Goal: Task Accomplishment & Management: Manage account settings

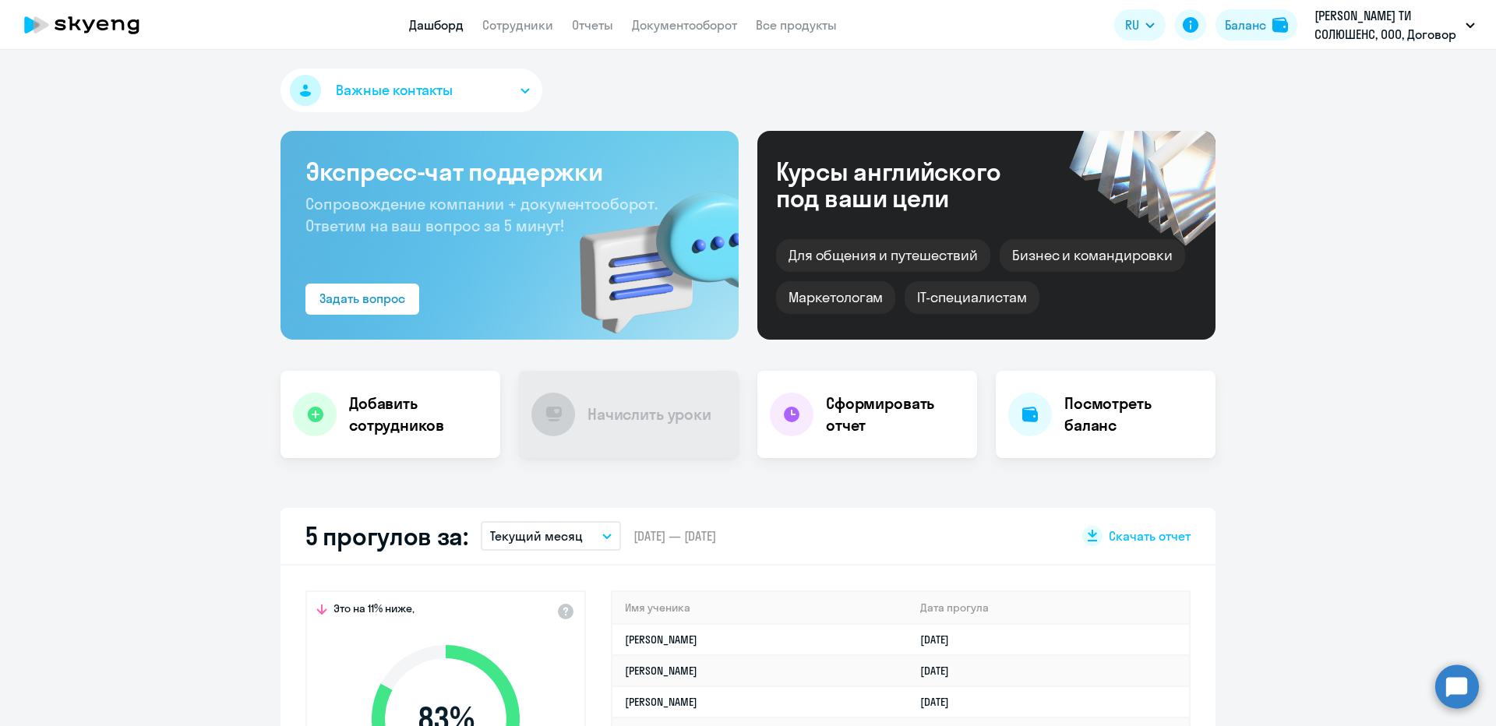
select select "30"
click at [527, 36] on app-header "Дашборд Сотрудники Отчеты Документооборот Все продукты Дашборд Сотрудники Отчет…" at bounding box center [748, 25] width 1496 height 50
click at [527, 39] on app-header "Дашборд Сотрудники Отчеты Документооборот Все продукты Дашборд Сотрудники Отчет…" at bounding box center [748, 25] width 1496 height 50
click at [518, 30] on link "Сотрудники" at bounding box center [517, 25] width 71 height 16
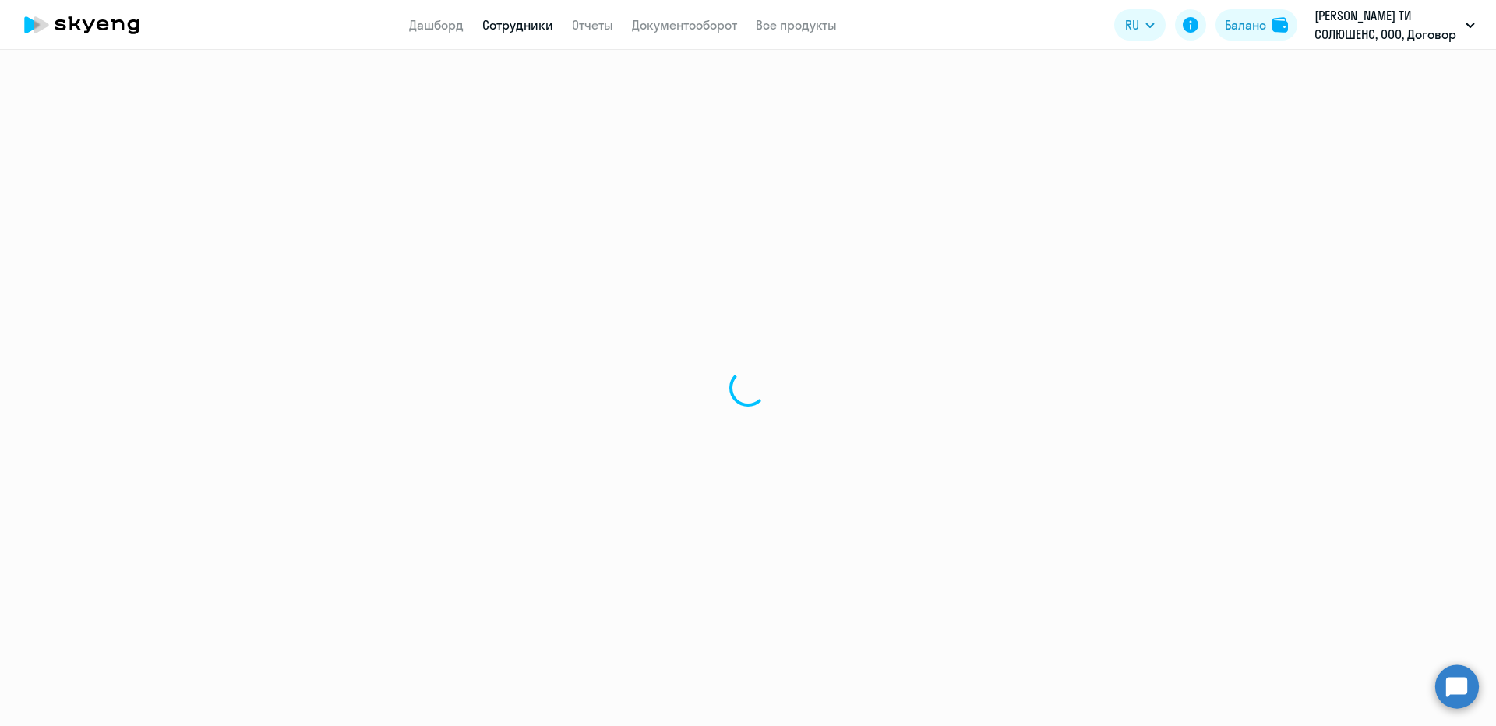
select select "30"
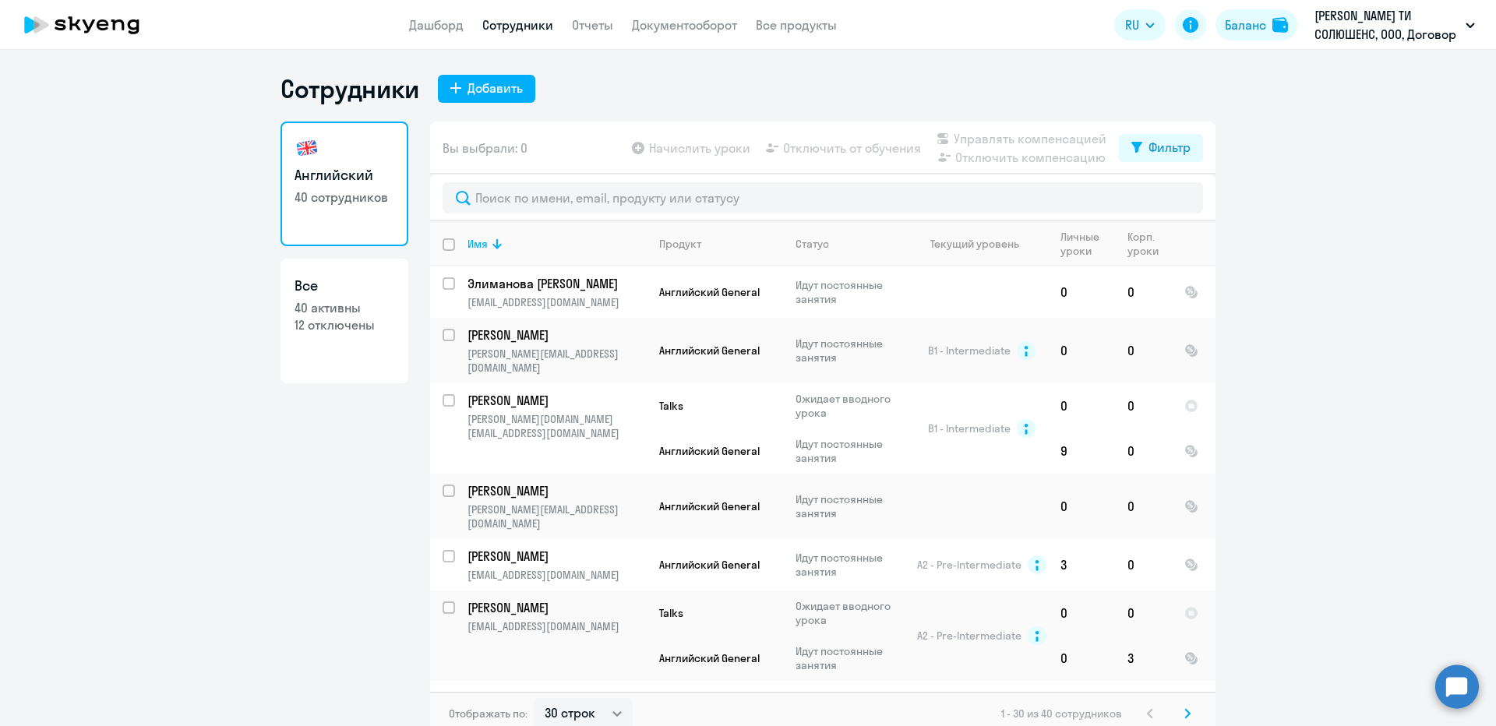
click at [448, 244] on input "deselect all" at bounding box center [458, 253] width 31 height 31
checkbox input "true"
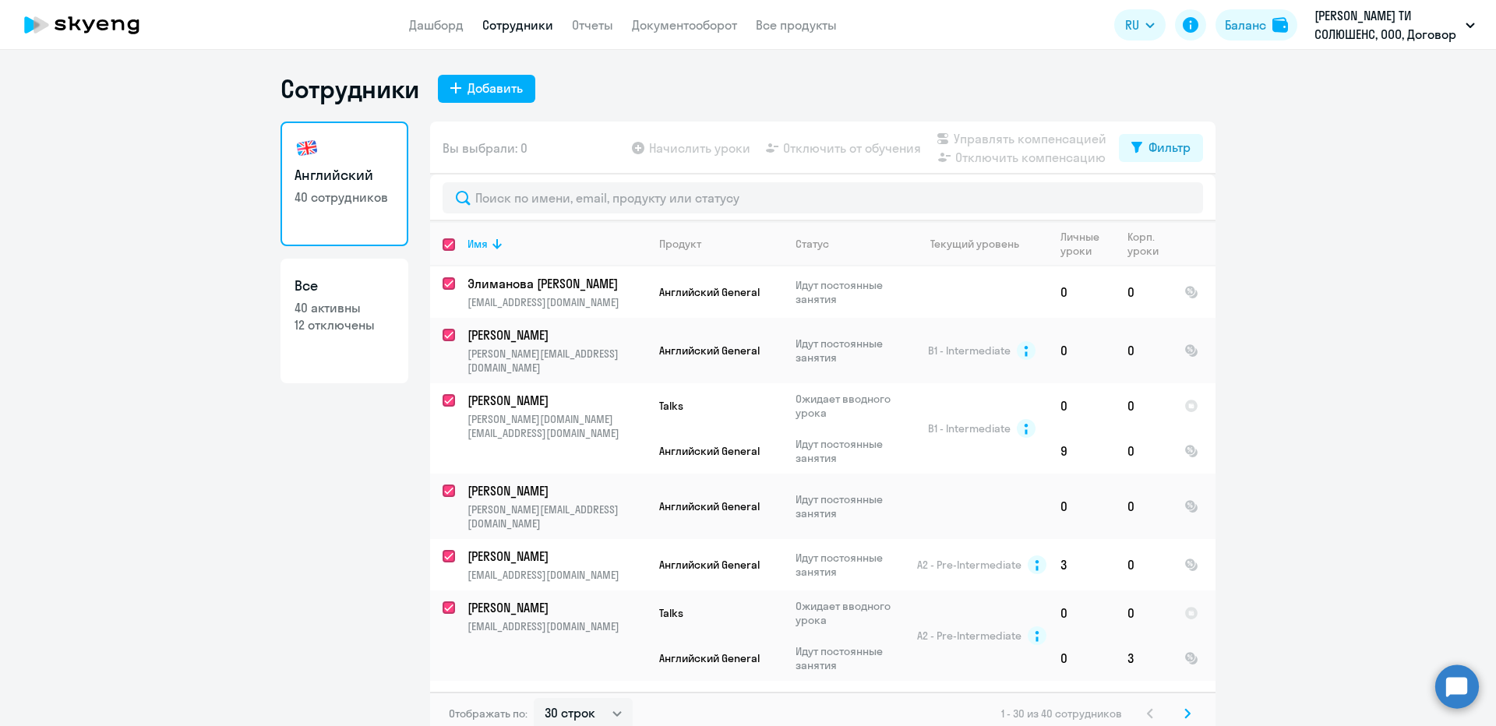
checkbox input "true"
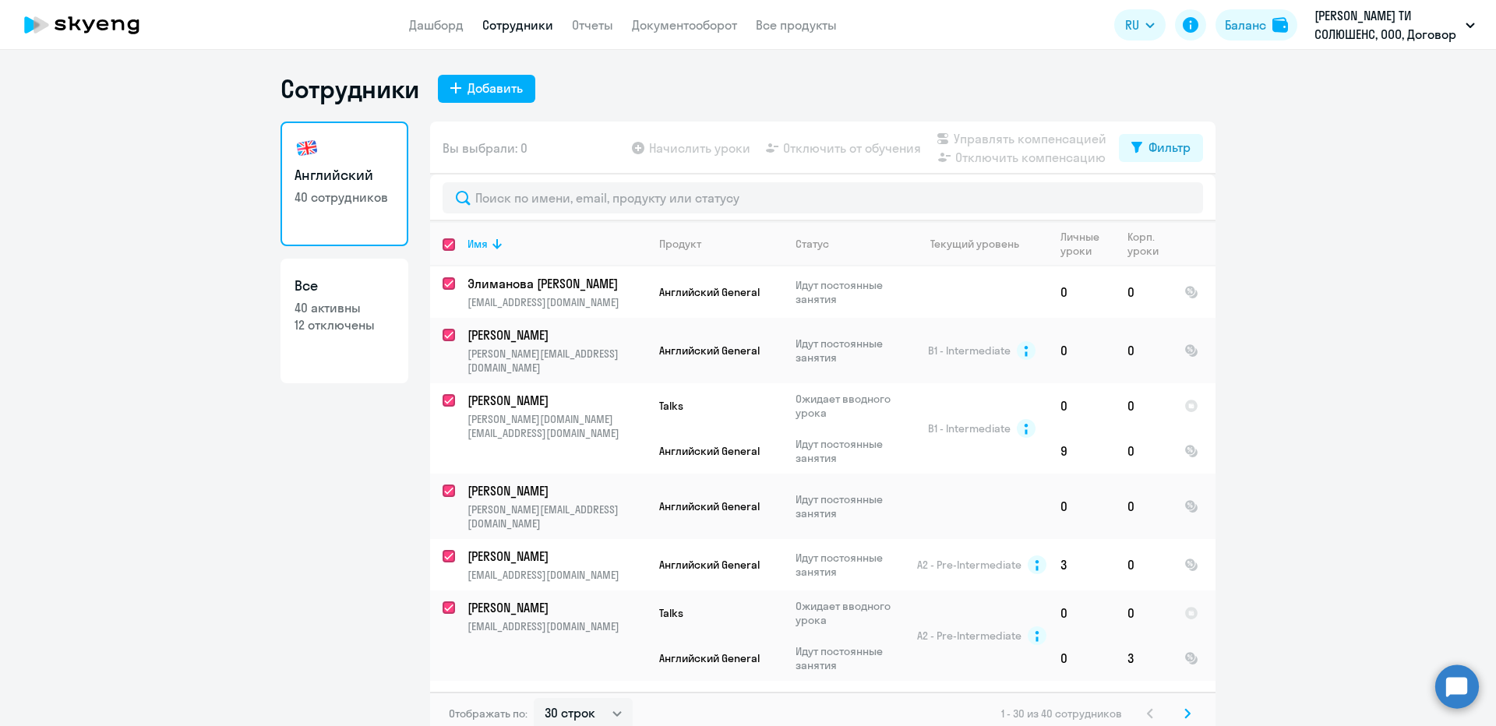
checkbox input "true"
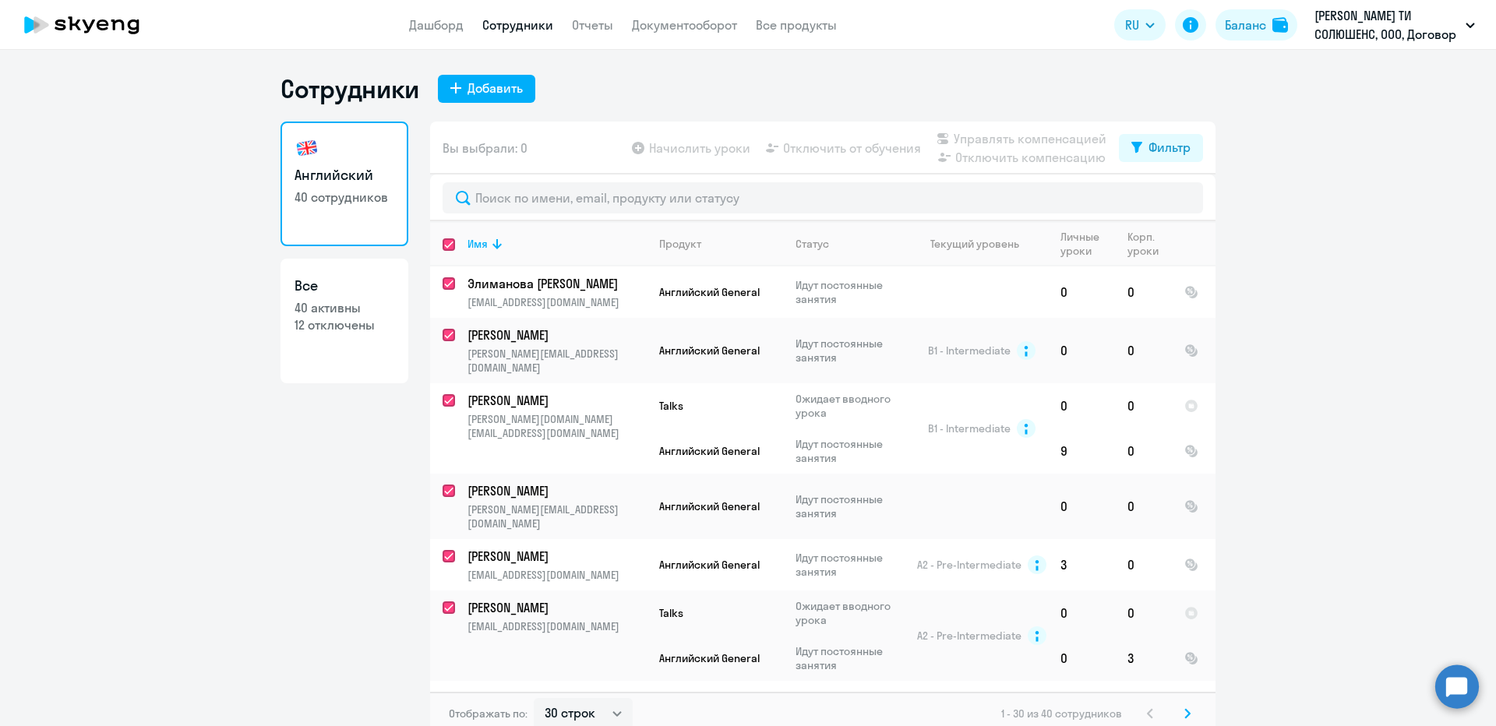
checkbox input "true"
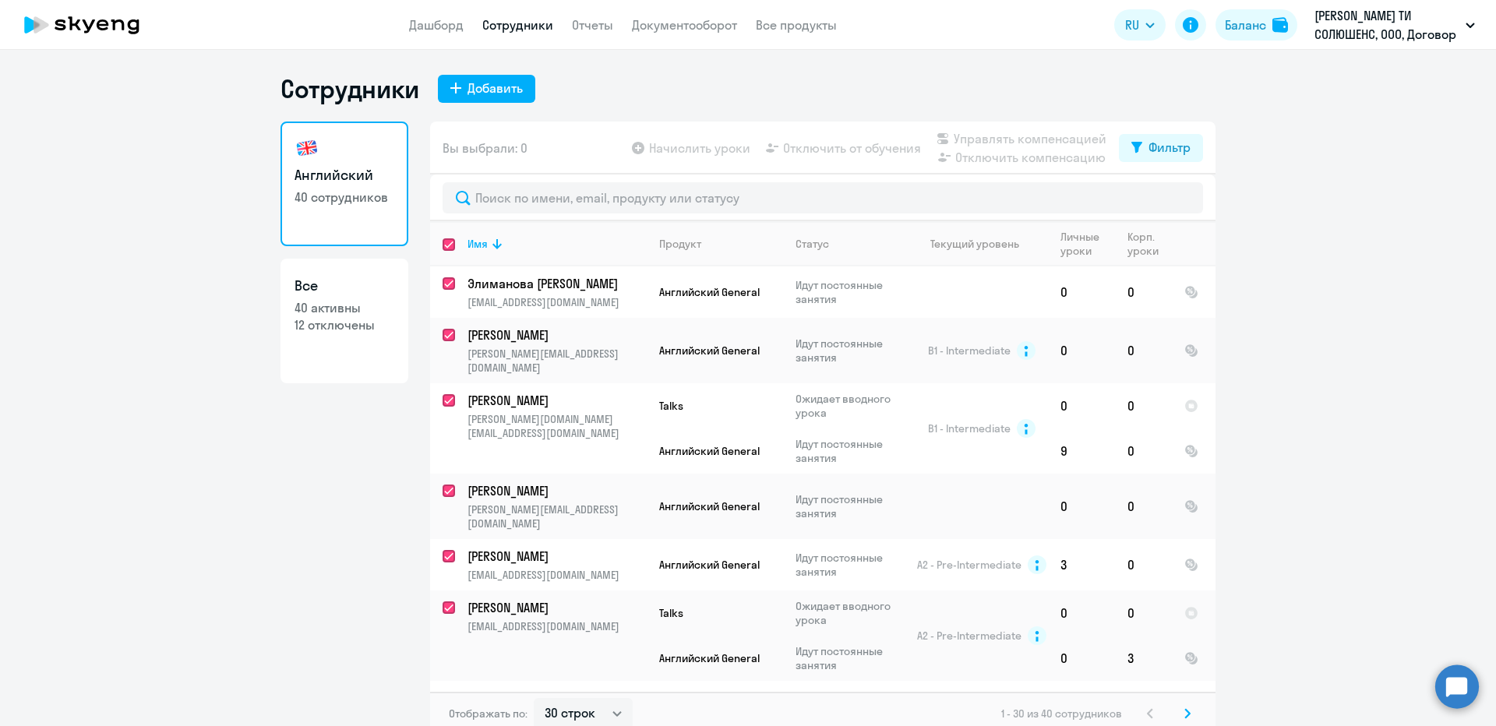
checkbox input "true"
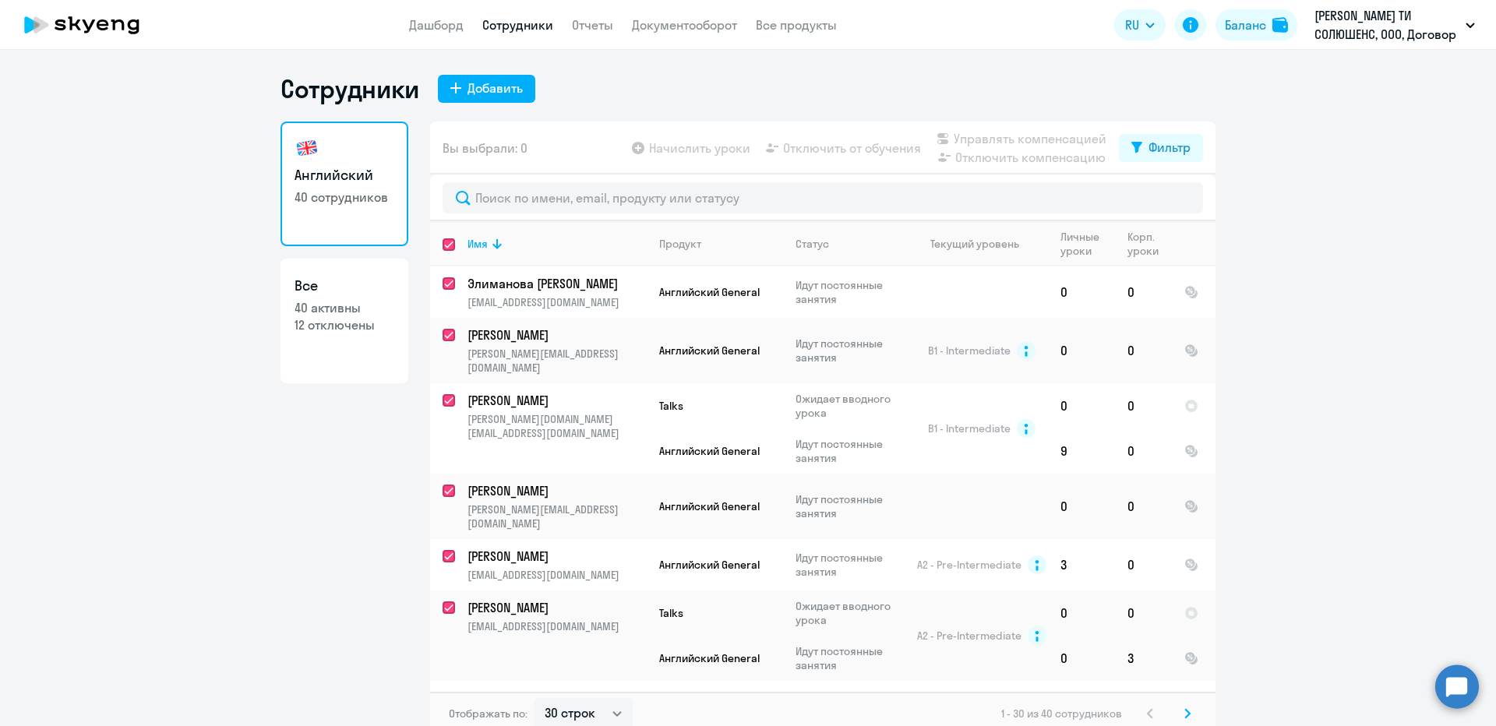
checkbox input "true"
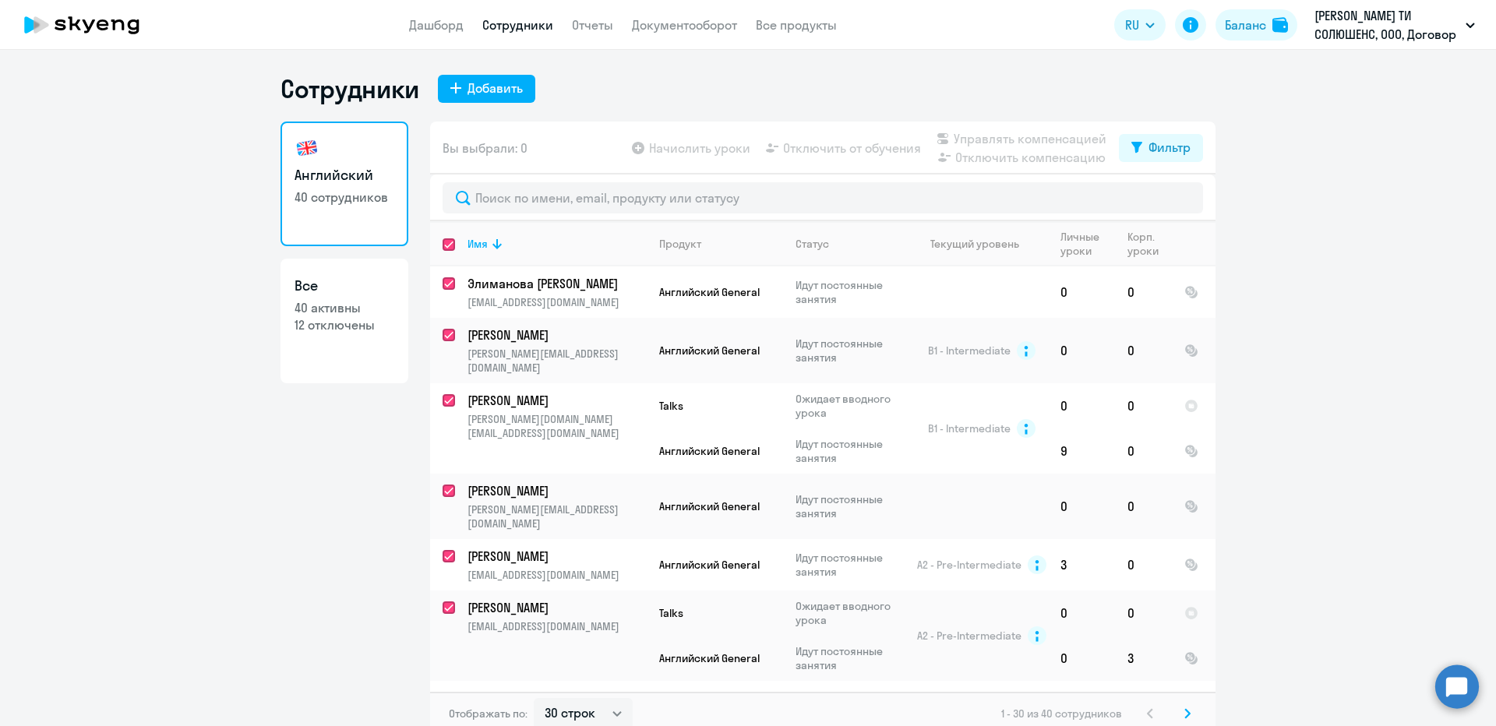
checkbox input "true"
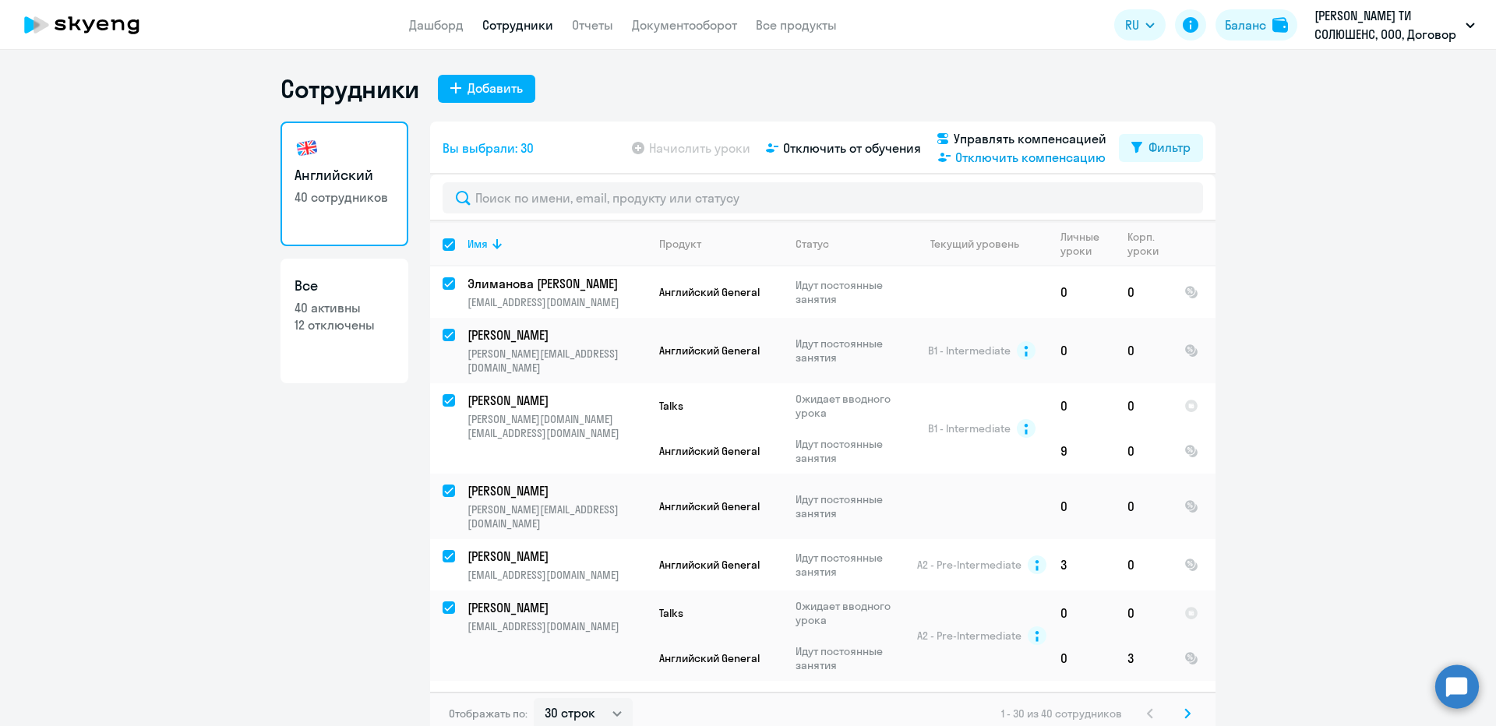
click at [989, 157] on span "Отключить компенсацию" at bounding box center [1030, 157] width 150 height 19
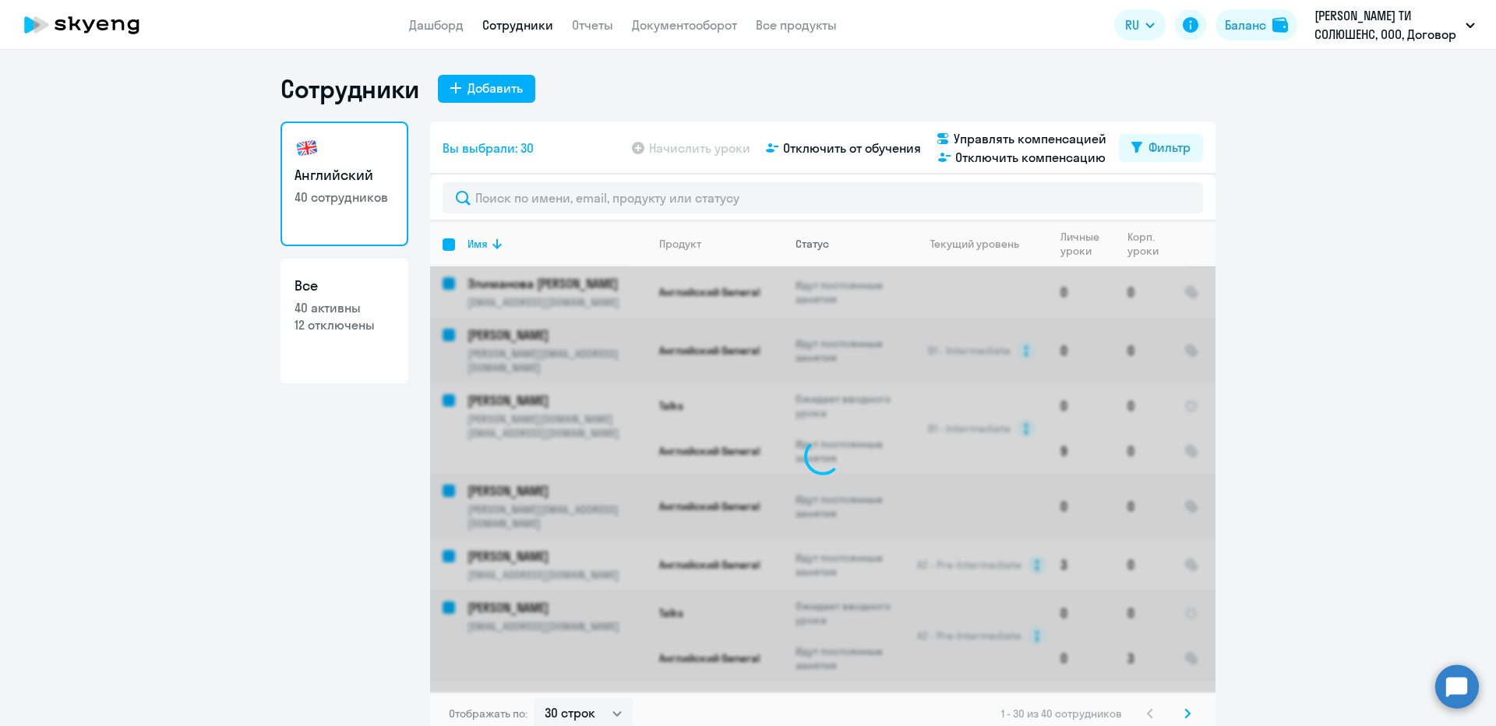
checkbox input "false"
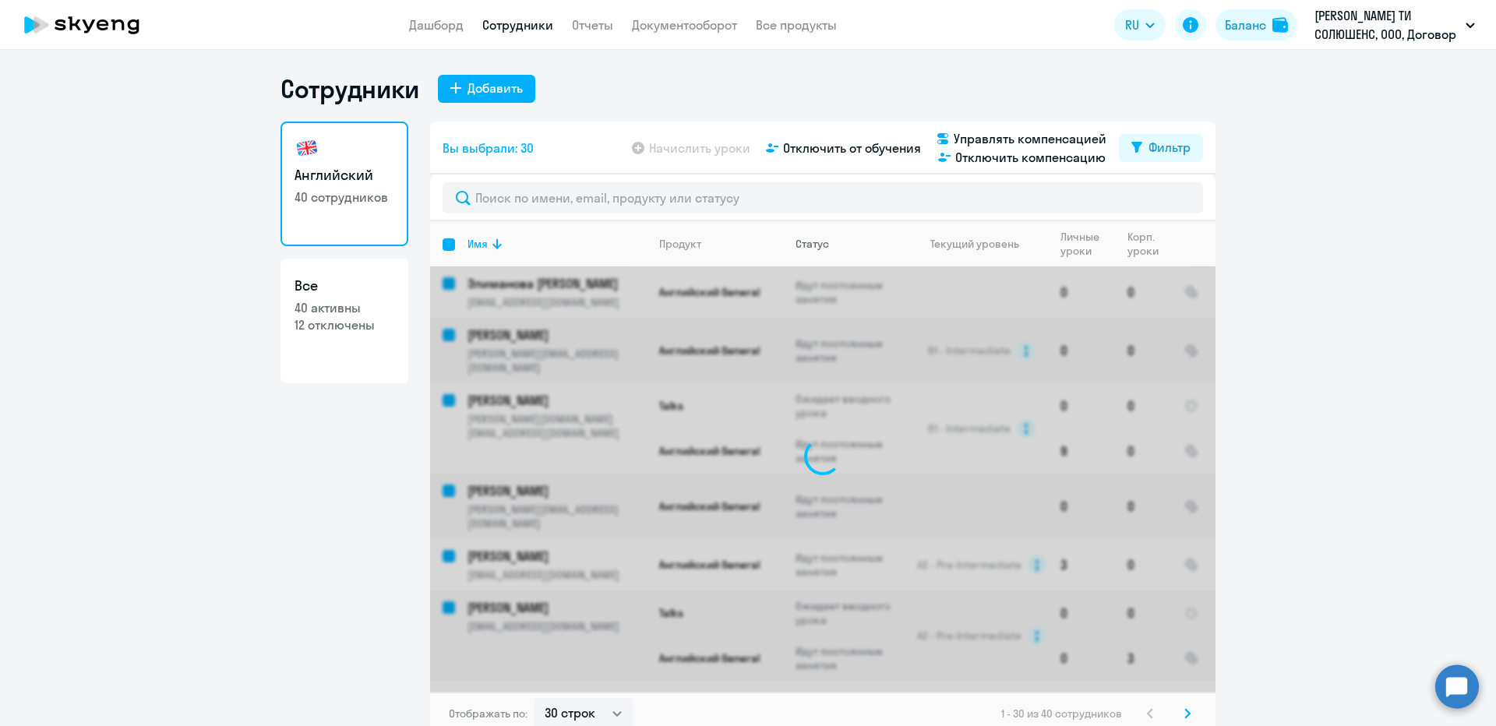
checkbox input "false"
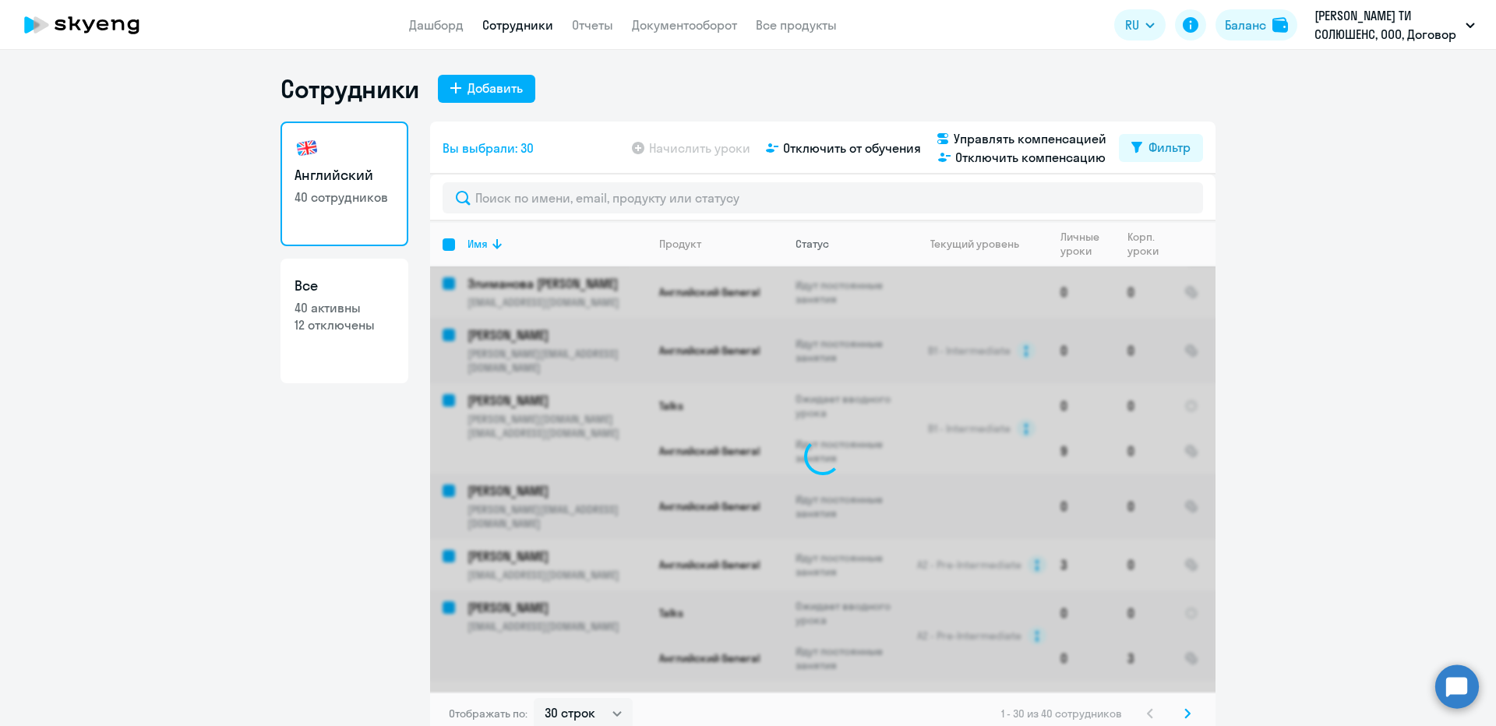
checkbox input "false"
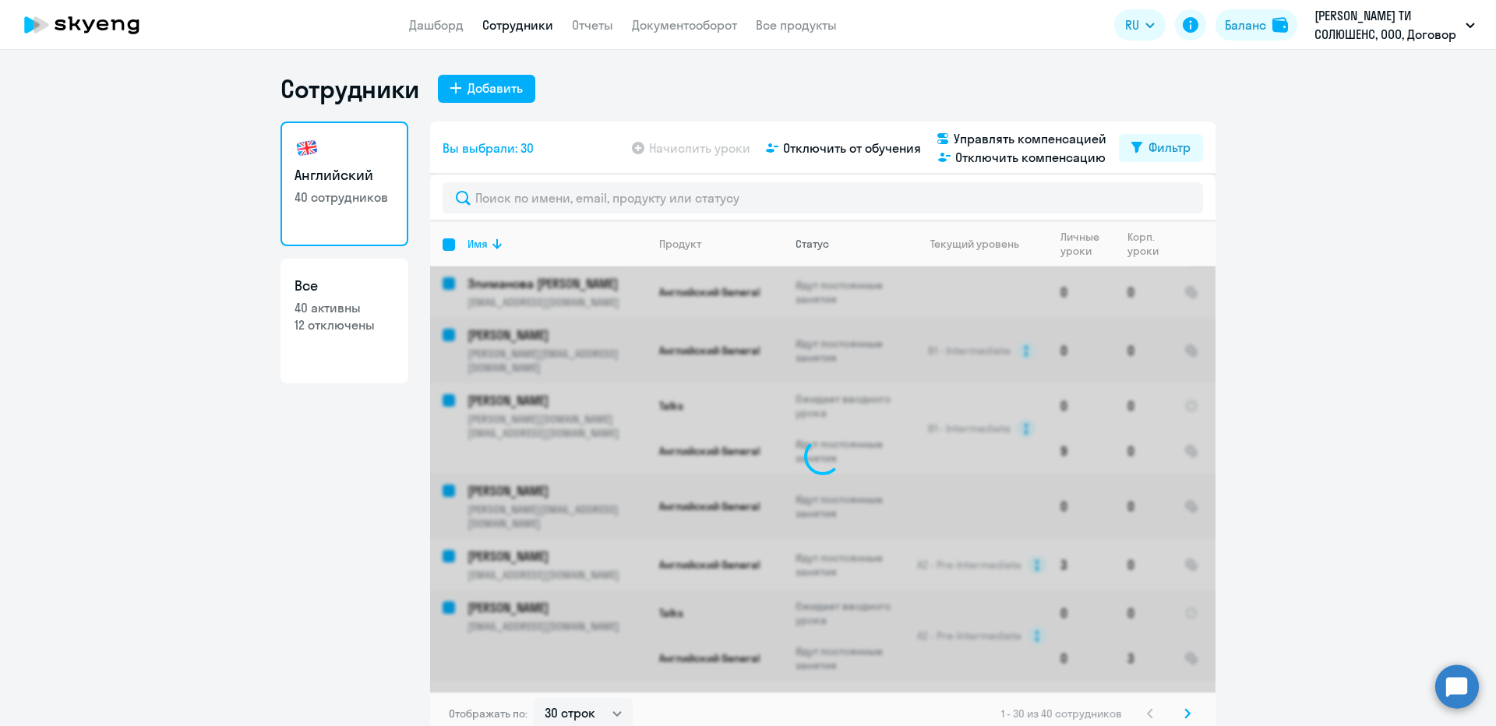
checkbox input "false"
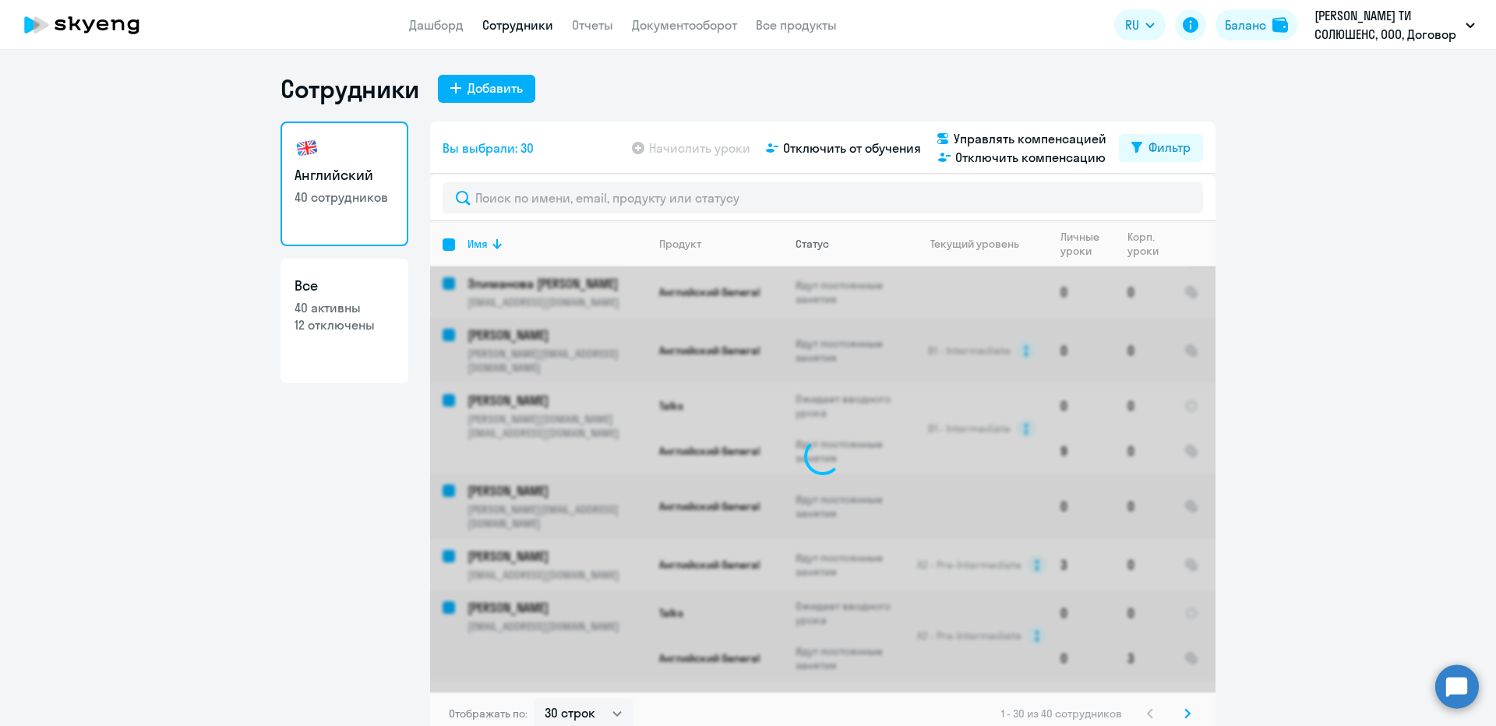
checkbox input "false"
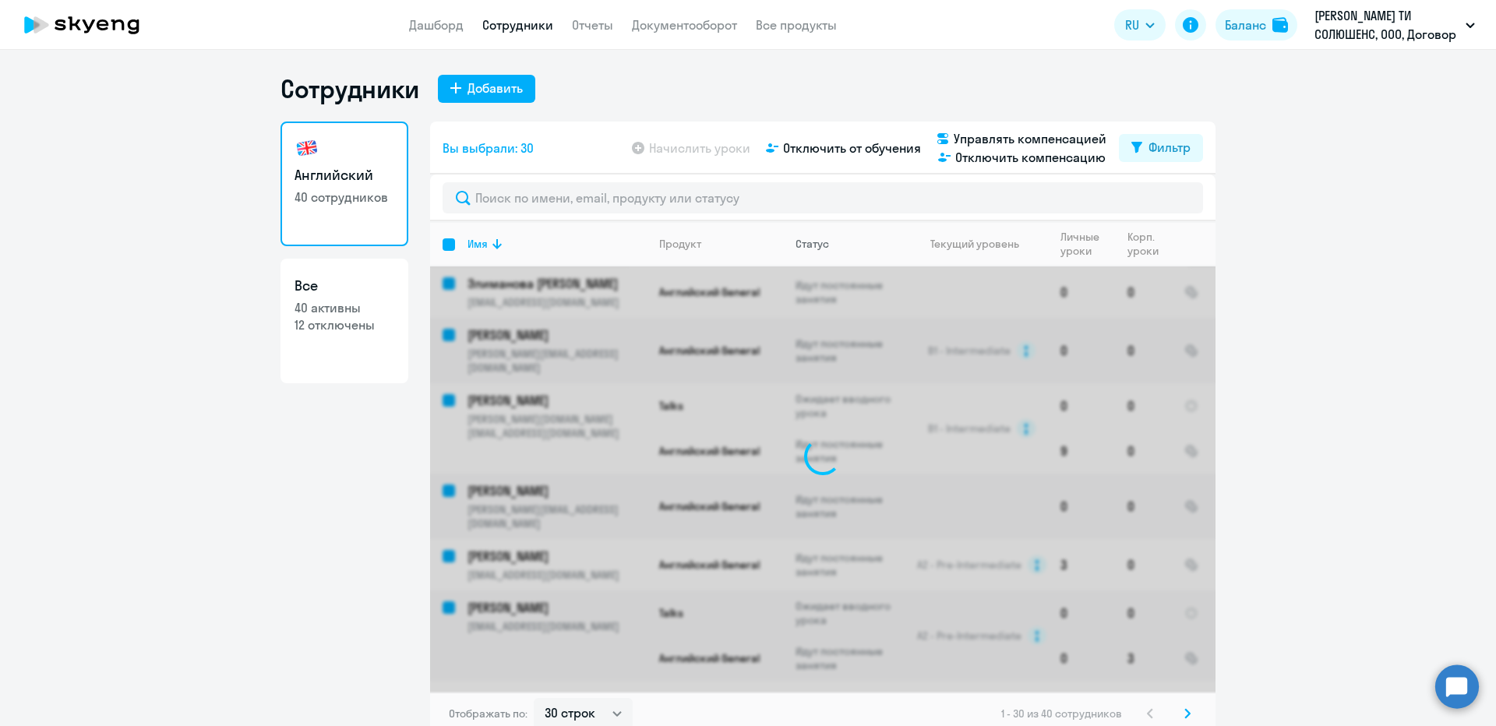
checkbox input "false"
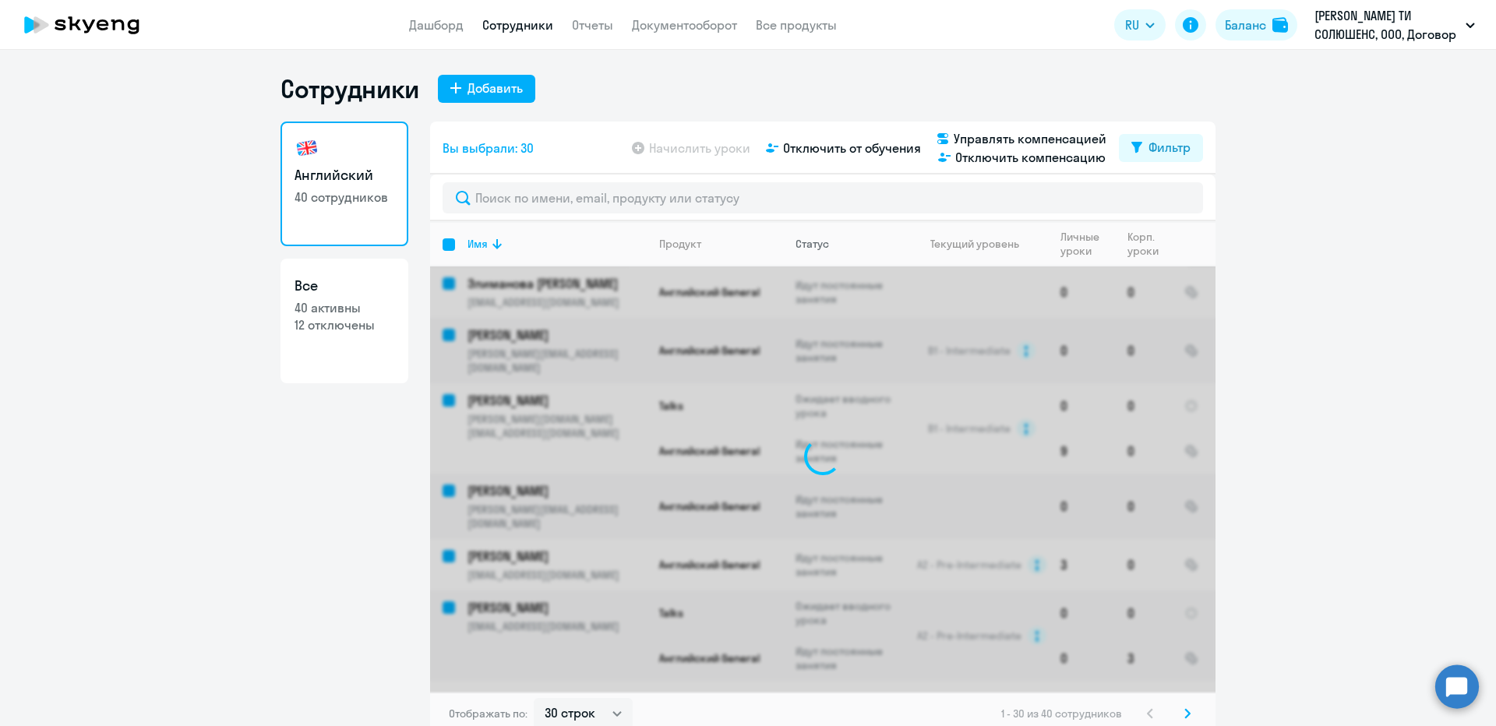
checkbox input "false"
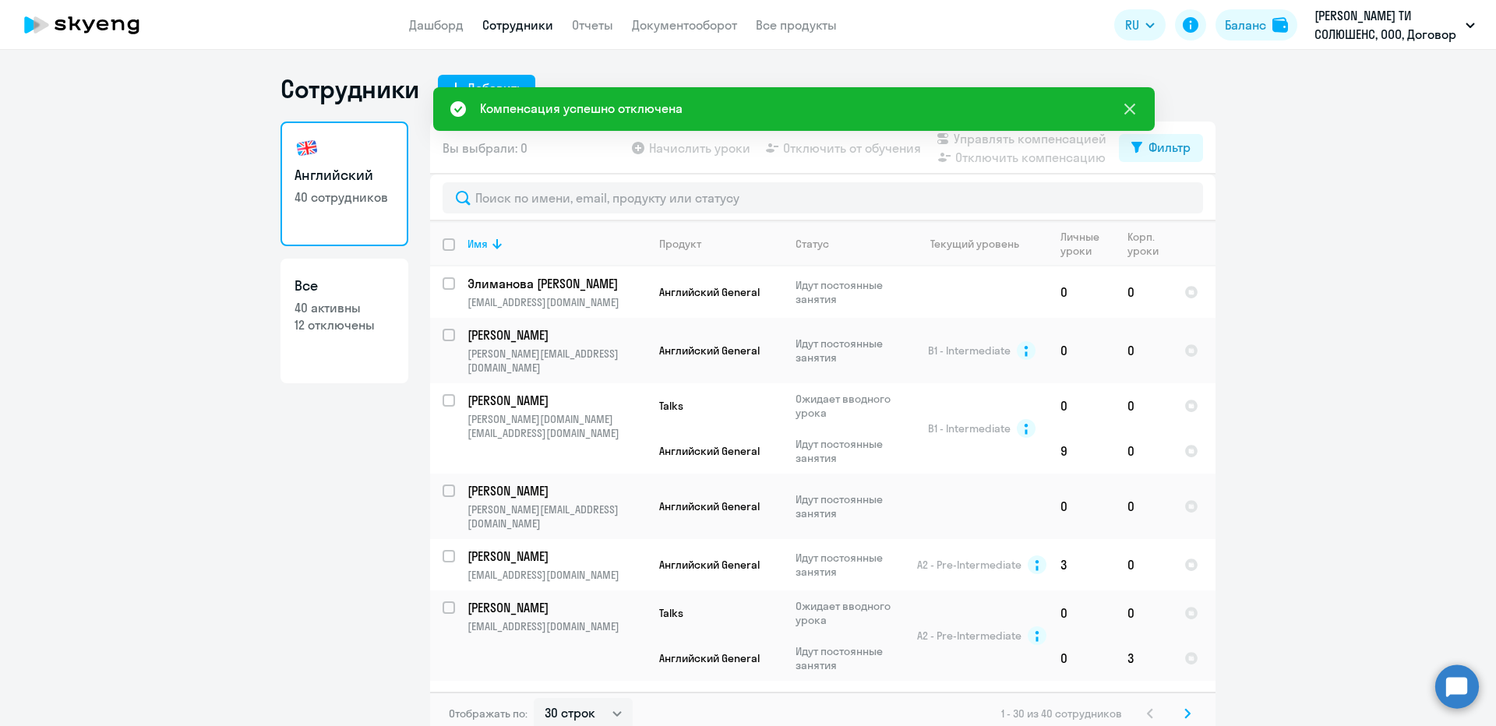
click at [1125, 118] on button at bounding box center [1129, 109] width 31 height 31
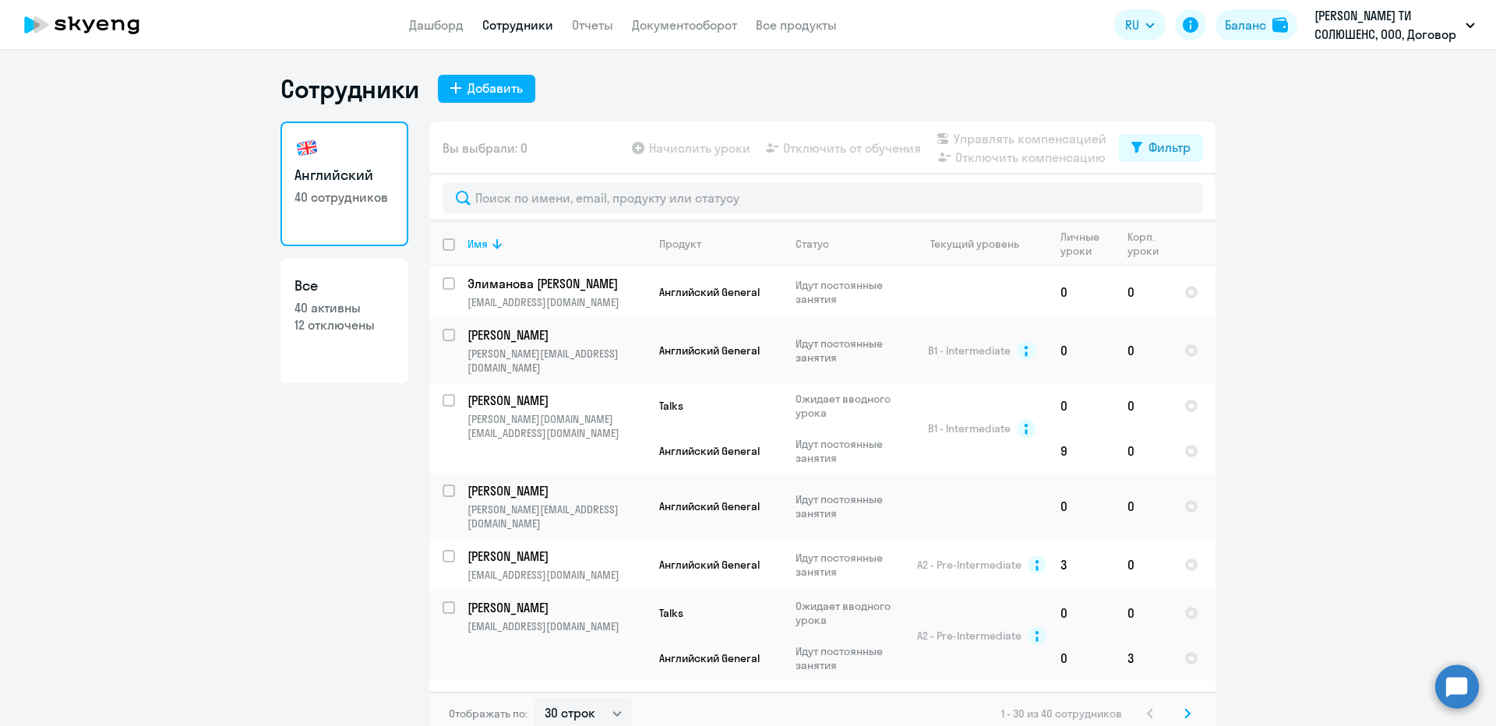
click at [447, 252] on input "deselect all" at bounding box center [458, 253] width 31 height 31
checkbox input "true"
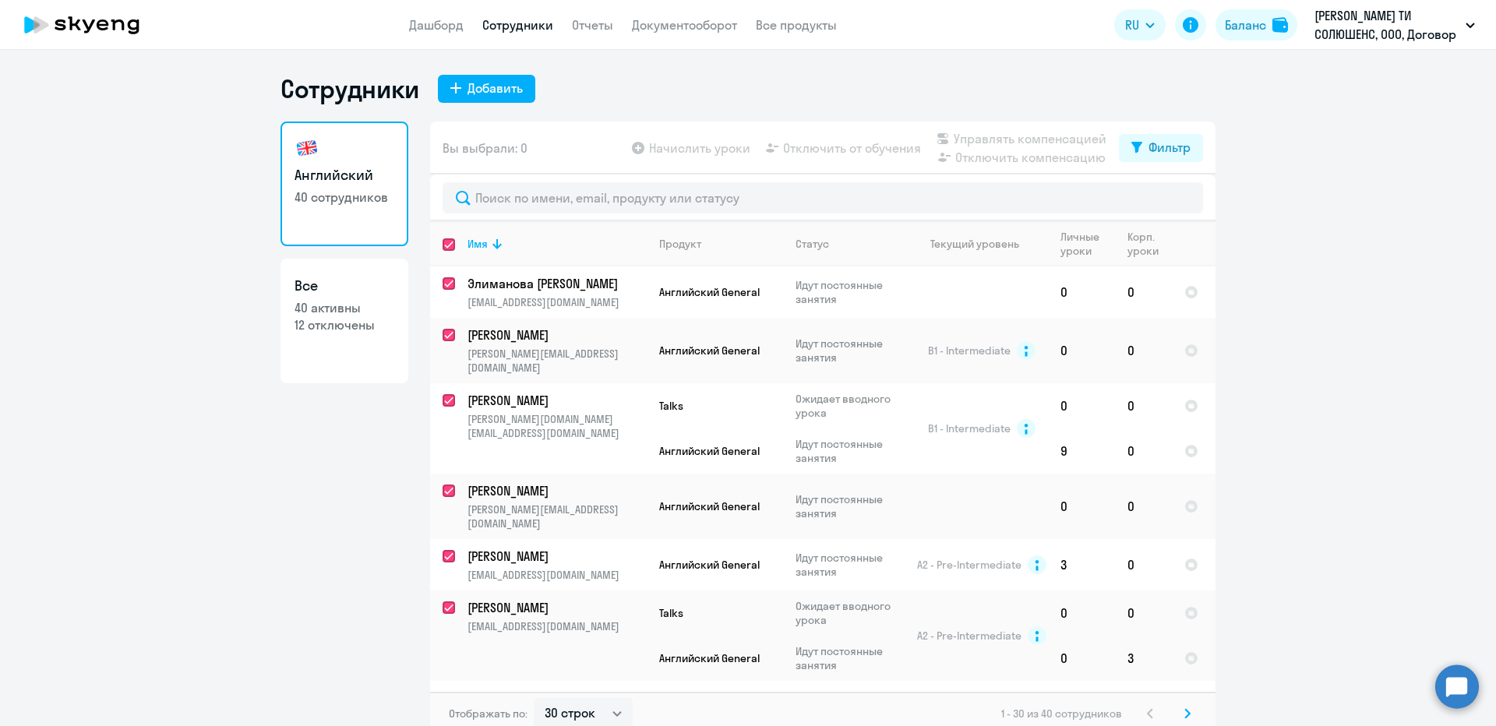
checkbox input "true"
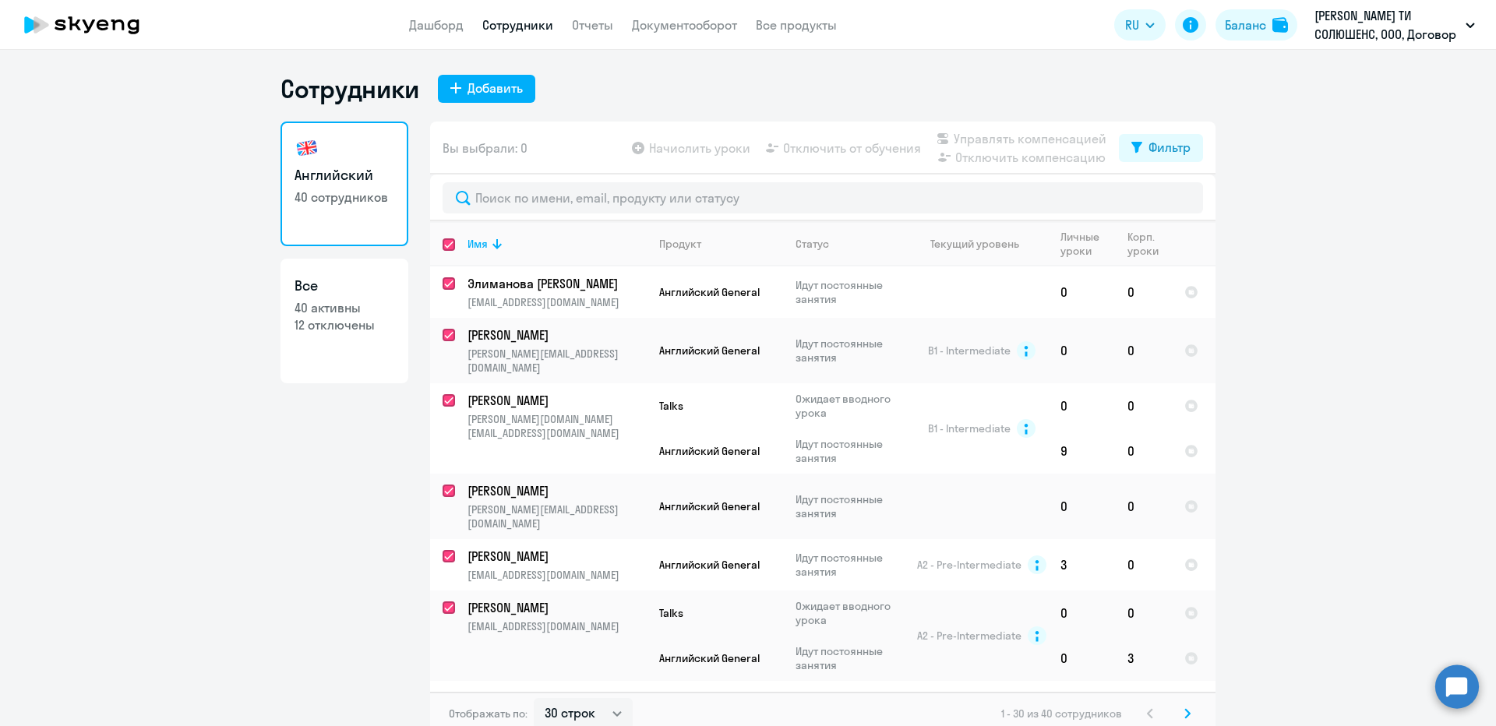
checkbox input "true"
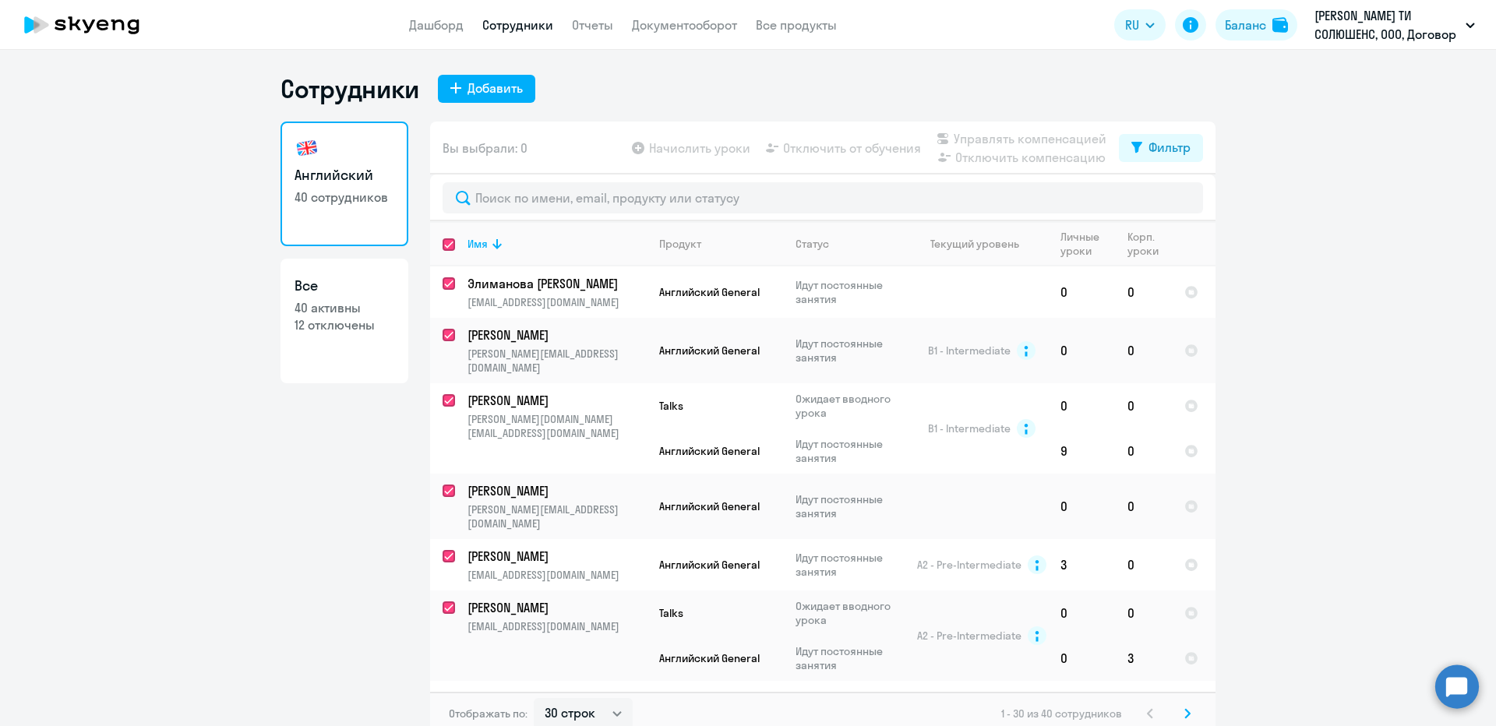
checkbox input "true"
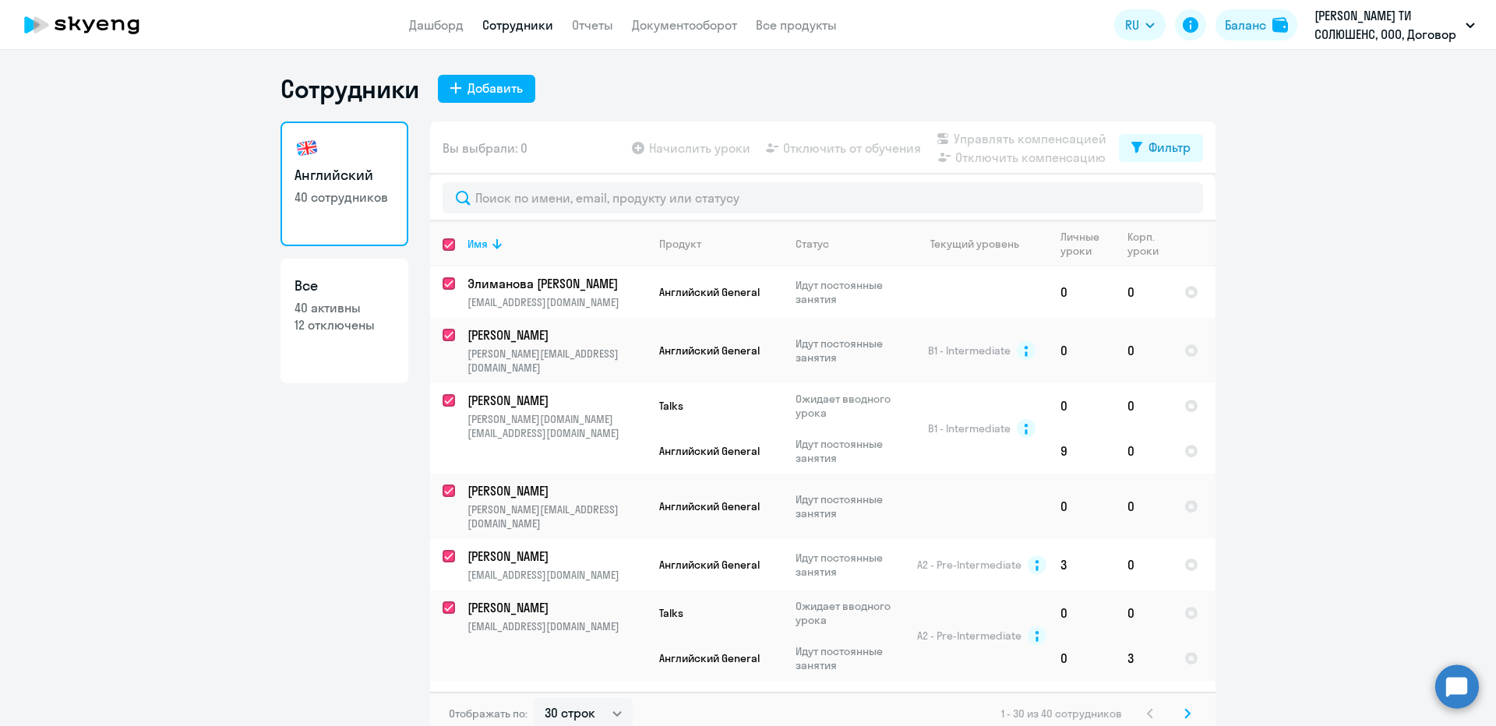
checkbox input "true"
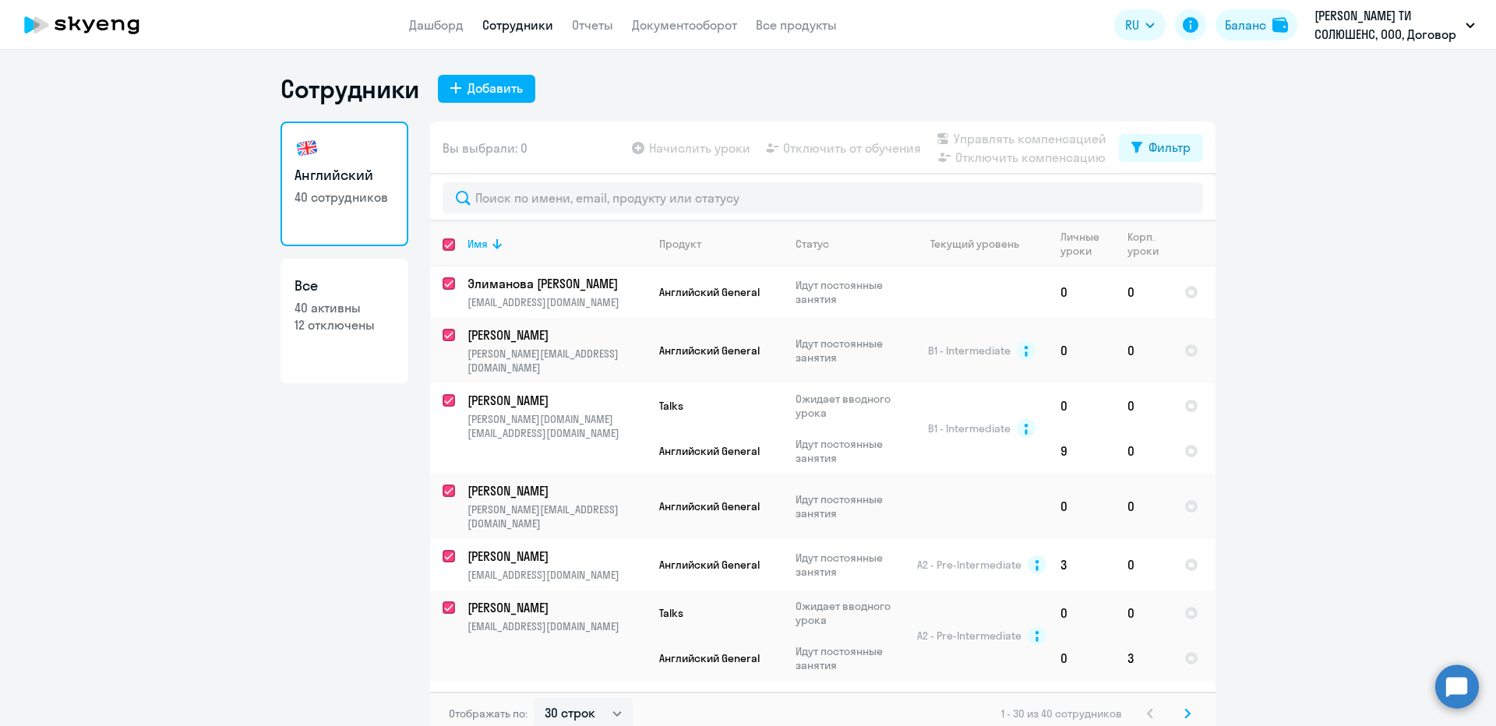
checkbox input "true"
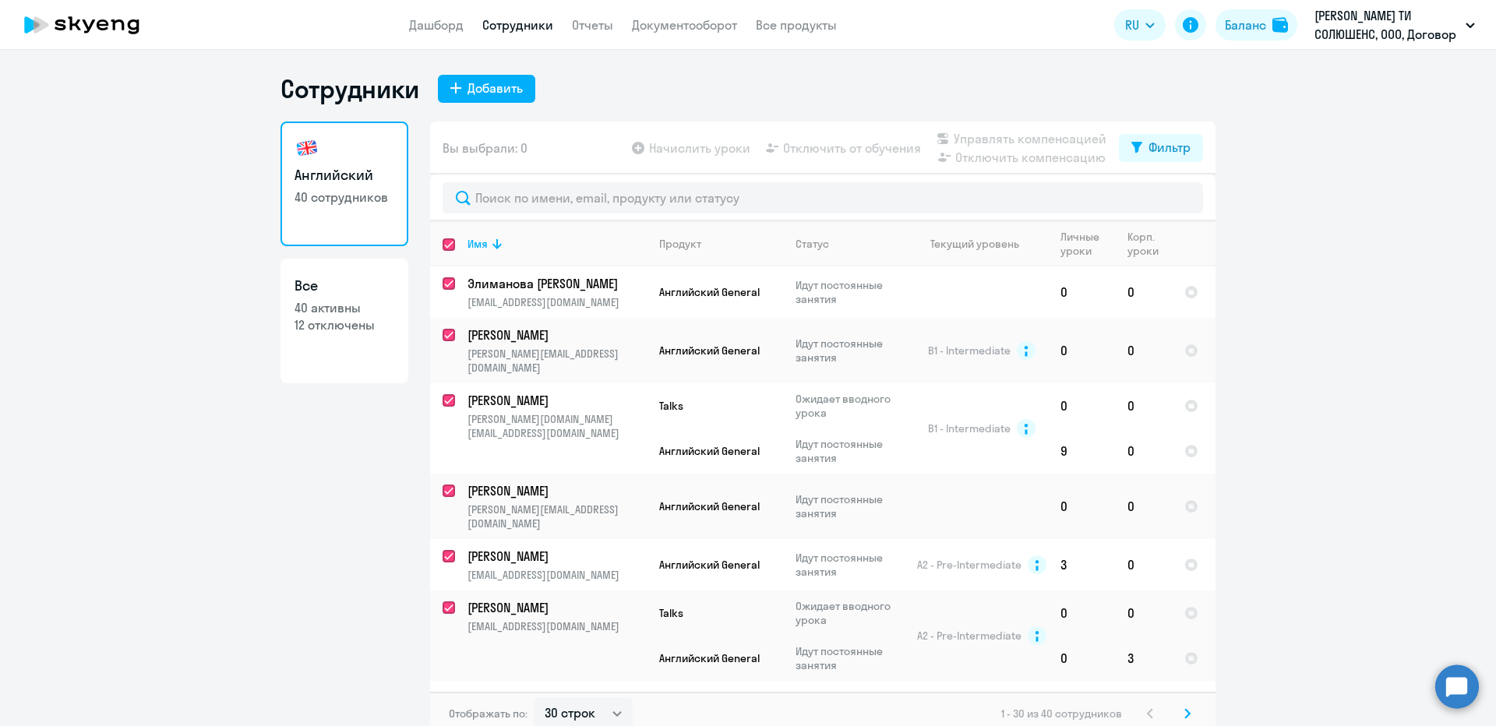
checkbox input "true"
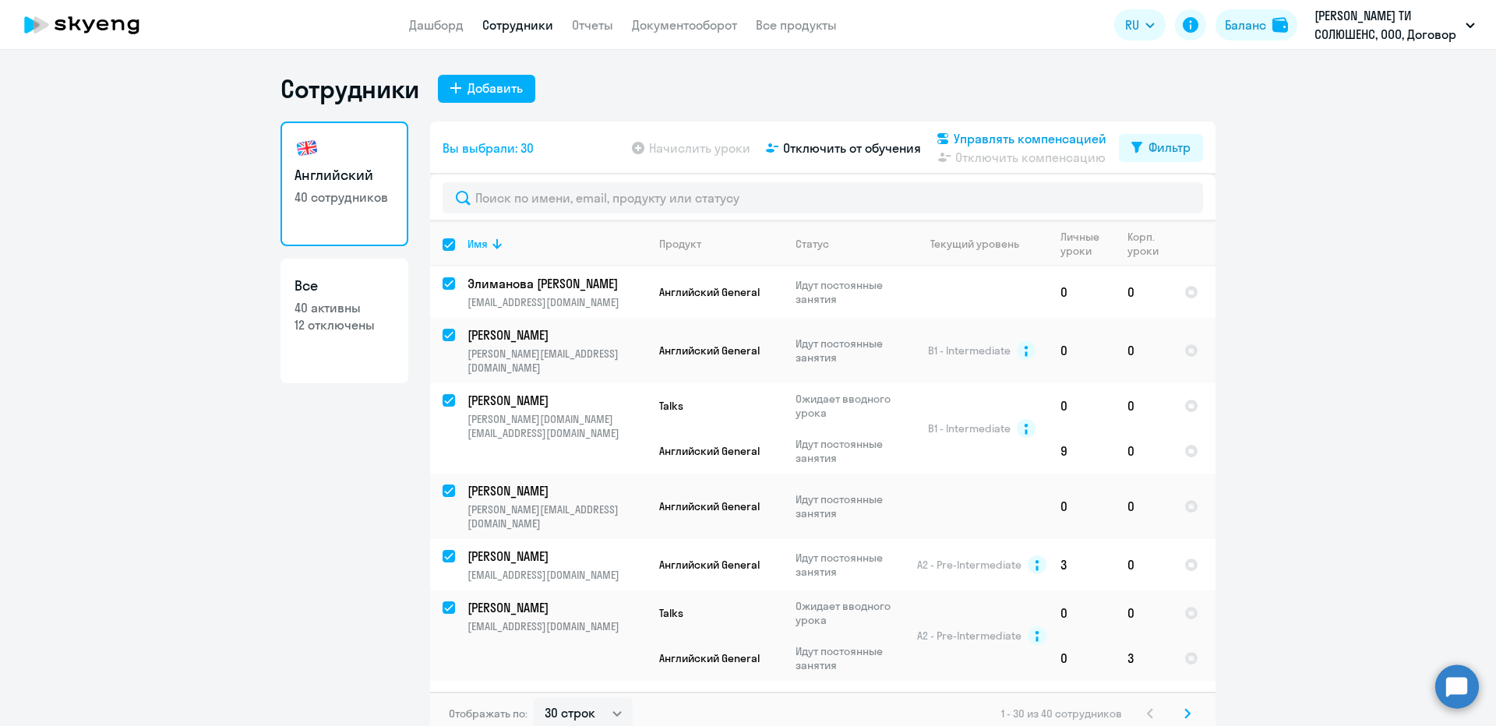
click at [985, 139] on span "Управлять компенсацией" at bounding box center [1030, 138] width 153 height 19
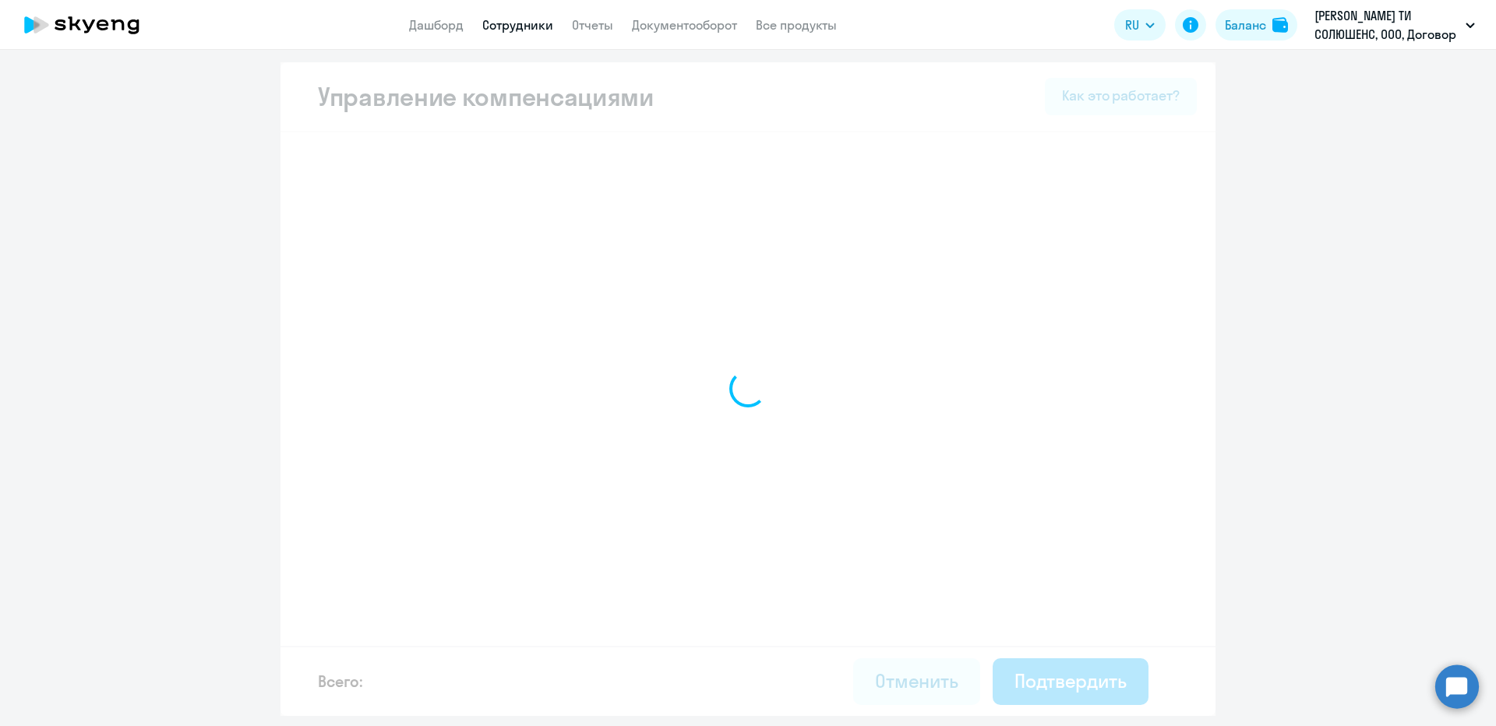
select select "MONTHLY"
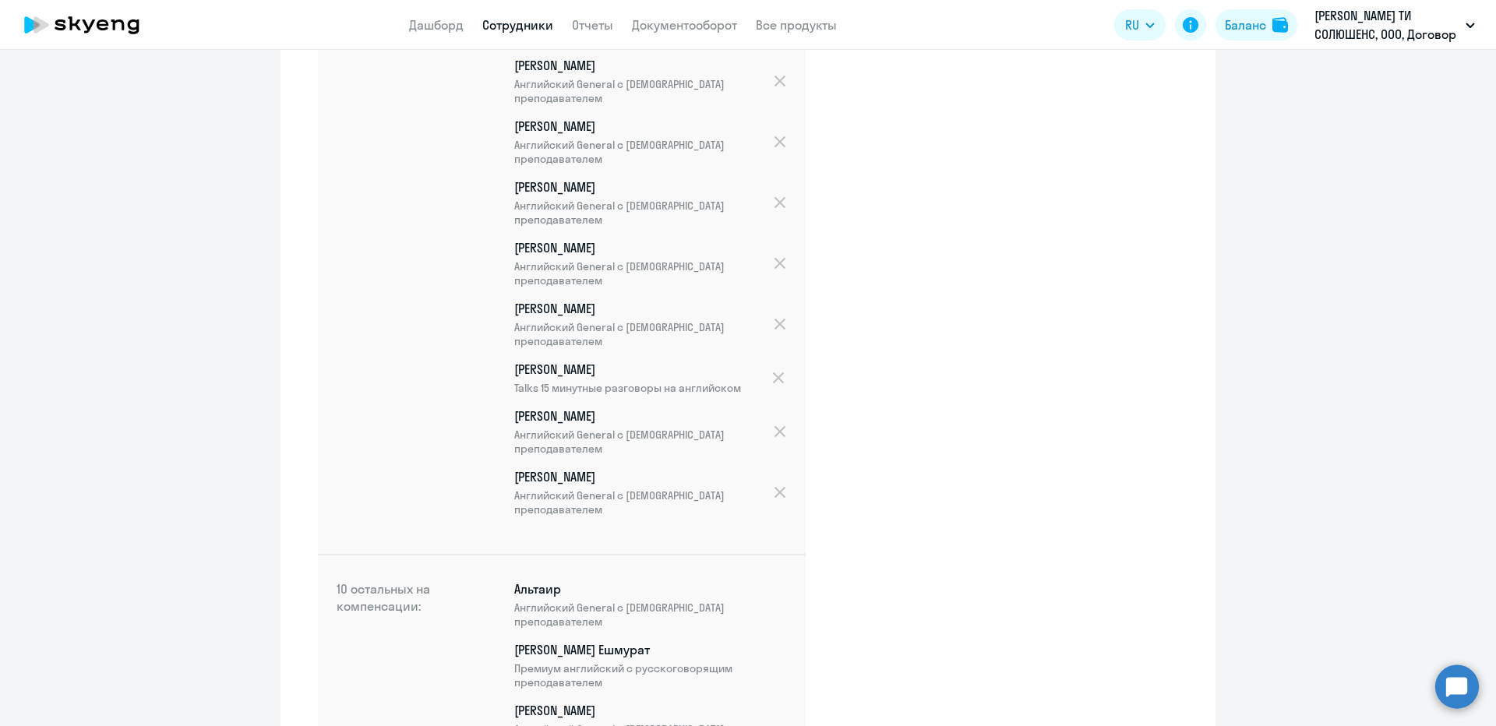
scroll to position [2942, 0]
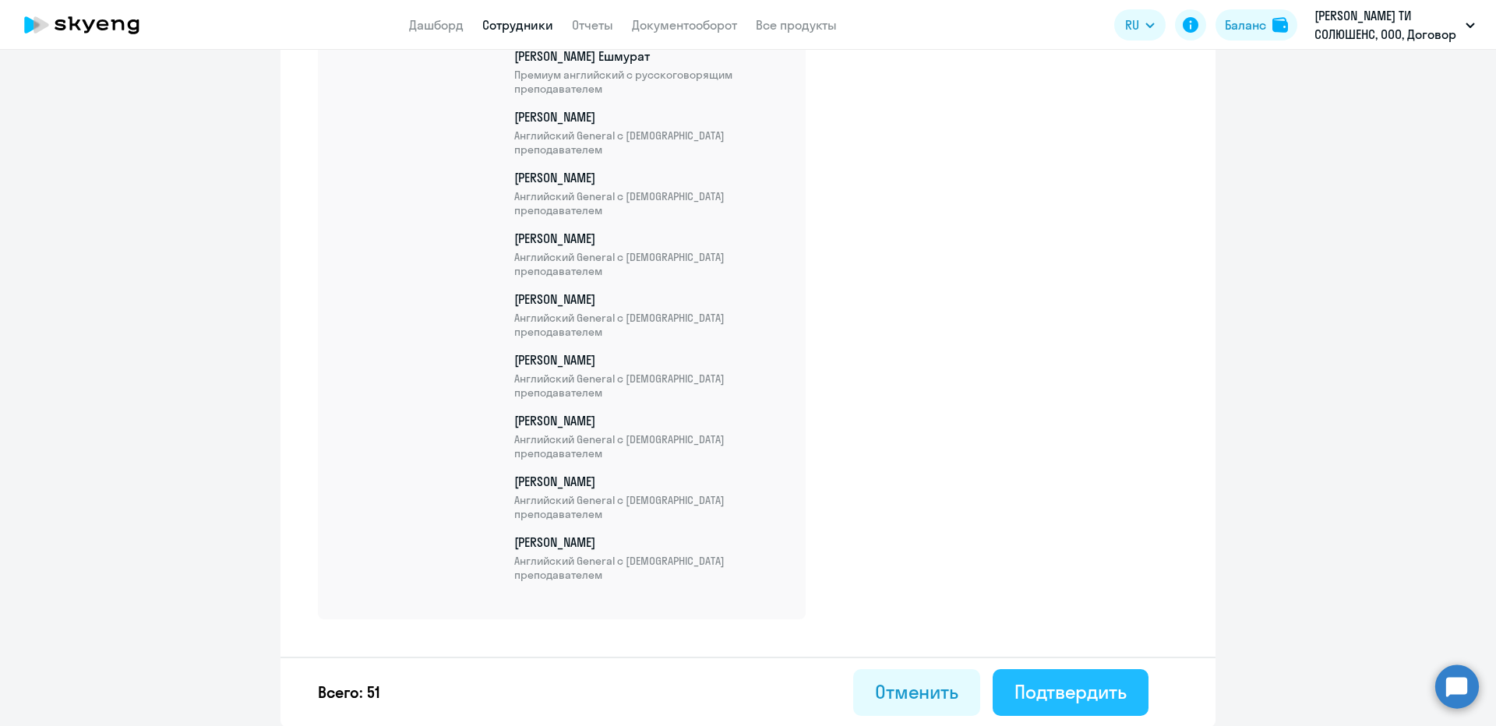
click at [1107, 699] on div "Подтвердить" at bounding box center [1071, 692] width 112 height 25
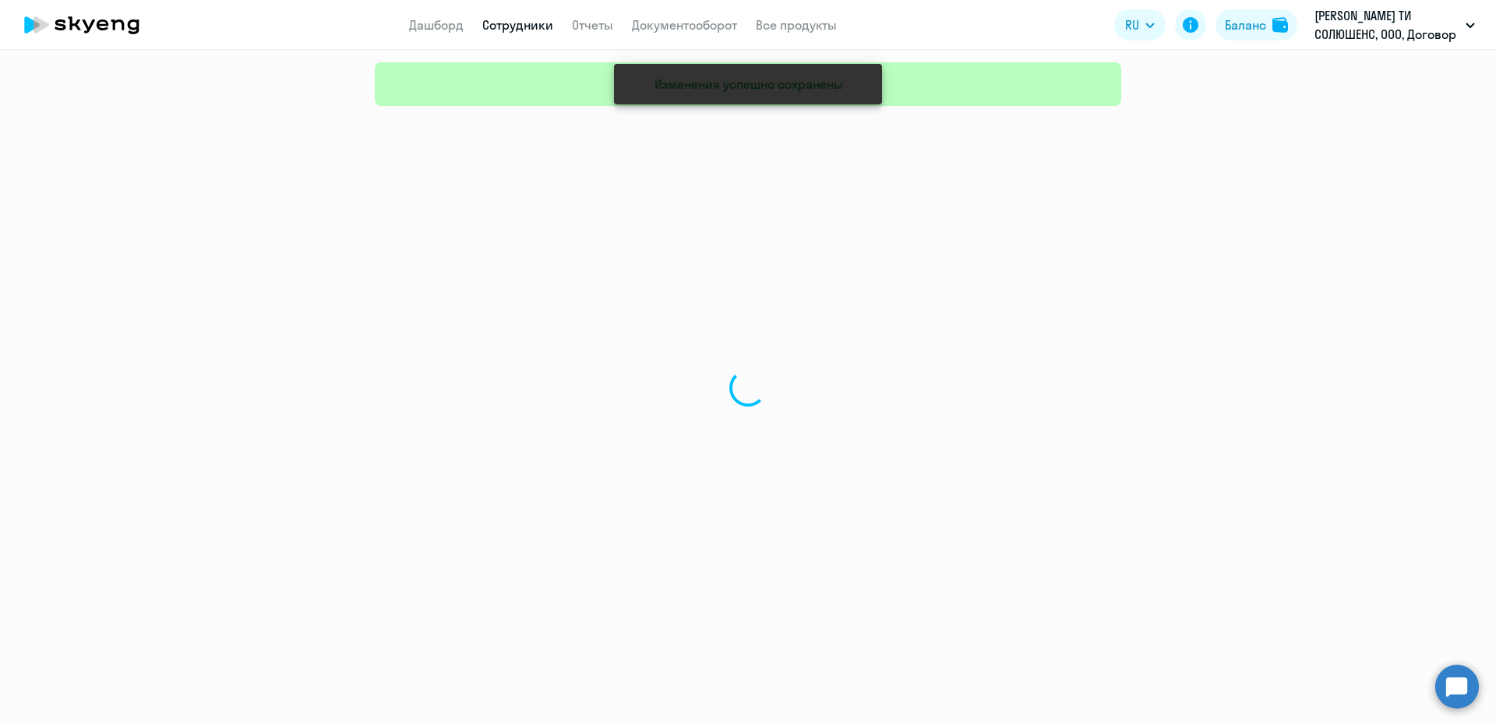
select select "30"
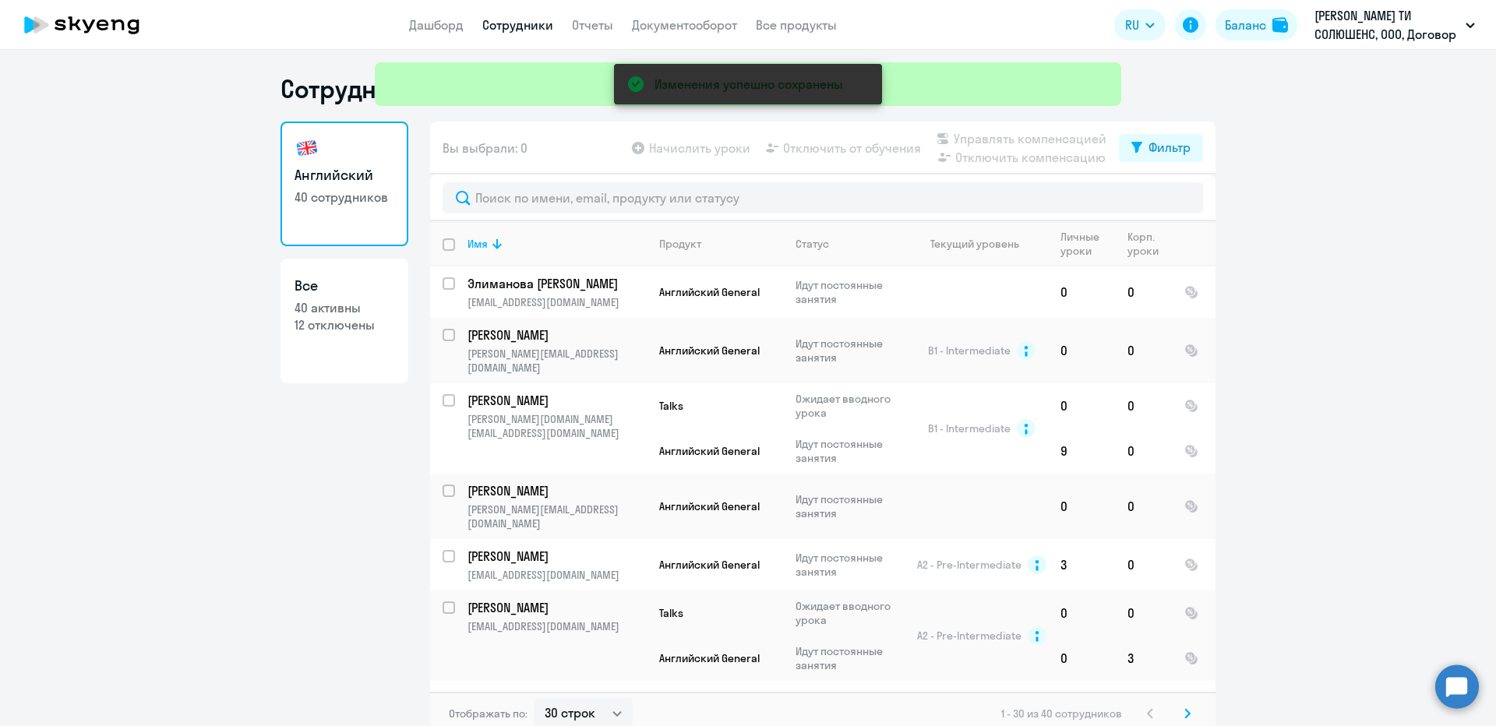
click at [443, 238] on input "deselect all" at bounding box center [458, 253] width 31 height 31
checkbox input "true"
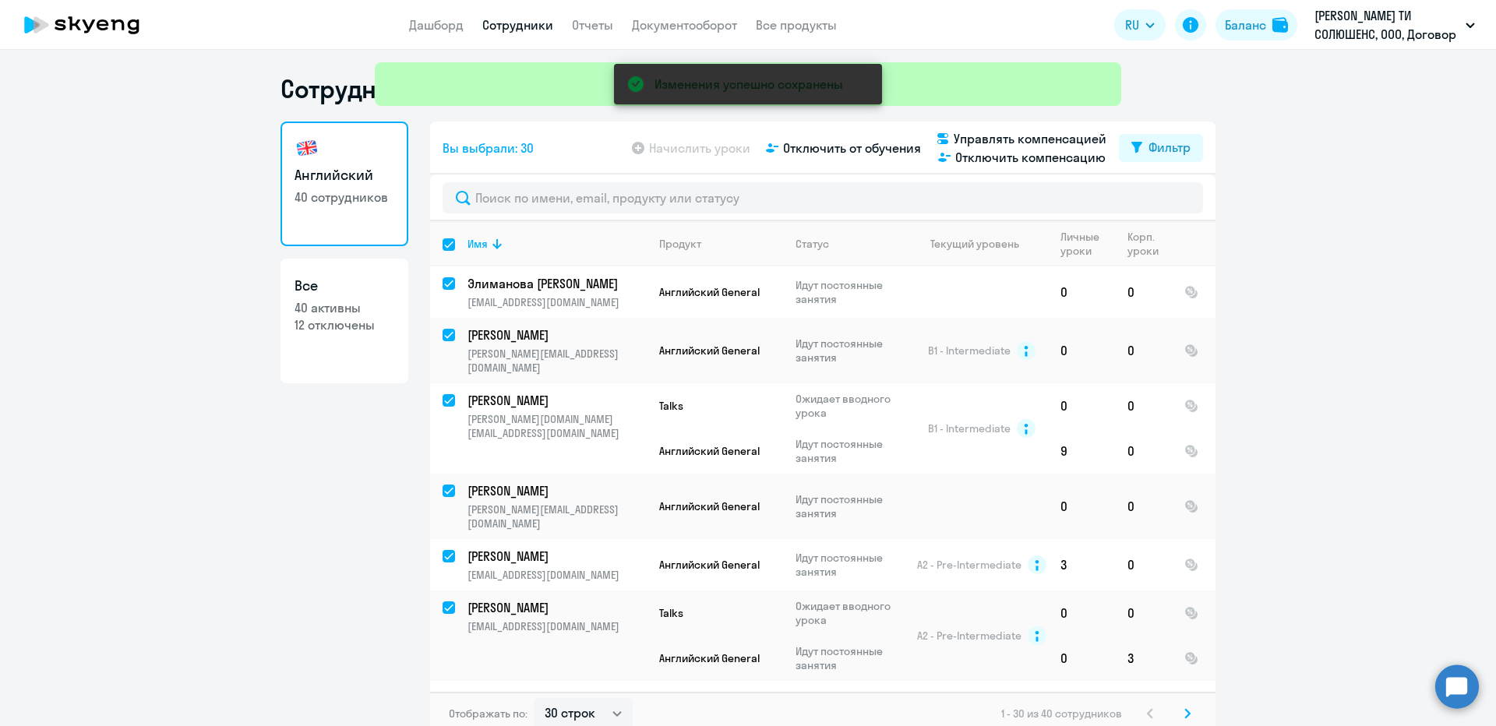
checkbox input "true"
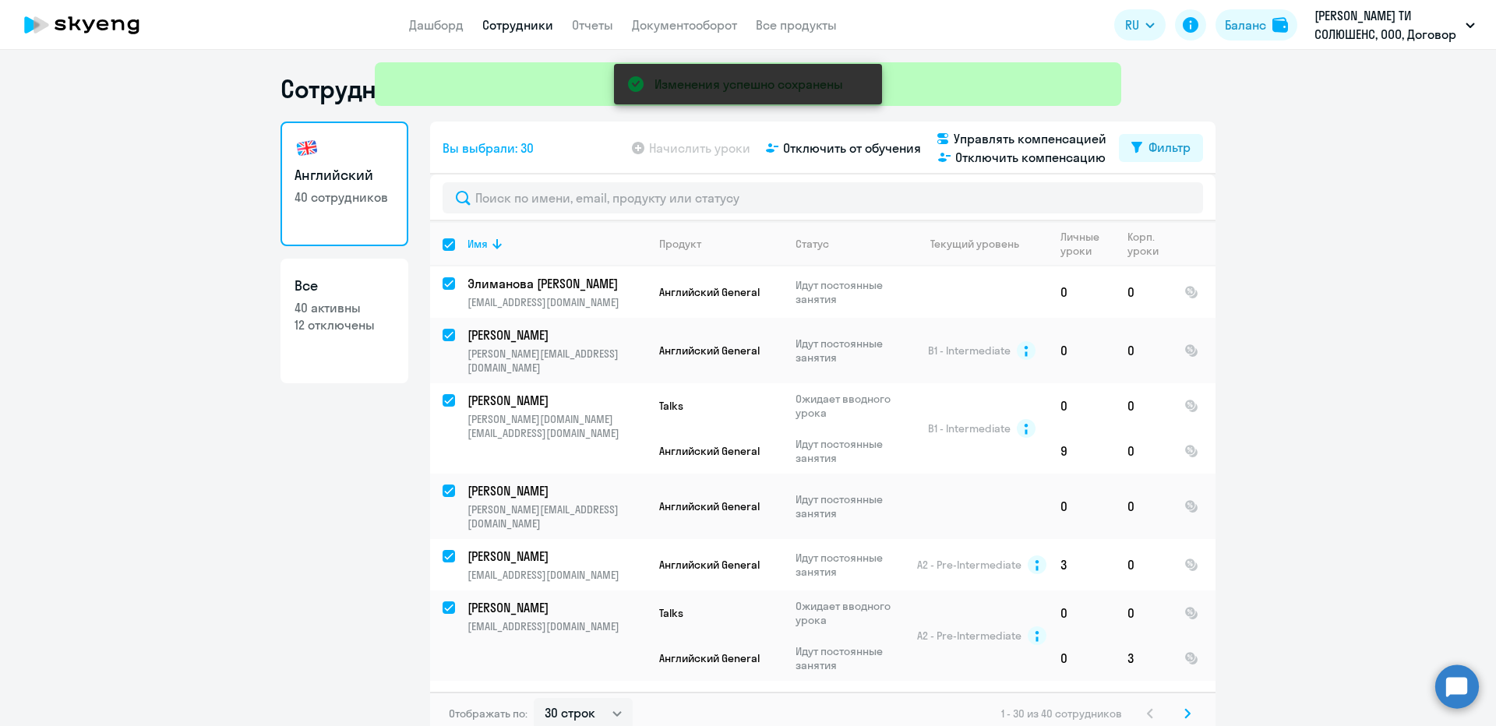
checkbox input "true"
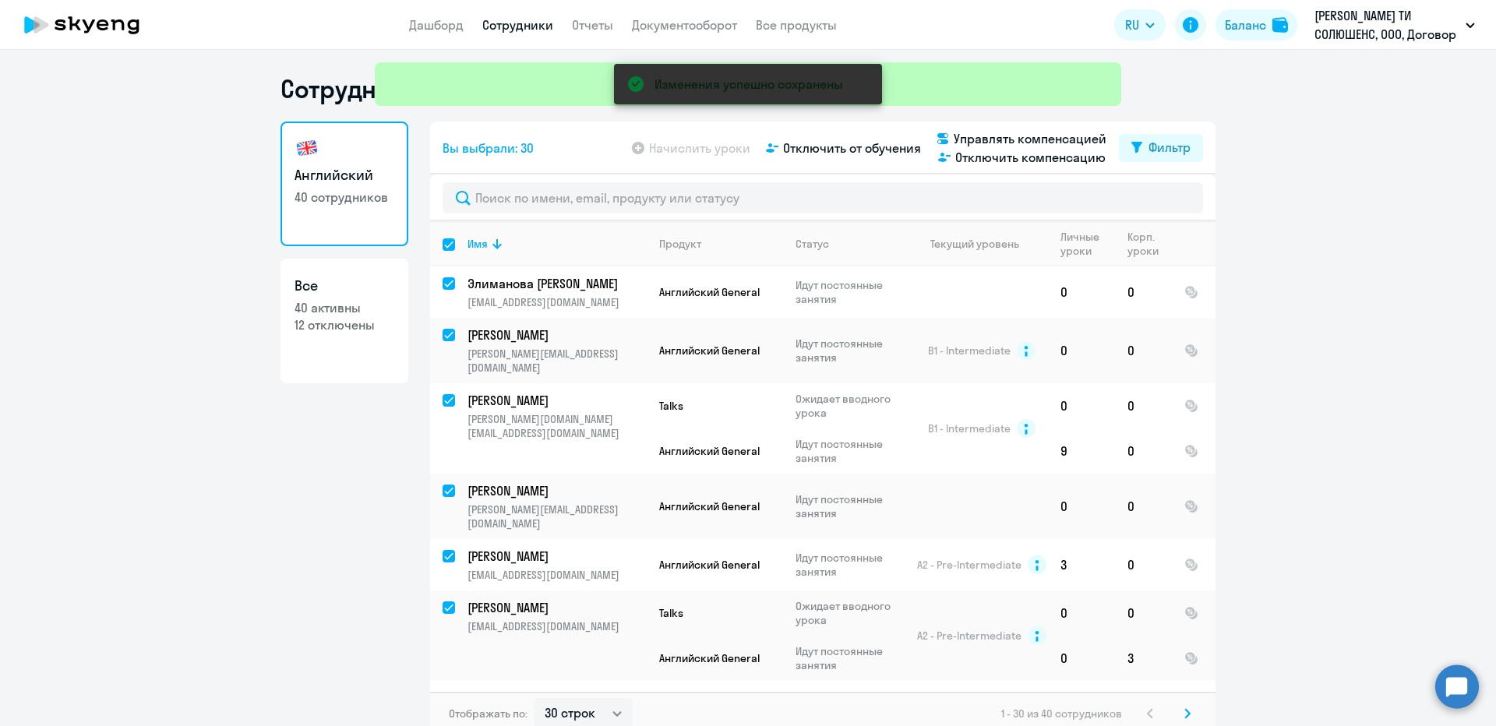
checkbox input "true"
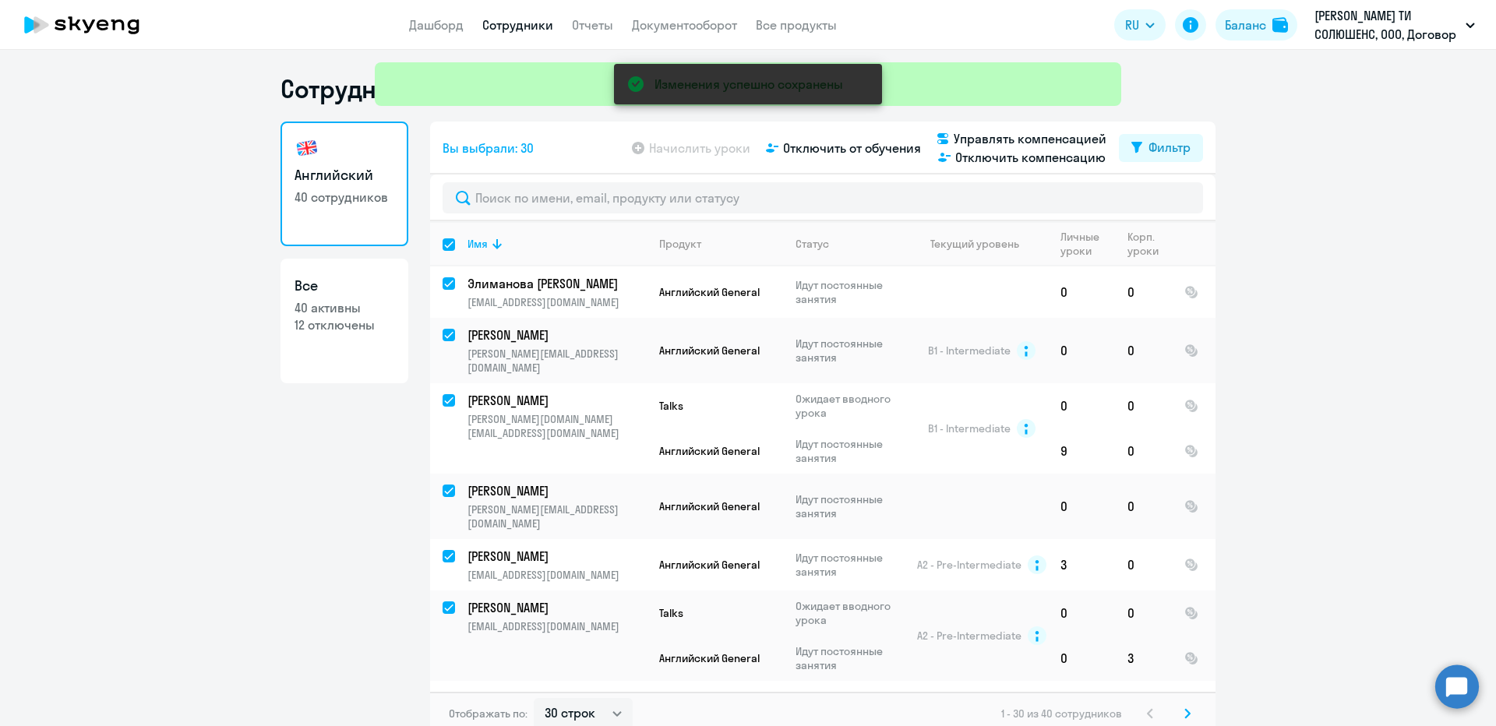
checkbox input "true"
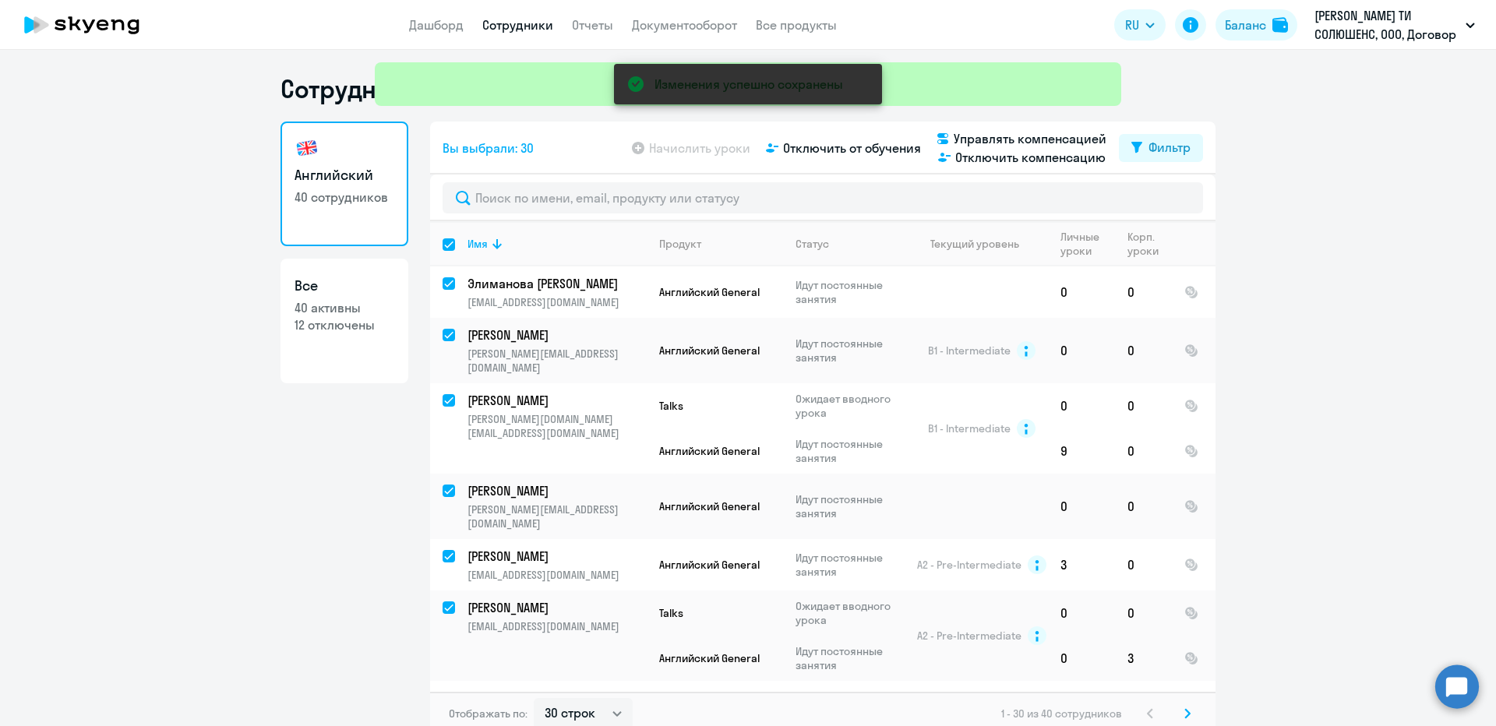
checkbox input "true"
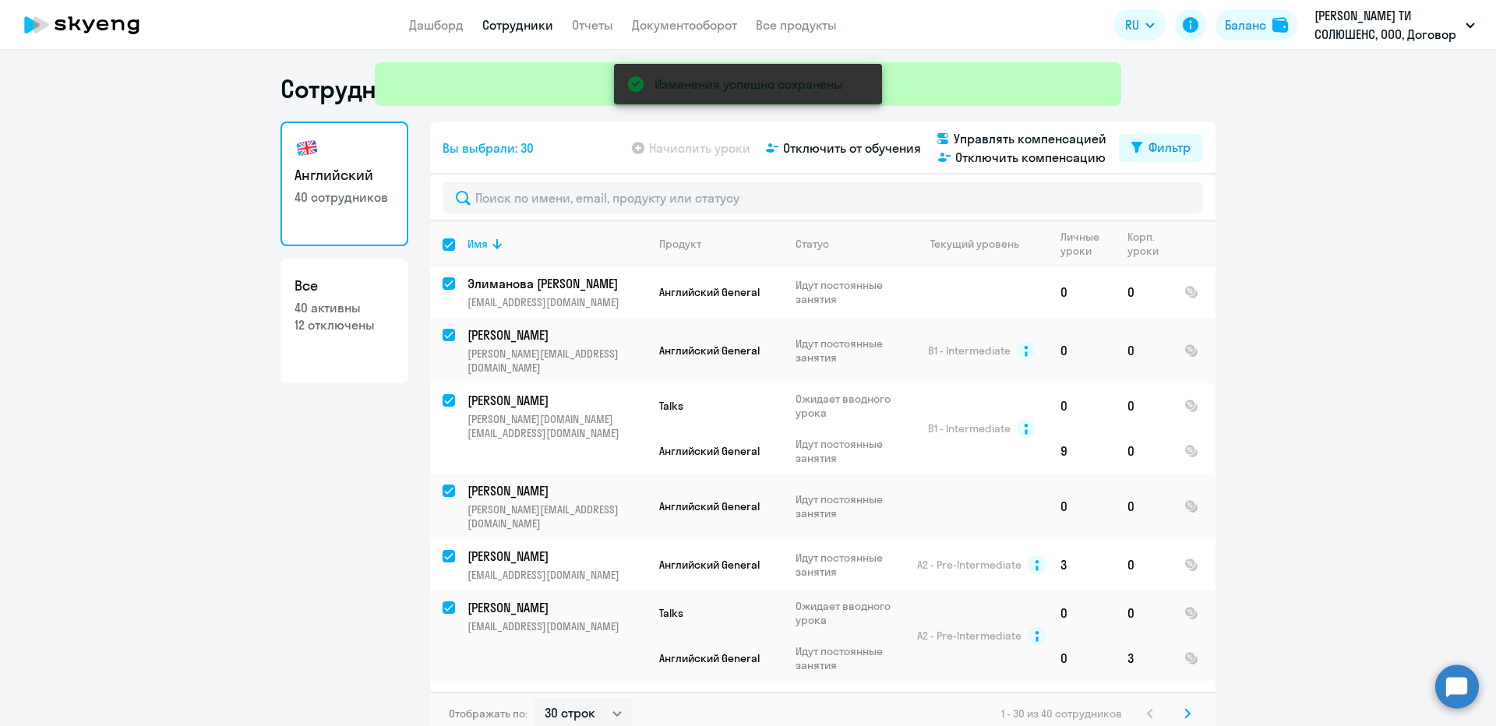
checkbox input "true"
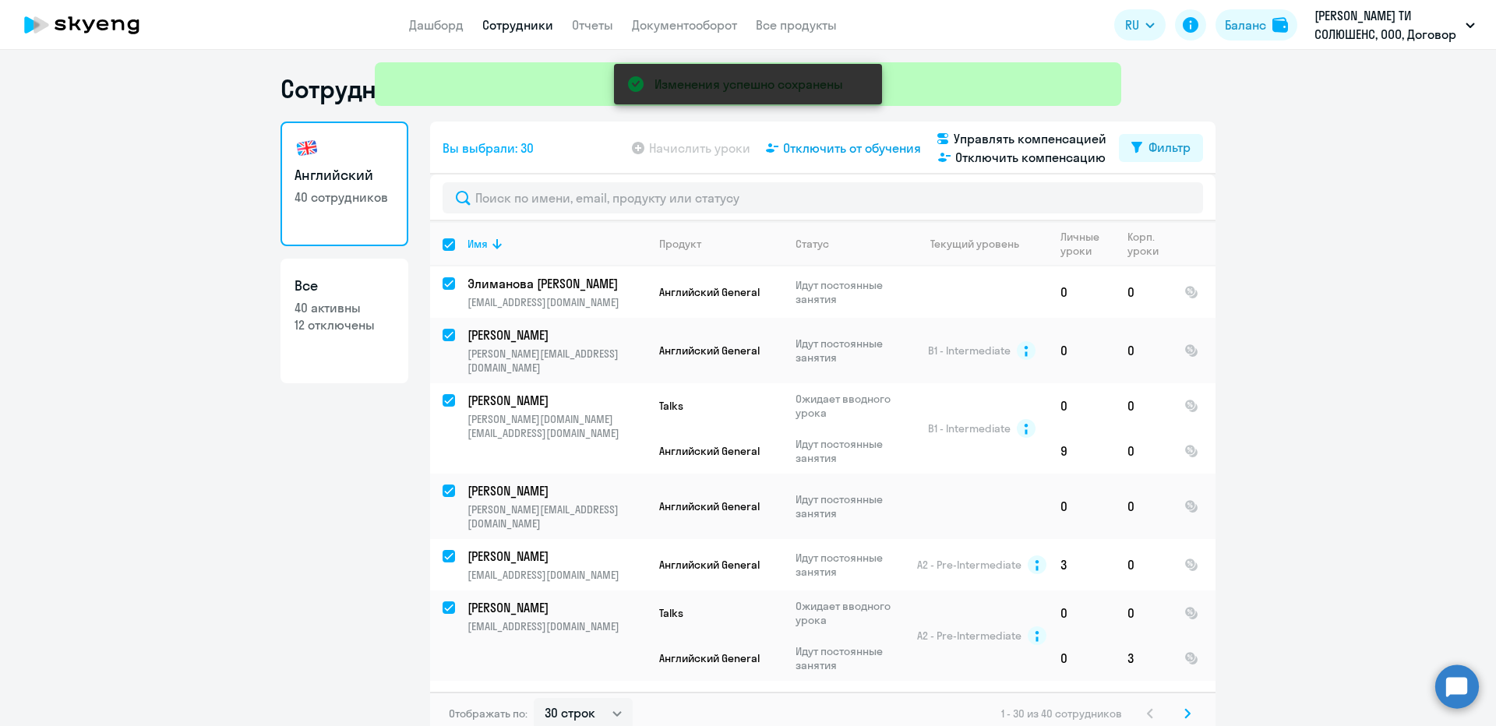
click at [843, 140] on span "Отключить от обучения" at bounding box center [852, 148] width 138 height 19
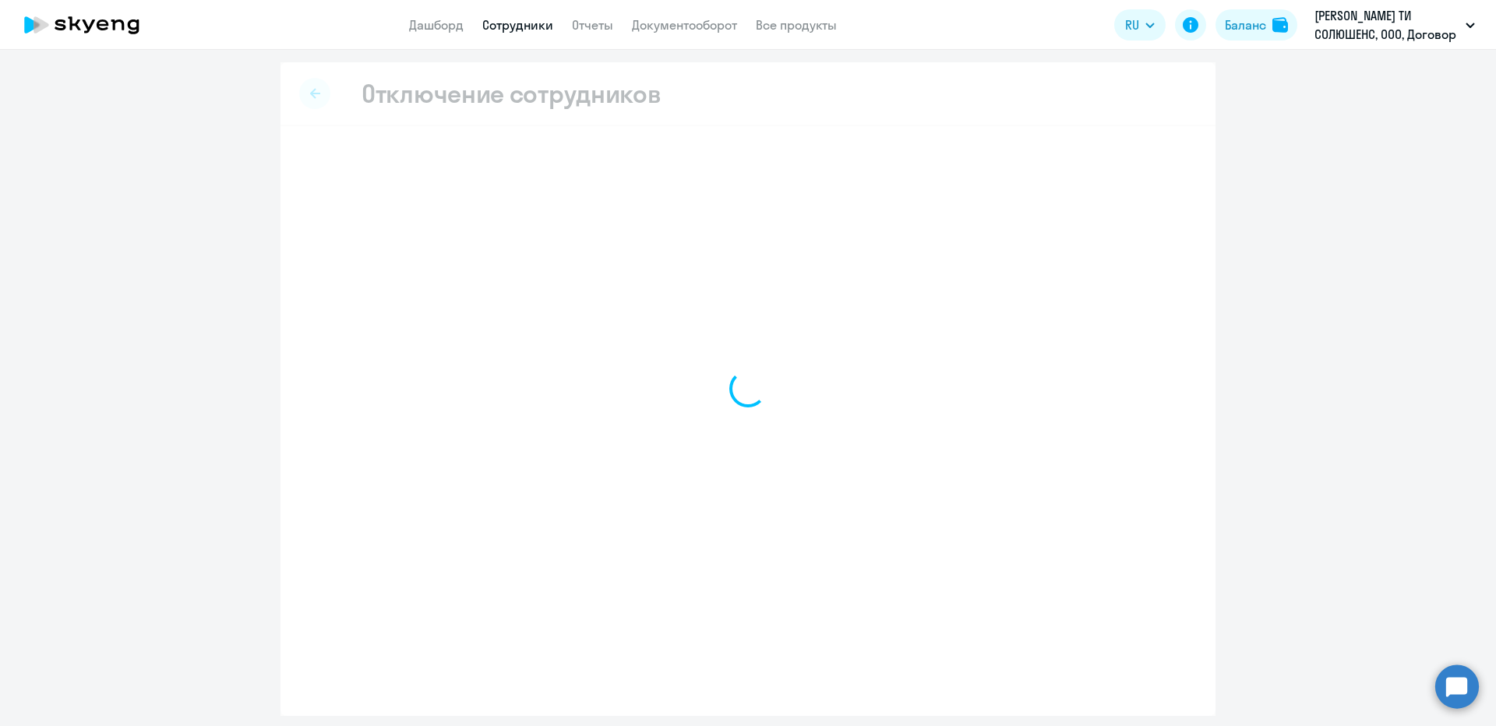
select select "all"
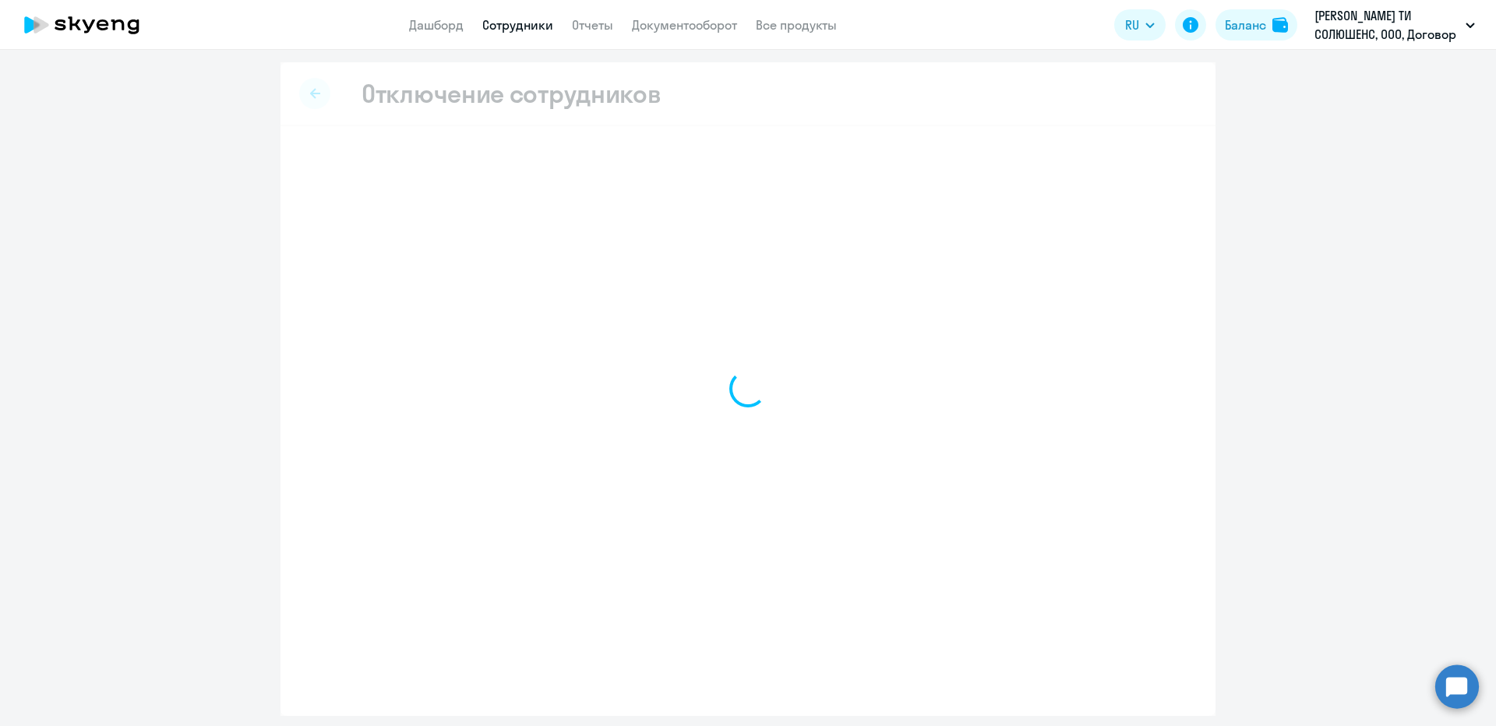
select select "all"
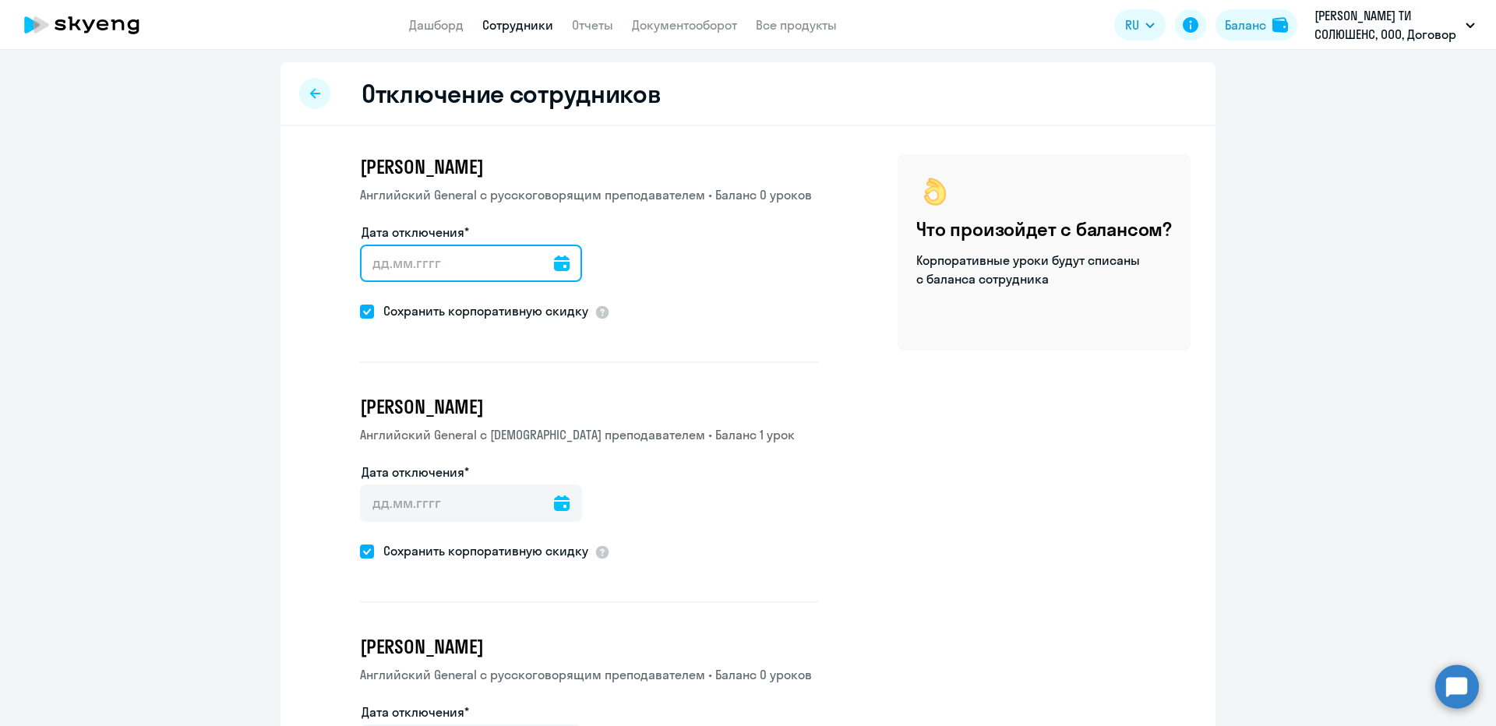
click at [382, 277] on input "Дата отключения*" at bounding box center [471, 263] width 222 height 37
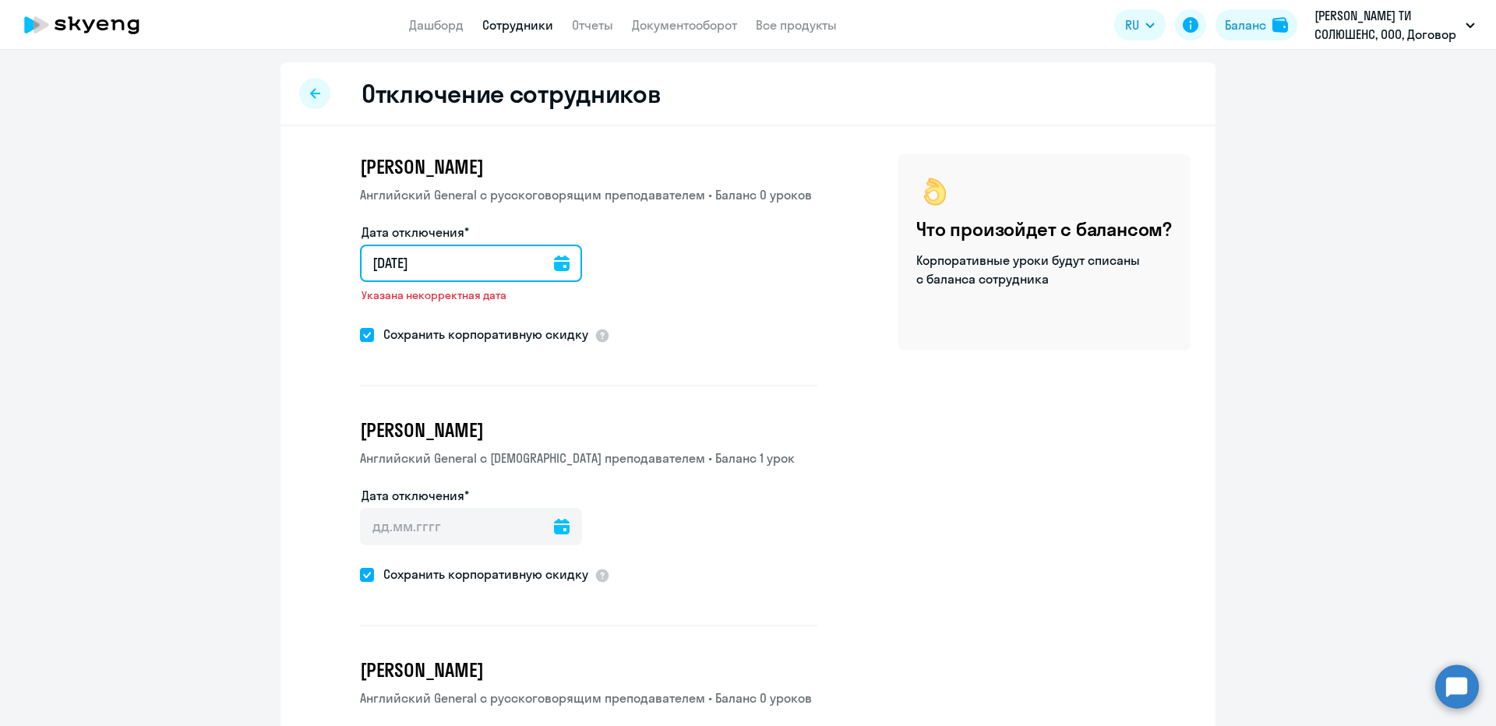
type input "[DATE]"
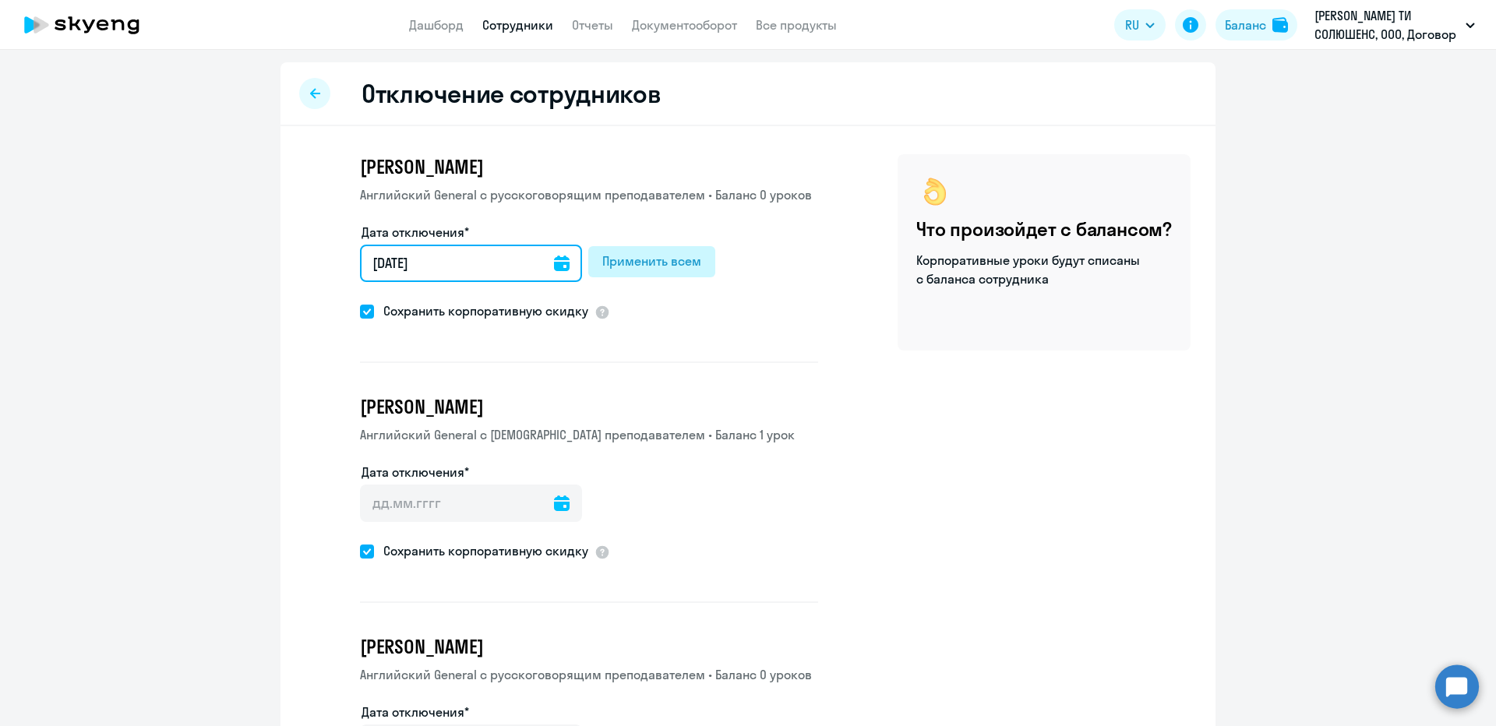
type input "[DATE]"
click at [629, 269] on div "Применить всем" at bounding box center [651, 261] width 99 height 19
type input "[DATE]"
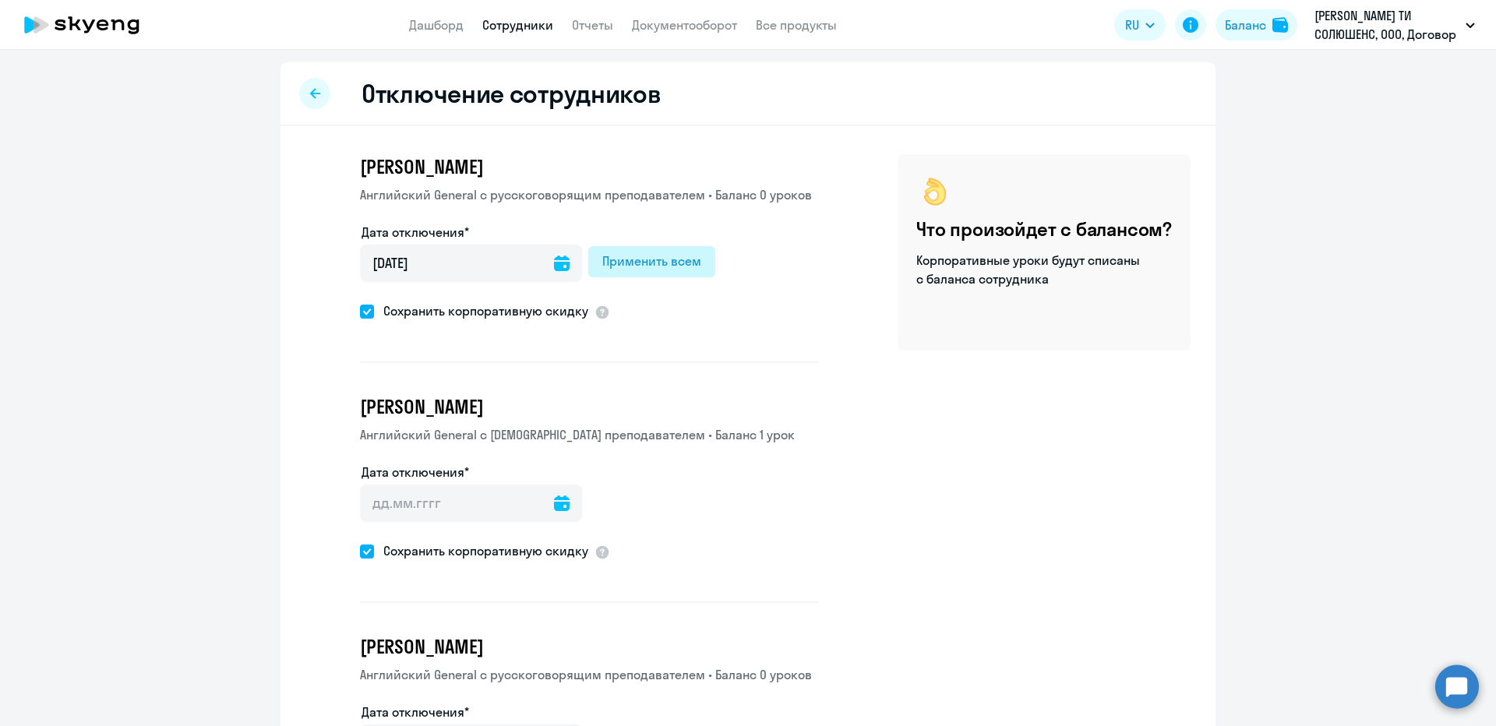
type input "[DATE]"
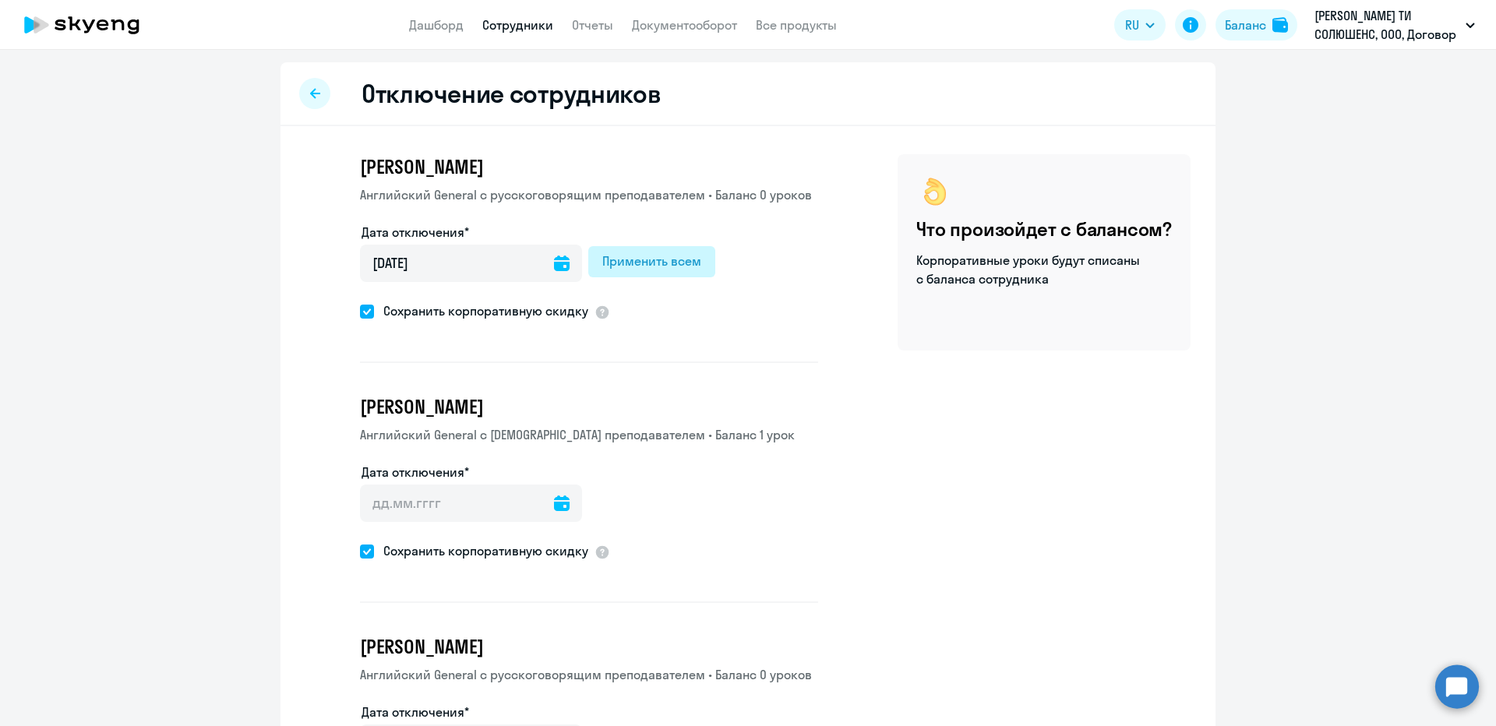
type input "[DATE]"
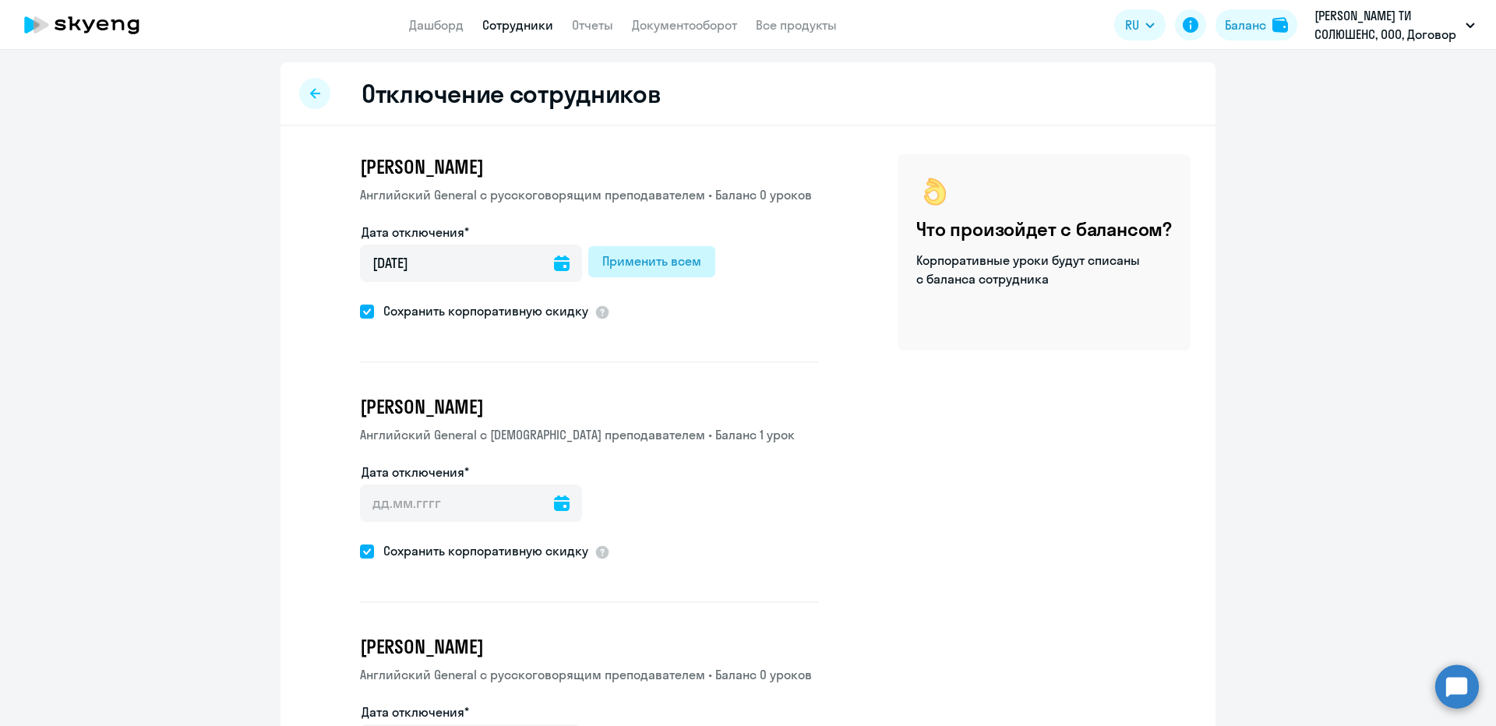
type input "[DATE]"
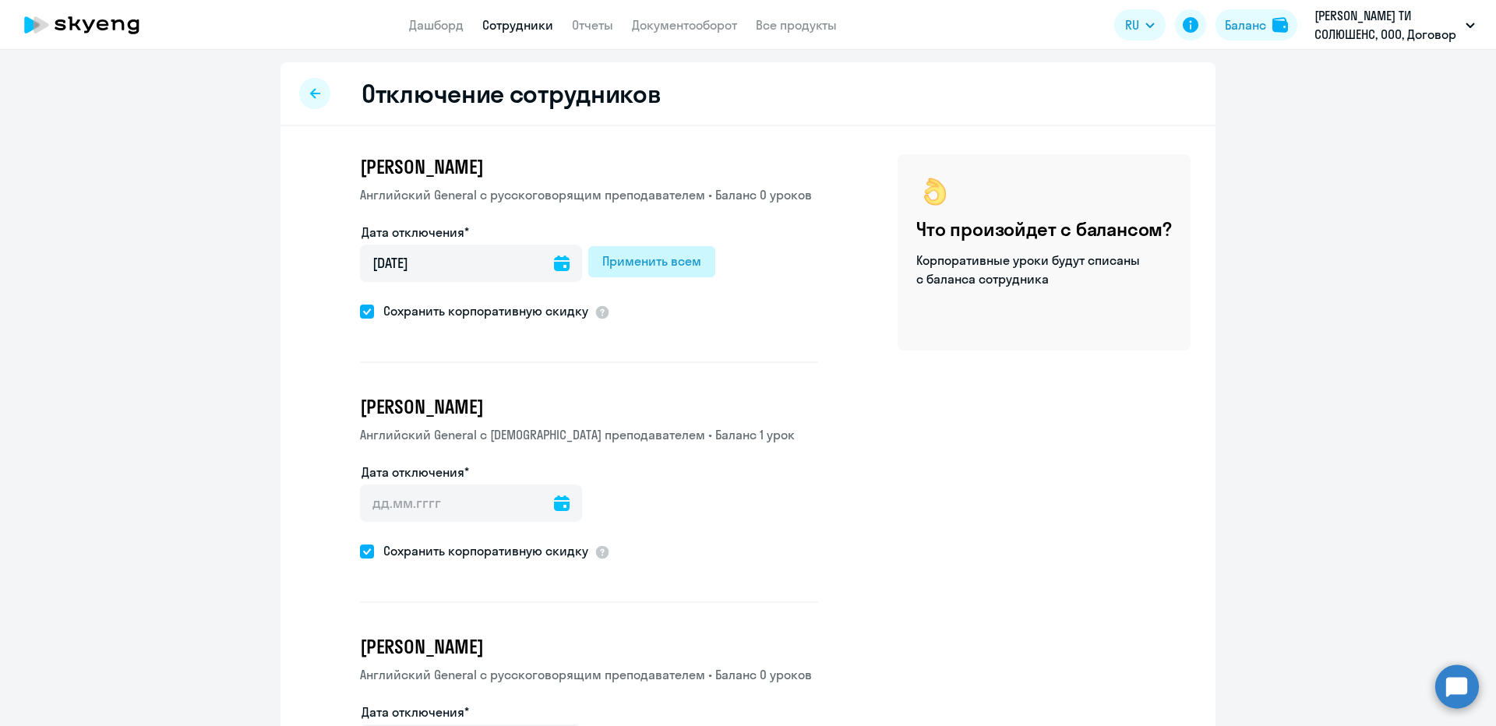
type input "[DATE]"
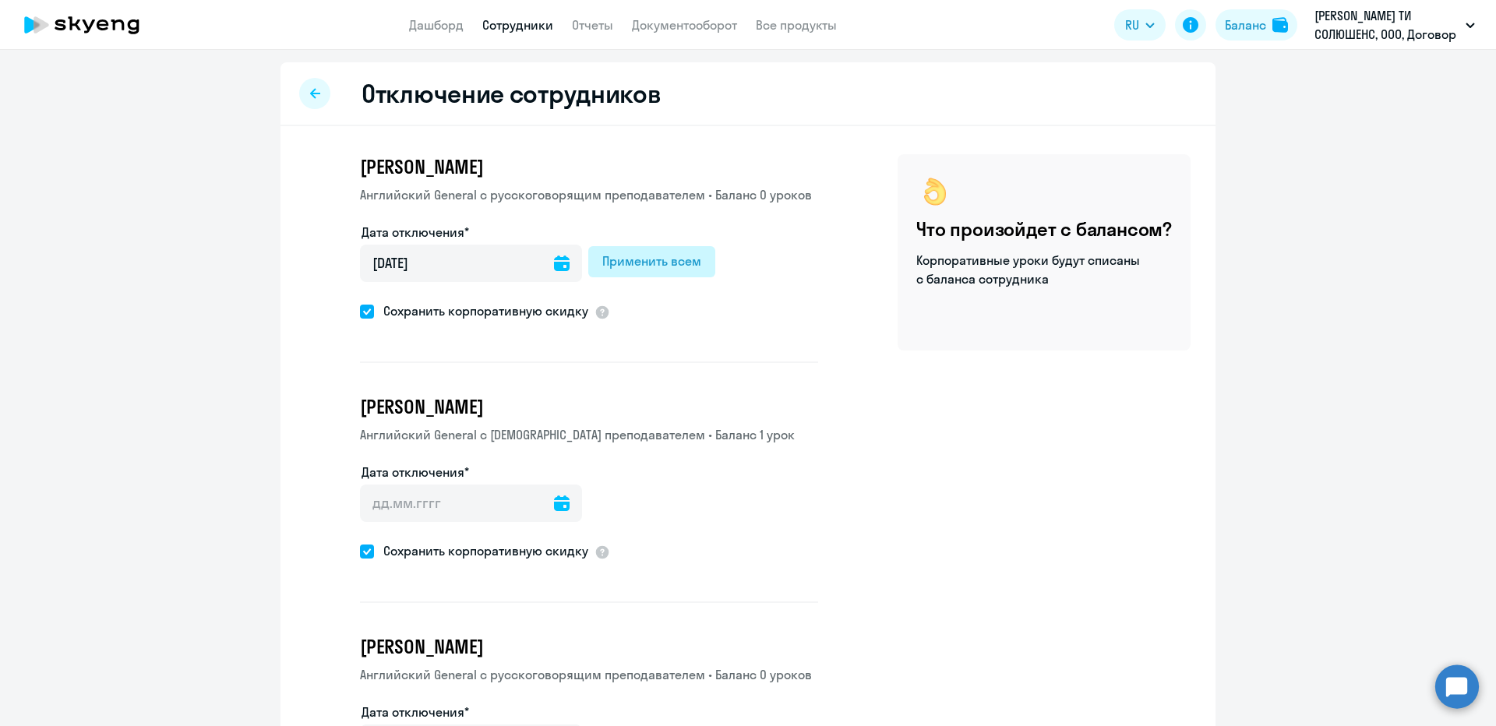
type input "[DATE]"
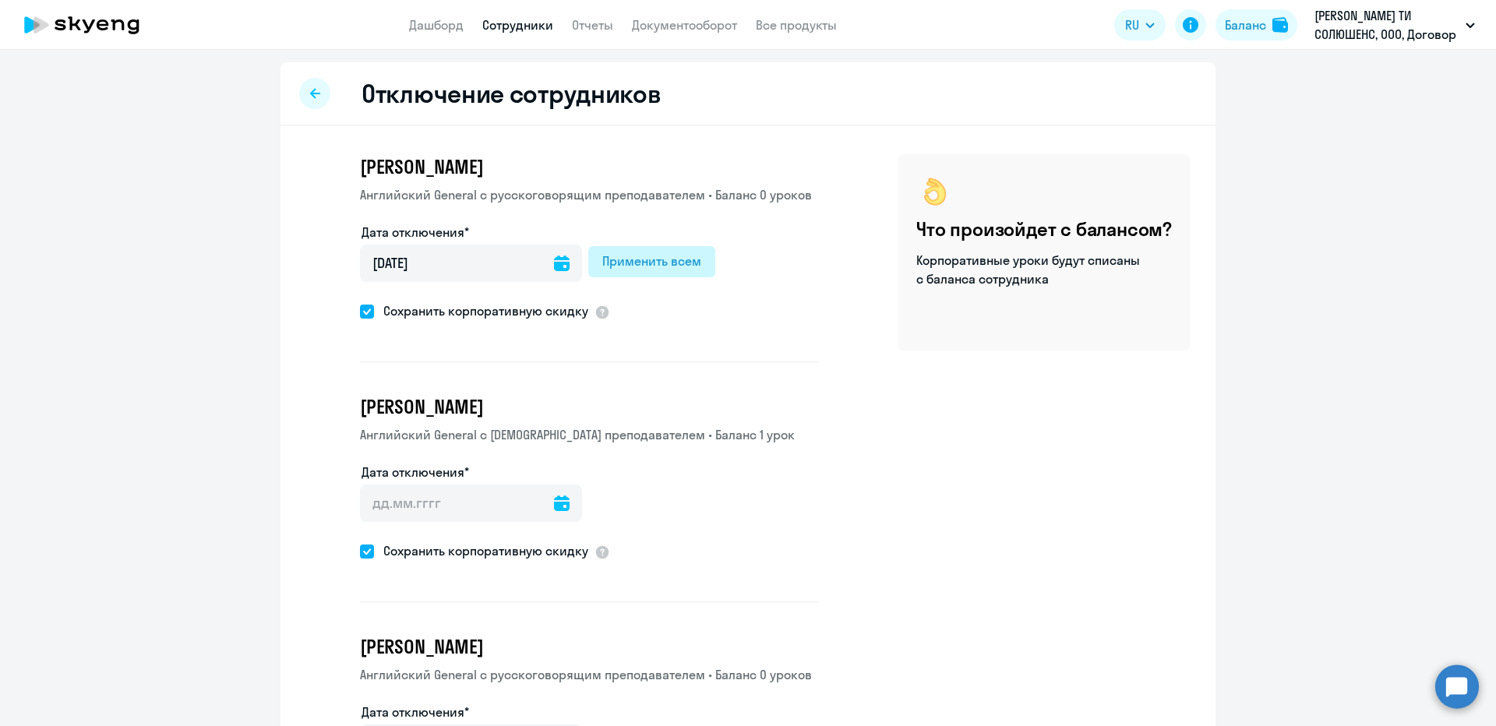
type input "[DATE]"
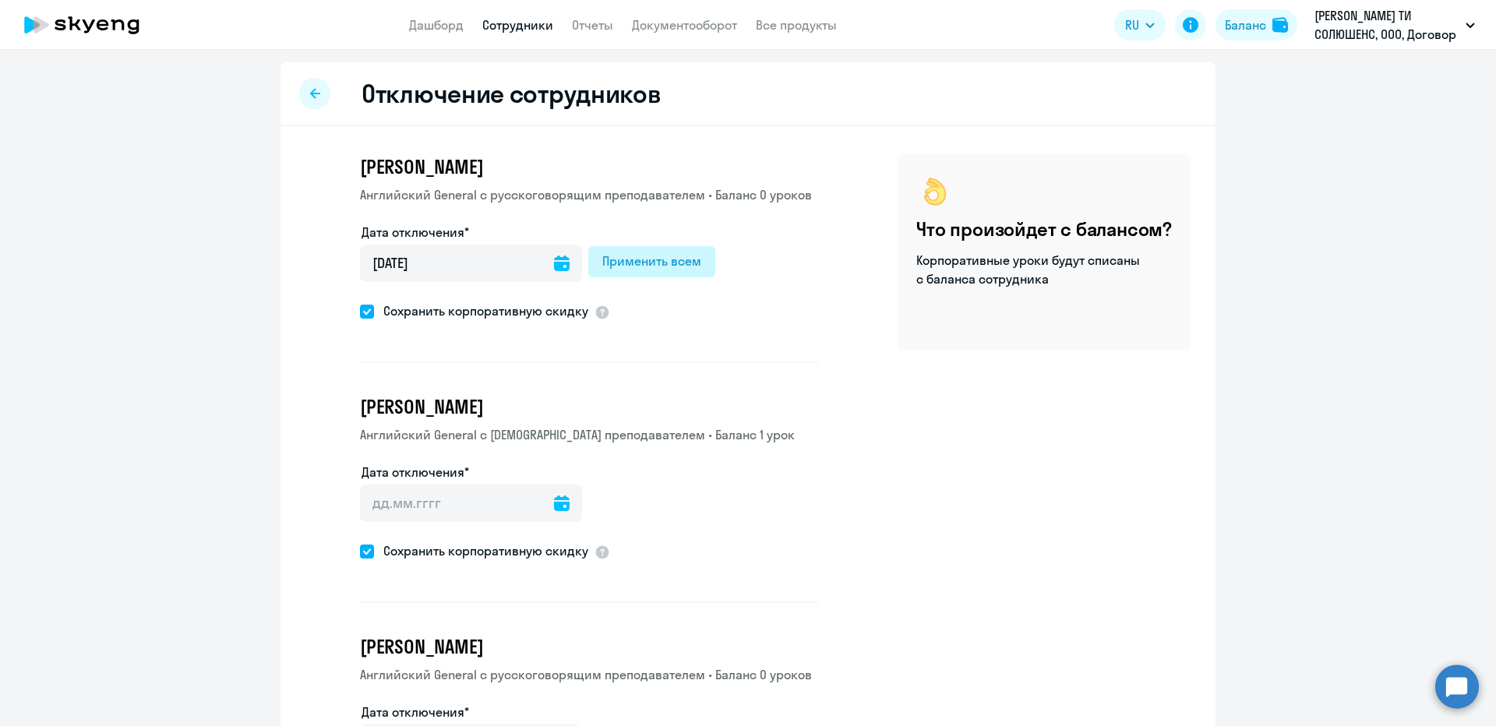
type input "[DATE]"
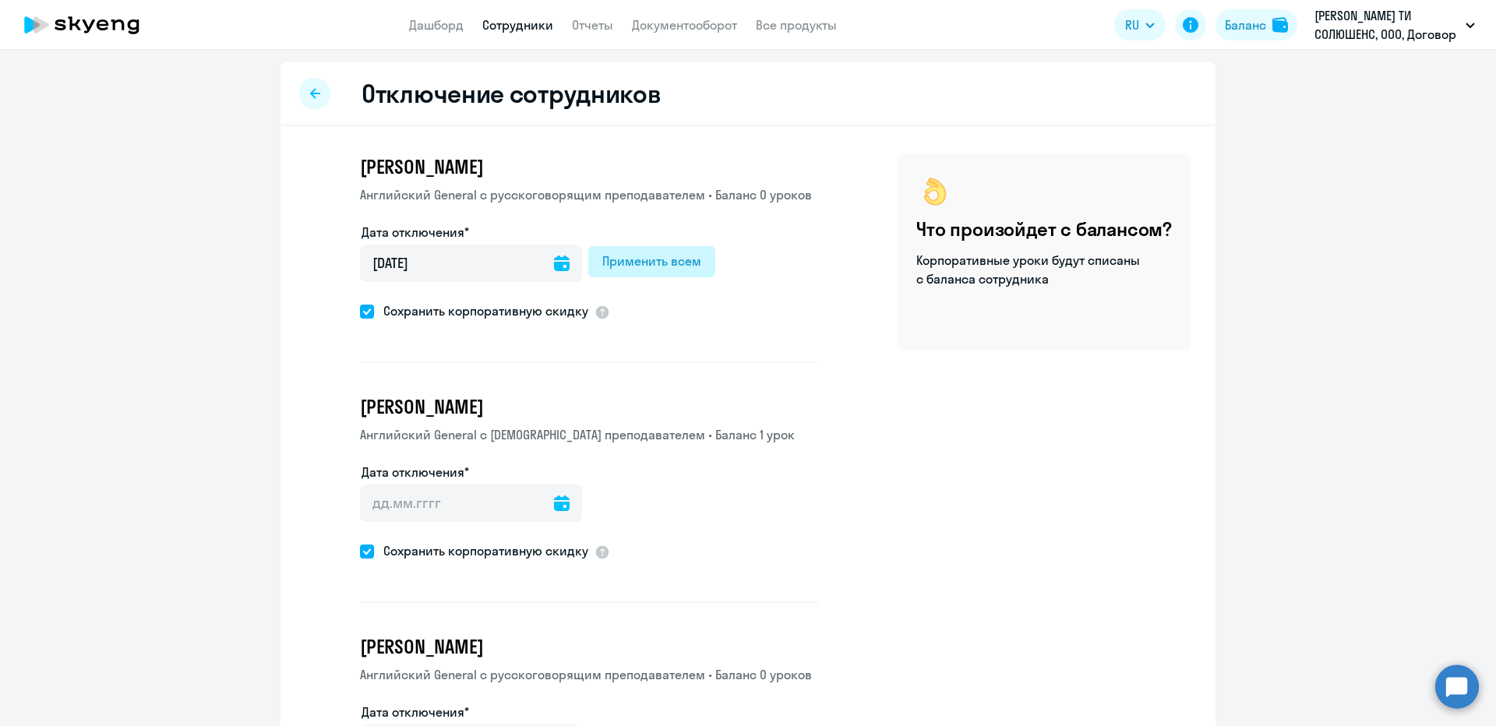
type input "[DATE]"
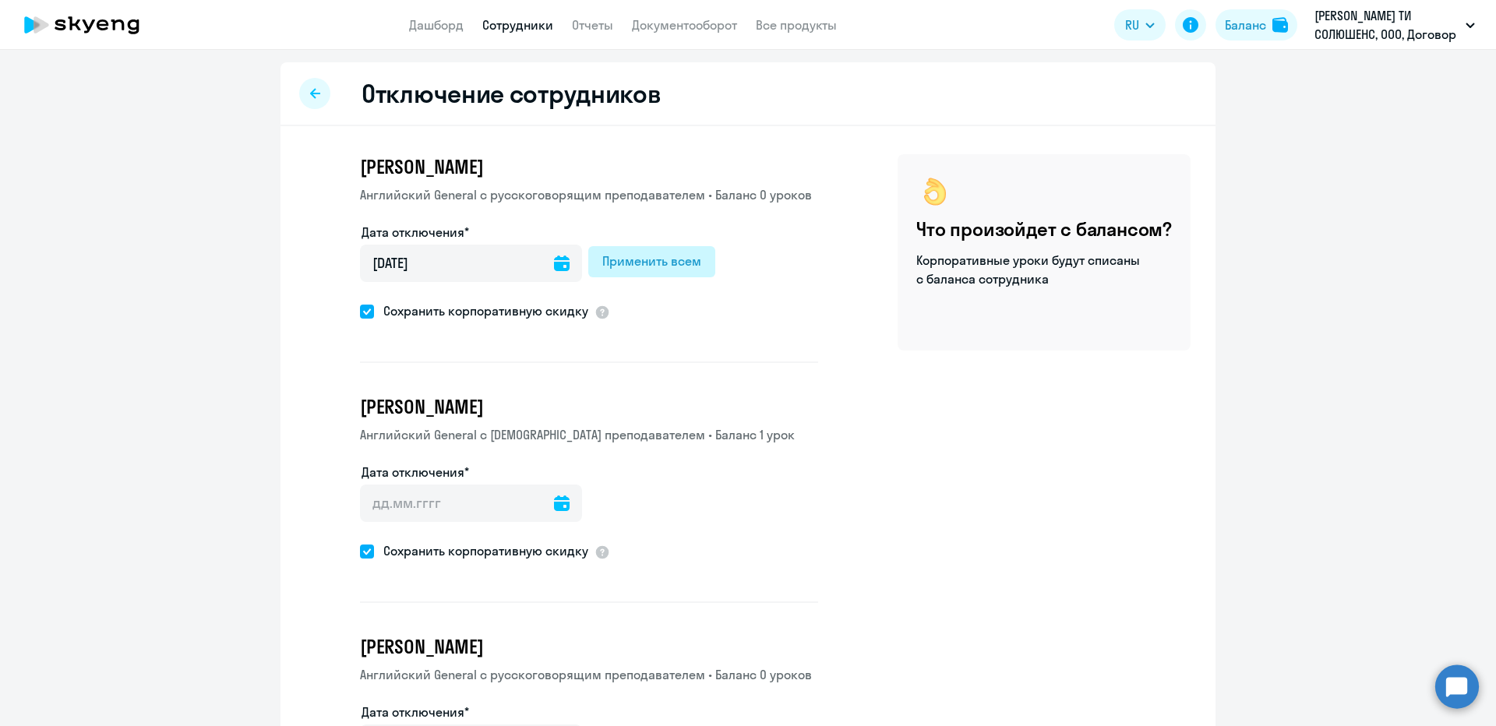
type input "[DATE]"
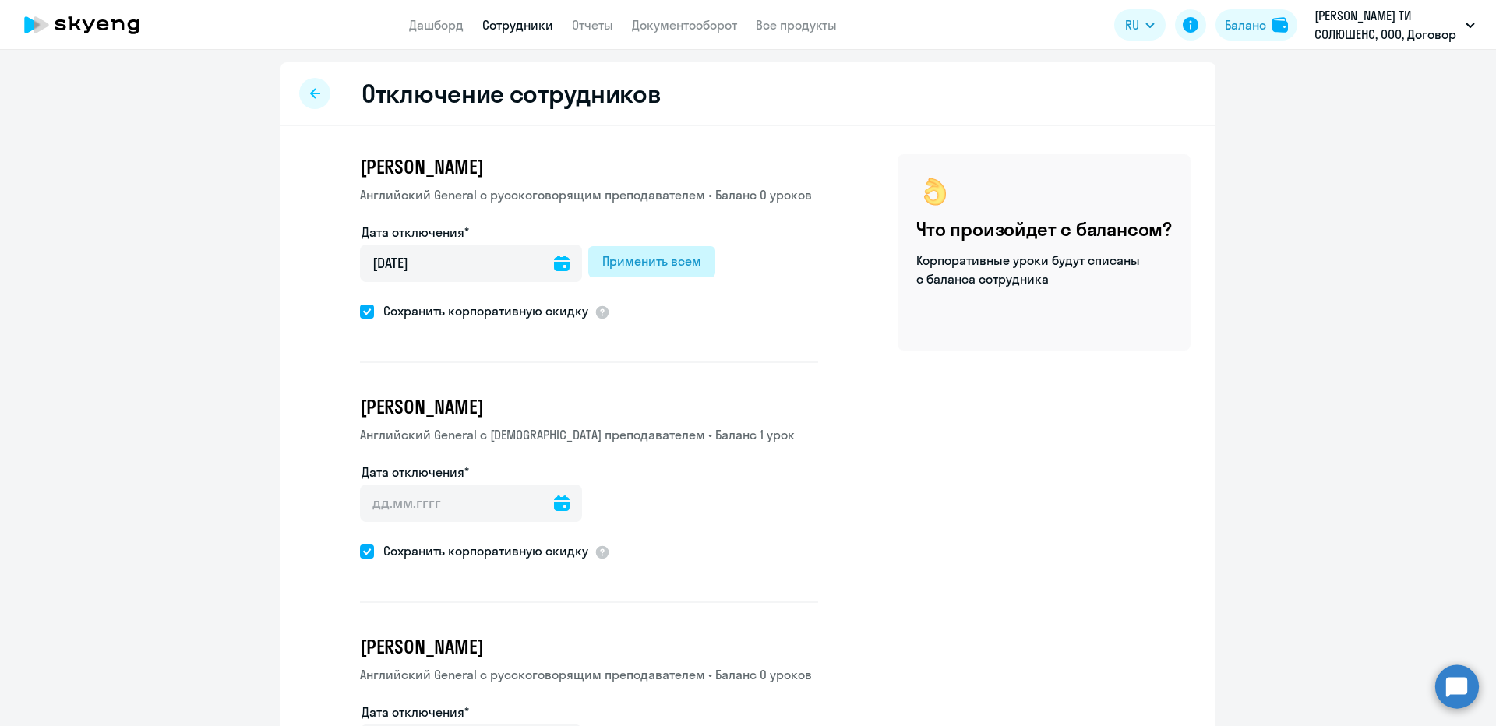
type input "[DATE]"
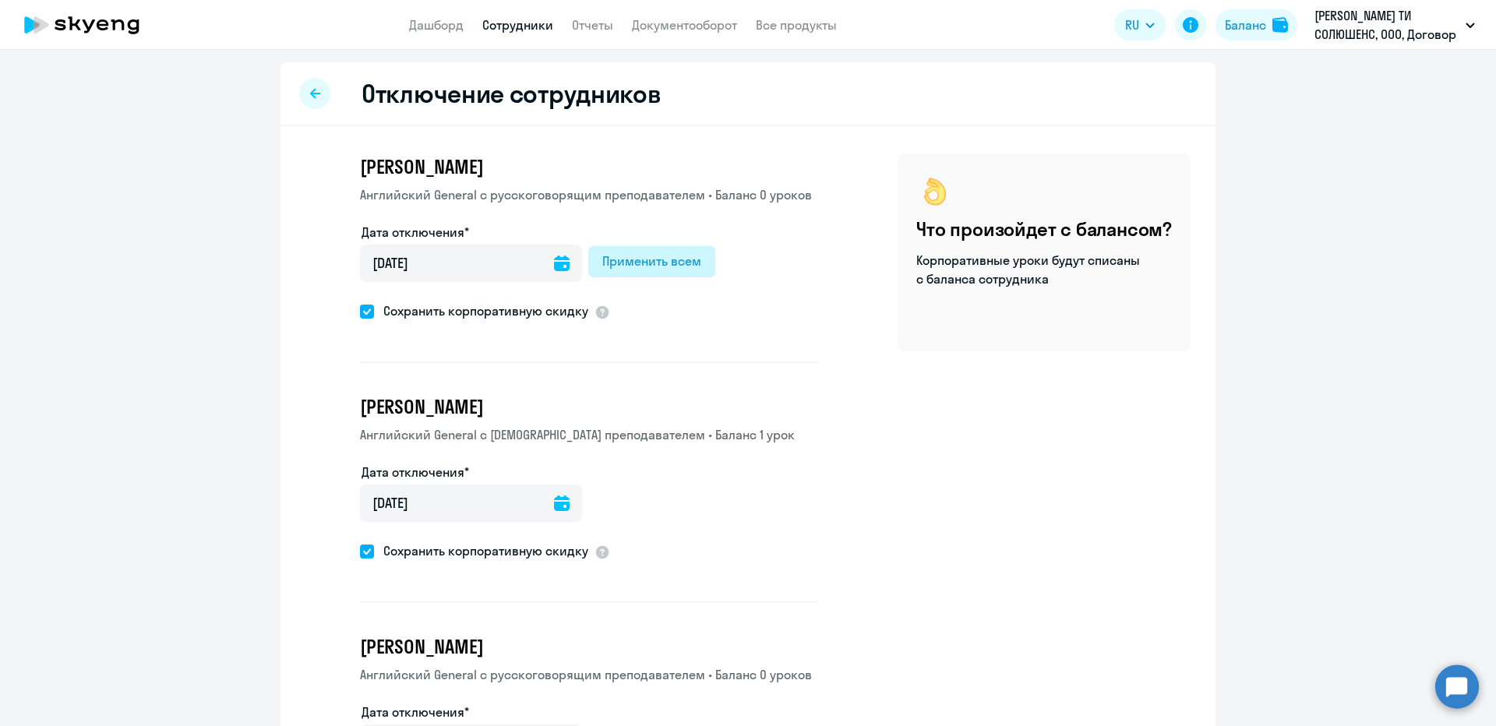
type input "[DATE]"
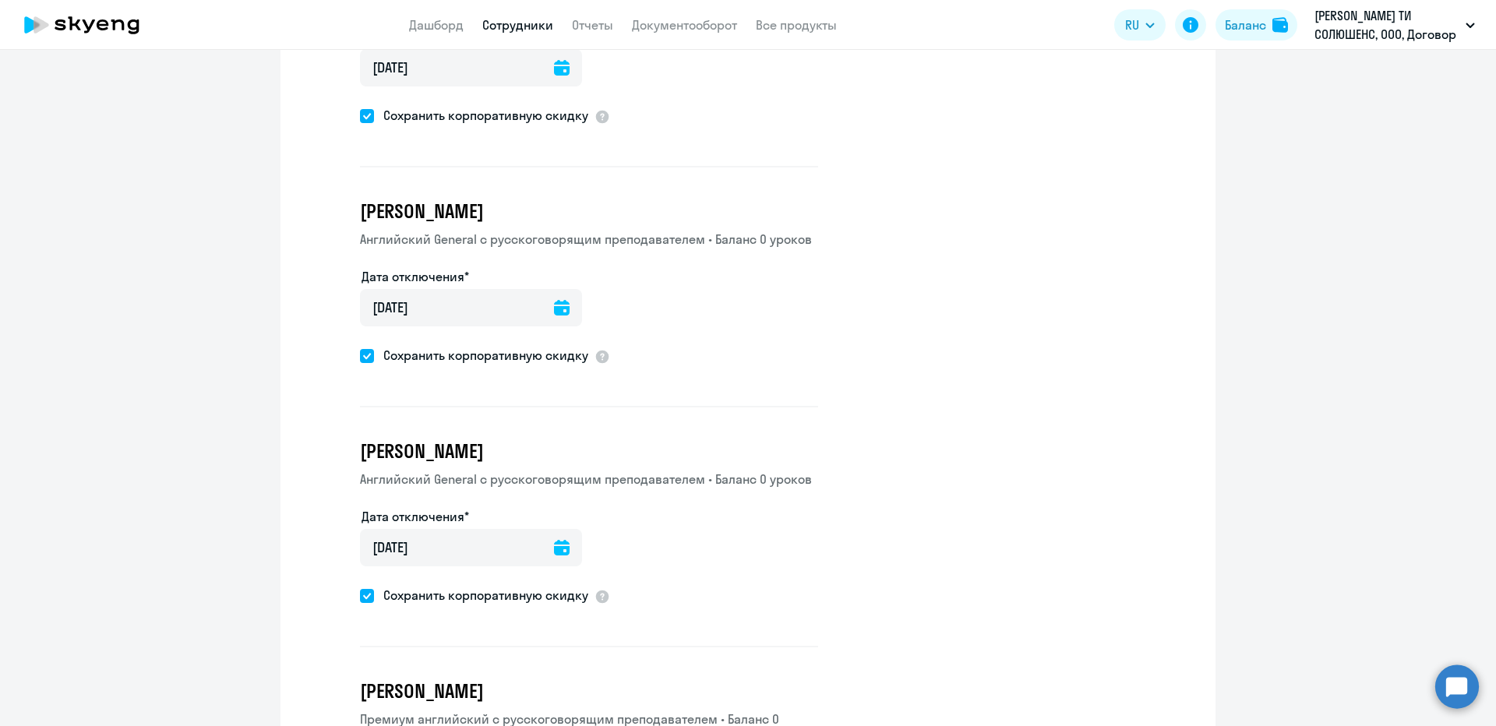
scroll to position [7671, 0]
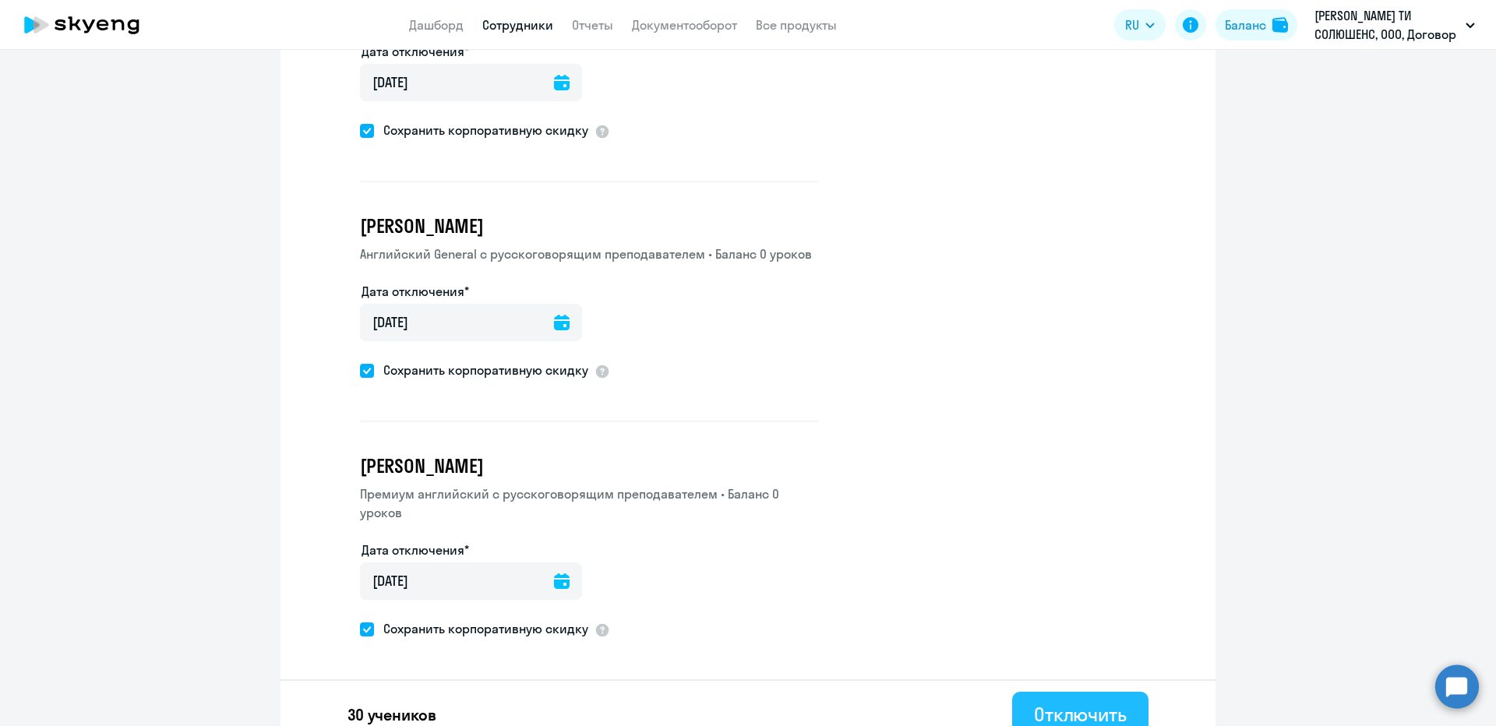
click at [1015, 700] on button "Отключить" at bounding box center [1080, 715] width 136 height 47
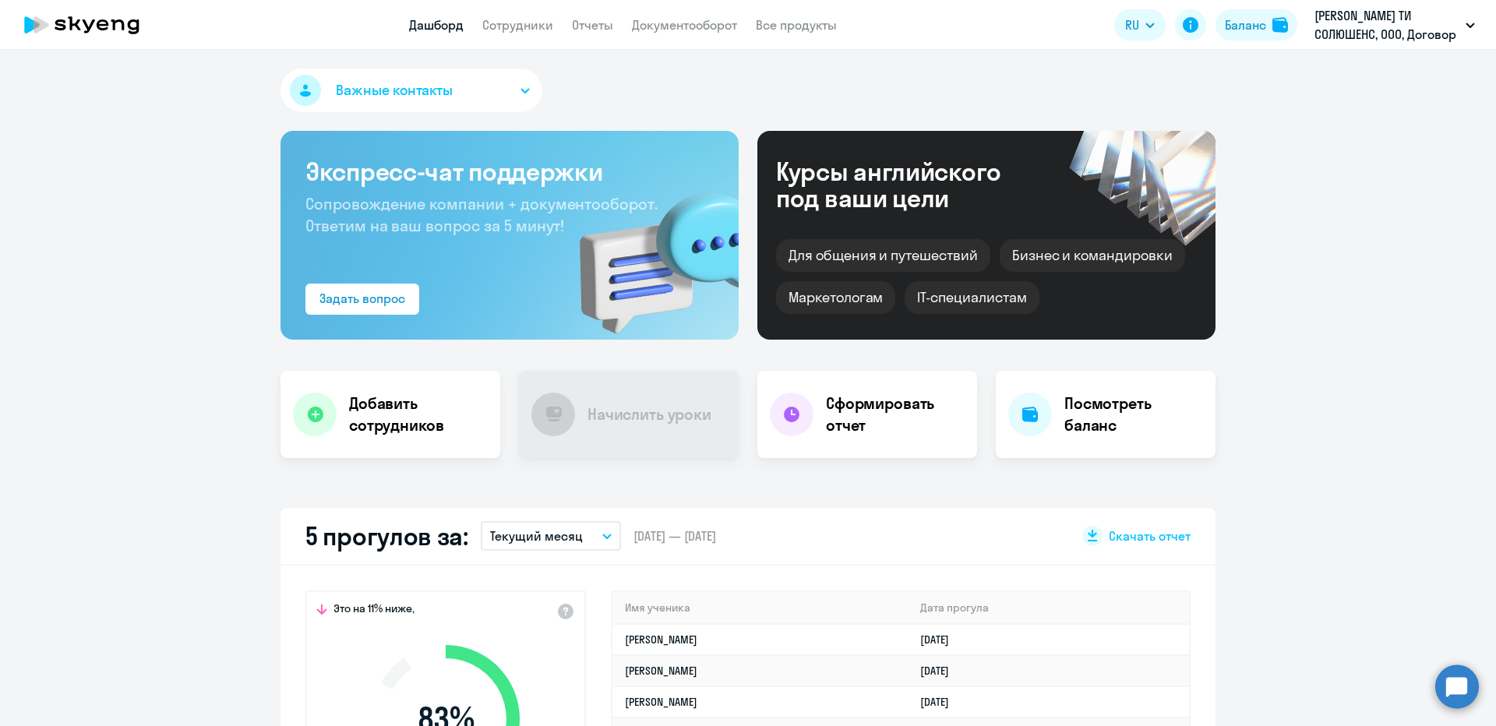
select select "30"
click at [514, 28] on link "Сотрудники" at bounding box center [517, 25] width 71 height 16
select select "30"
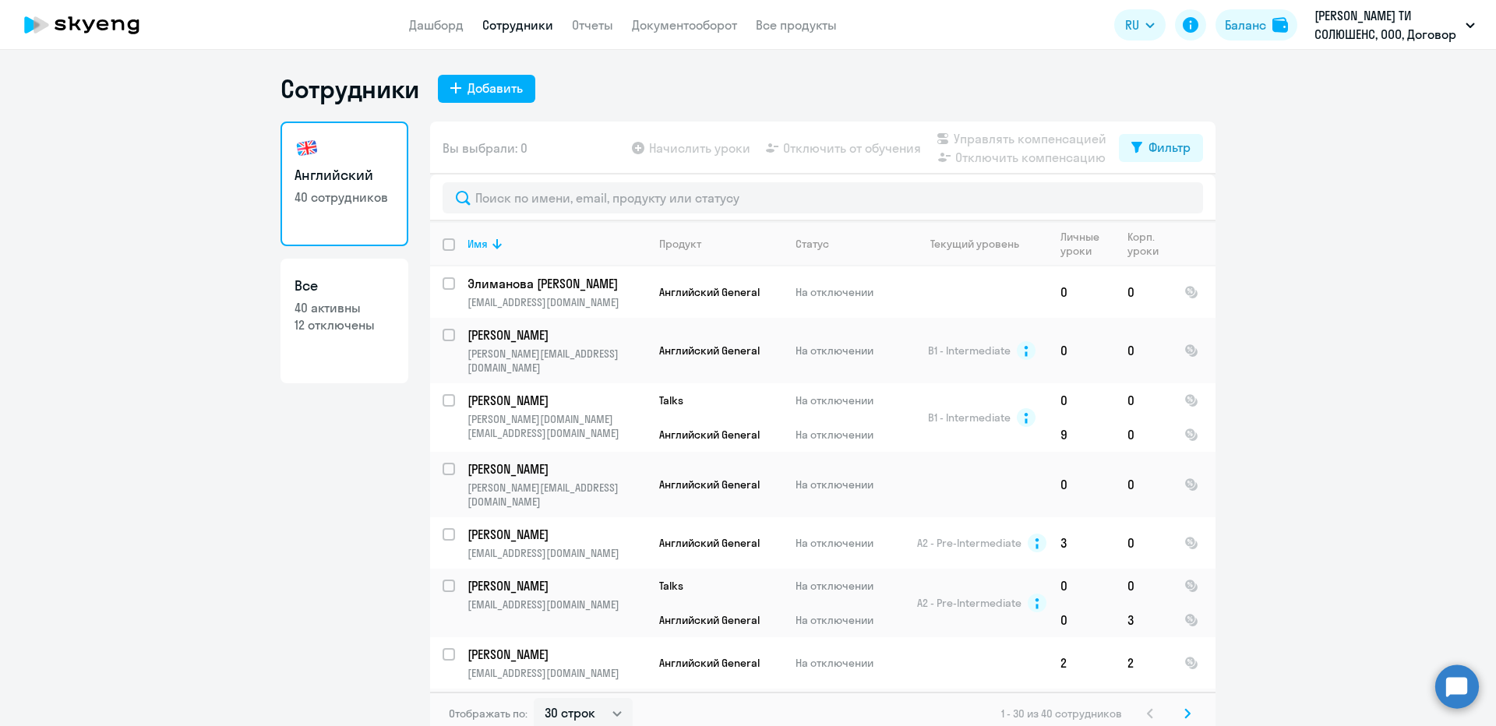
click at [445, 238] on input "deselect all" at bounding box center [458, 253] width 31 height 31
checkbox input "true"
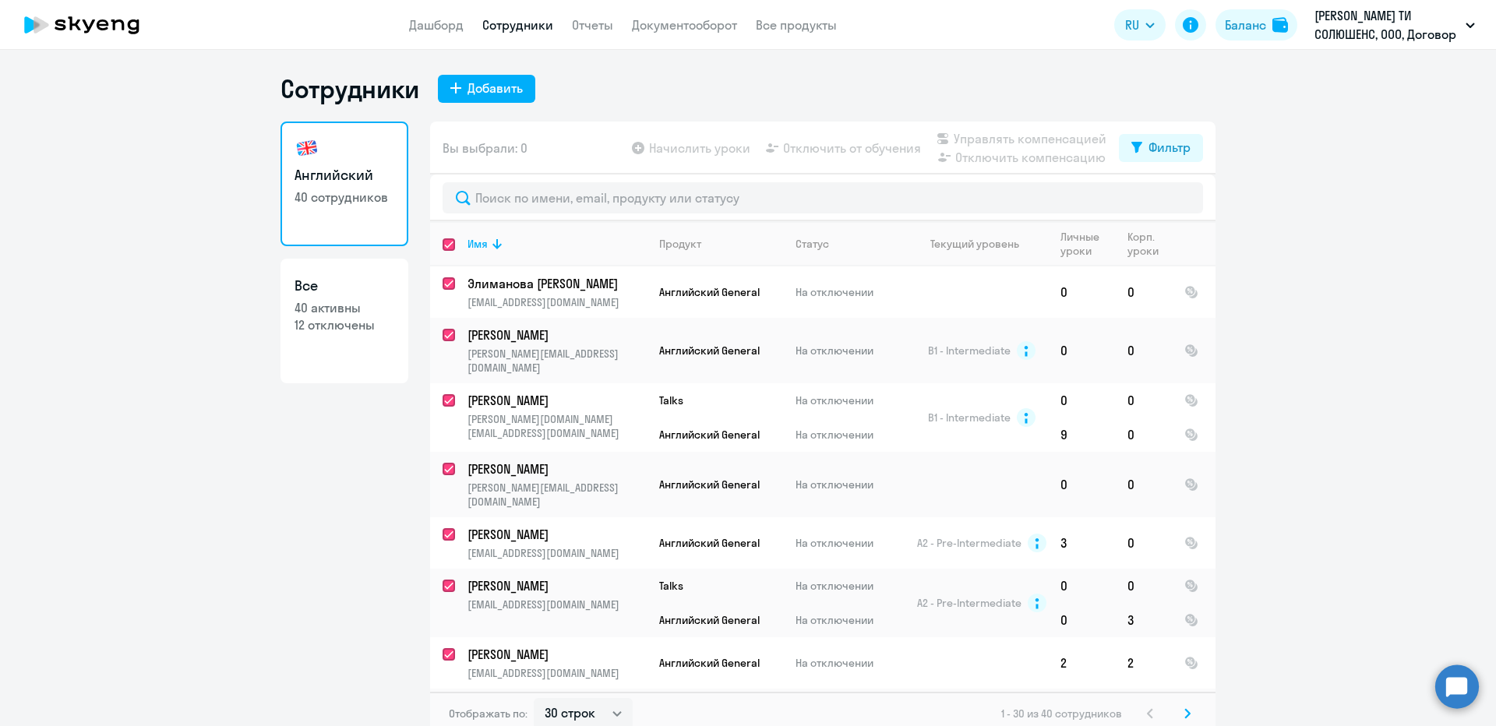
checkbox input "true"
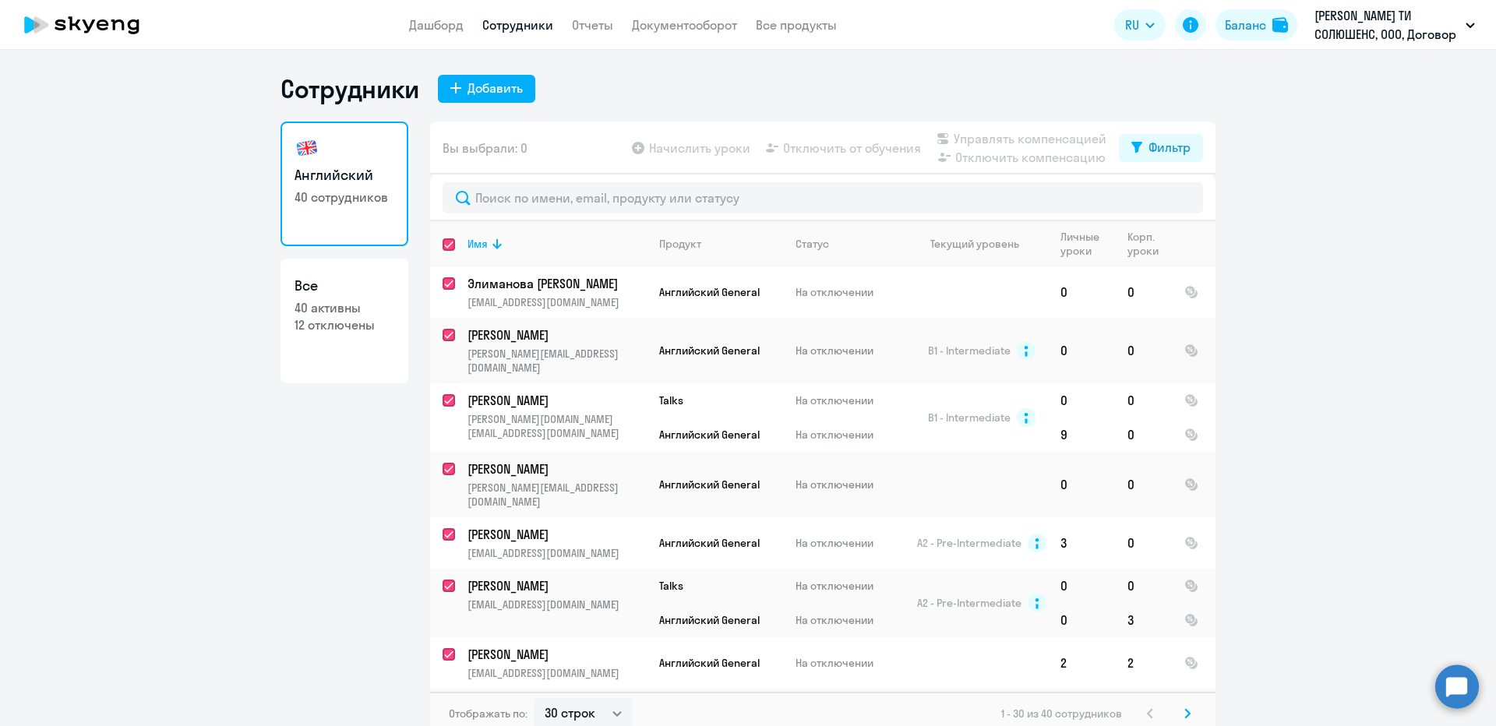
checkbox input "true"
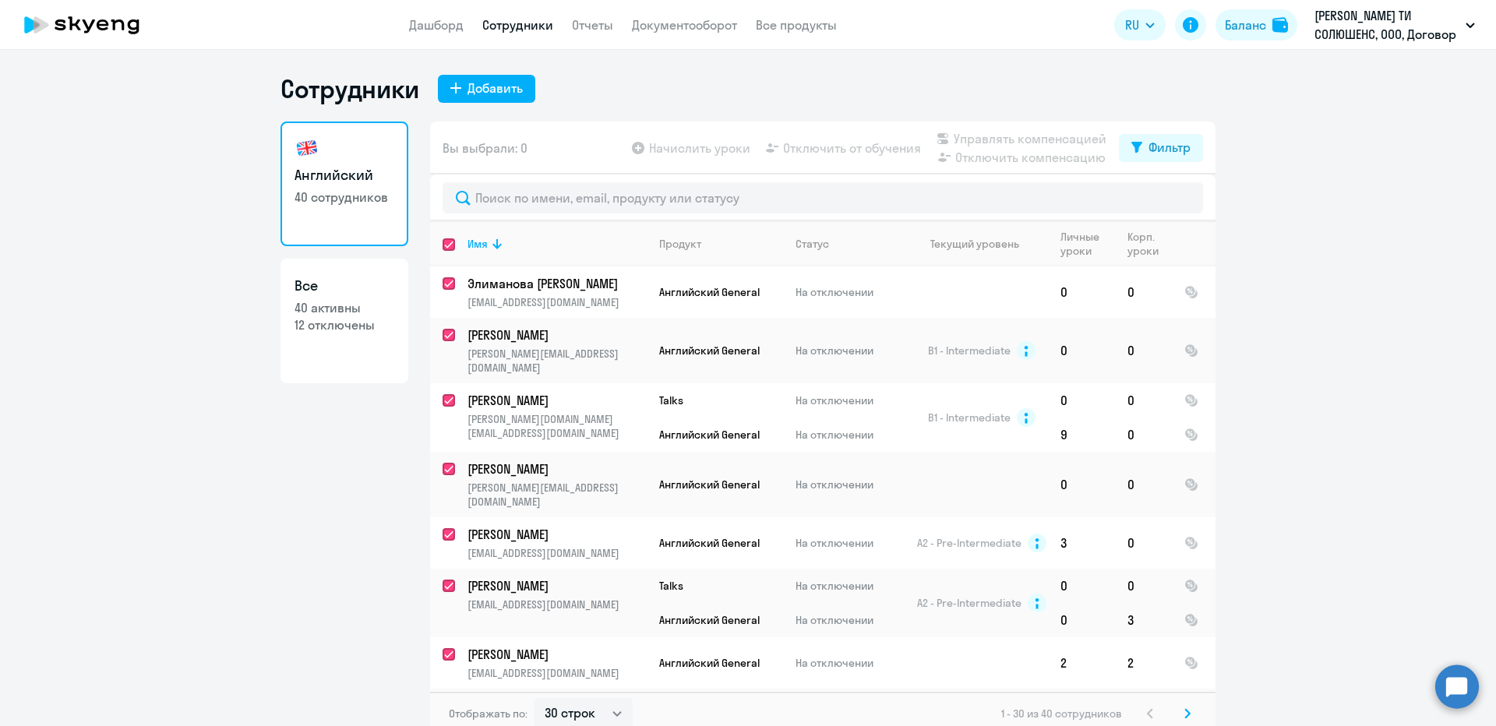
checkbox input "true"
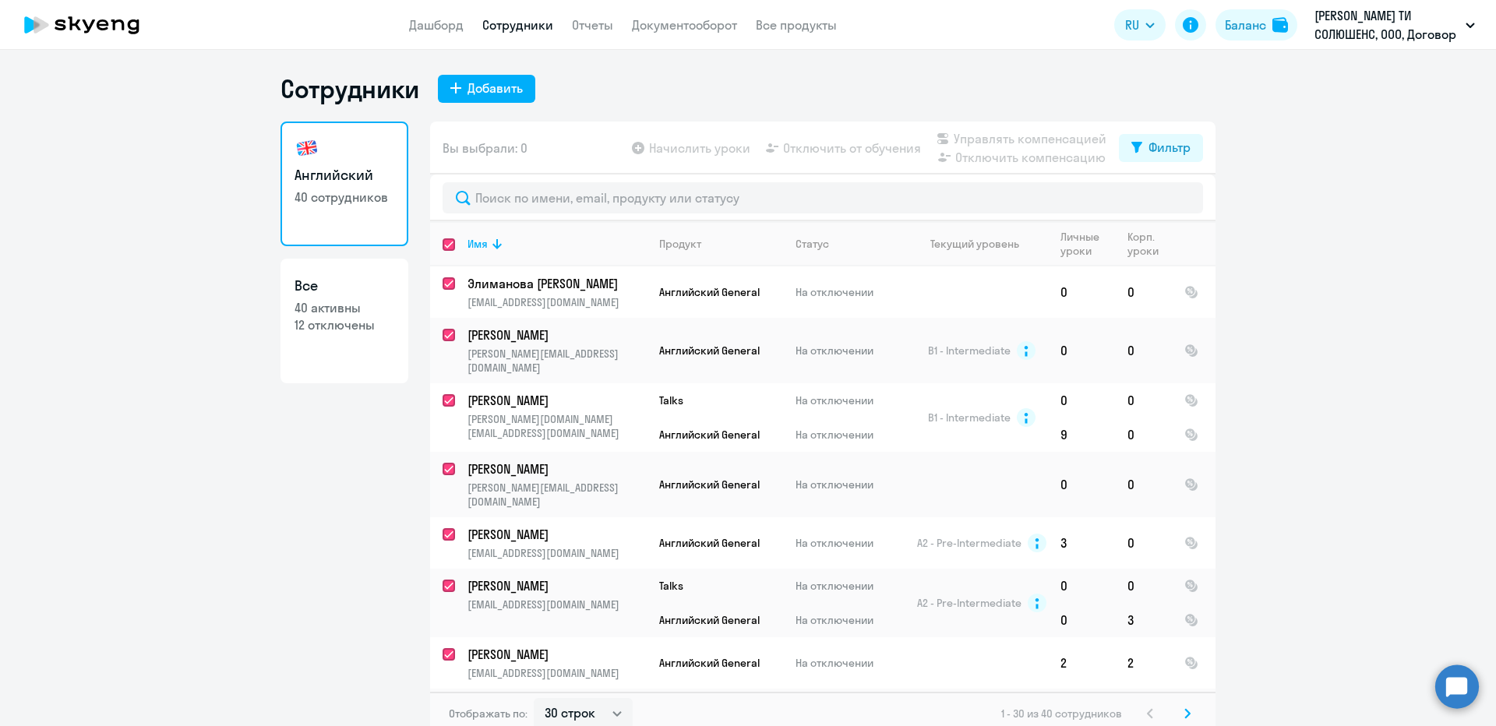
checkbox input "true"
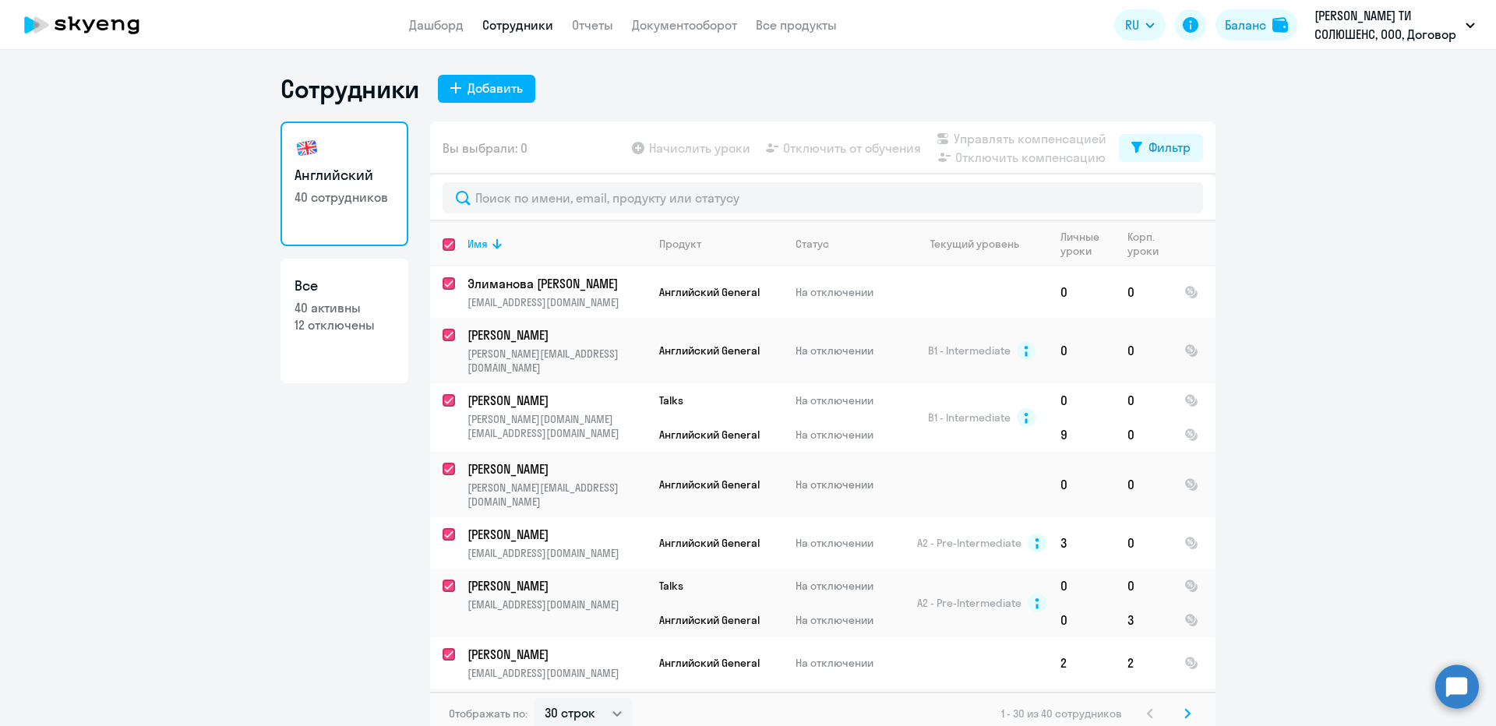
checkbox input "true"
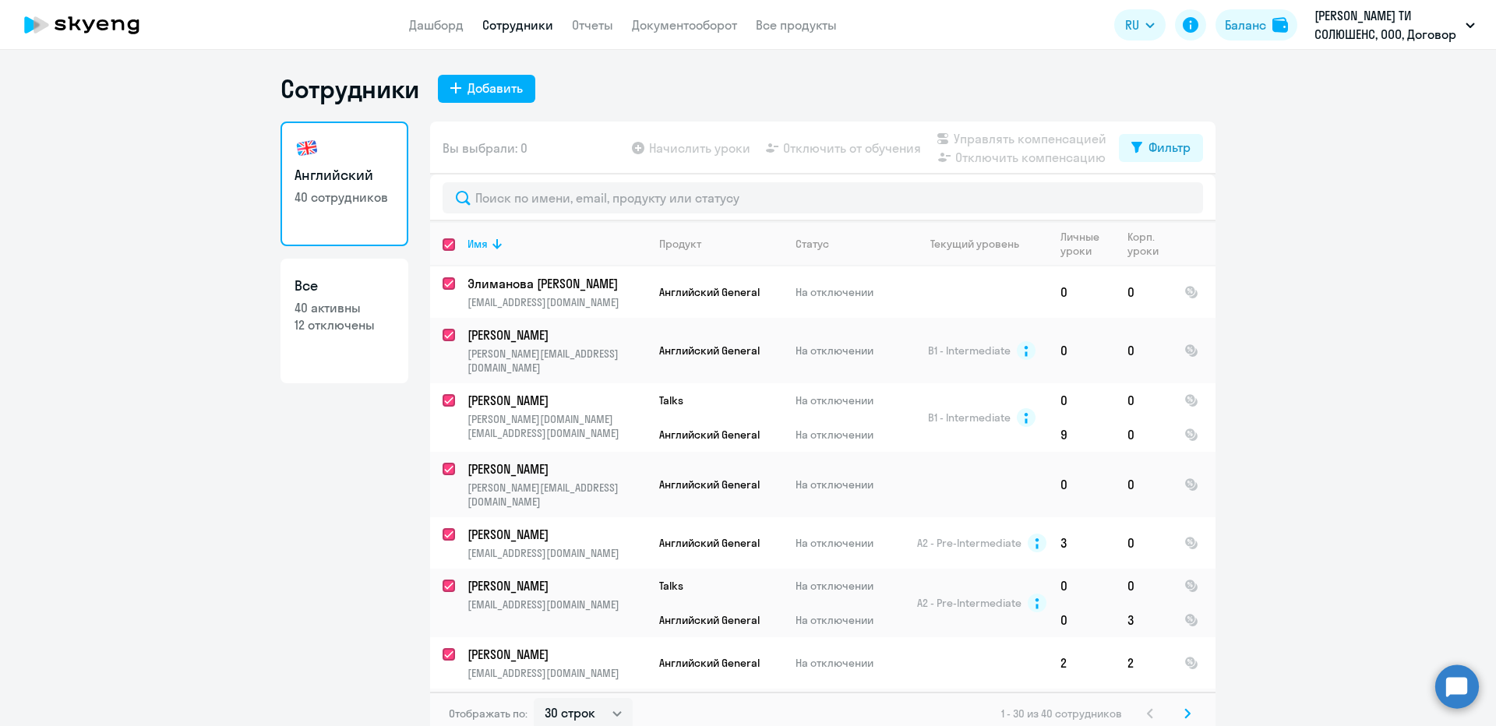
checkbox input "true"
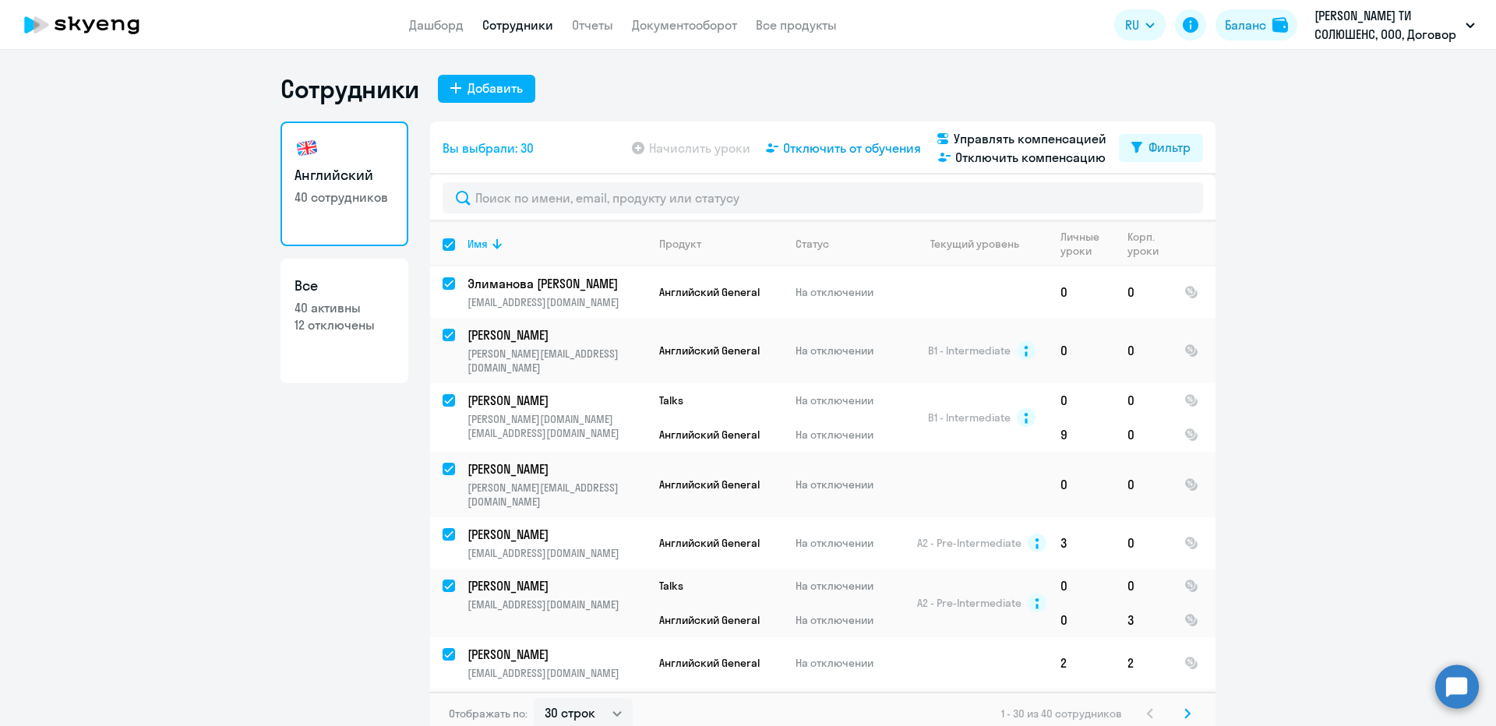
click at [894, 149] on span "Отключить от обучения" at bounding box center [852, 148] width 138 height 19
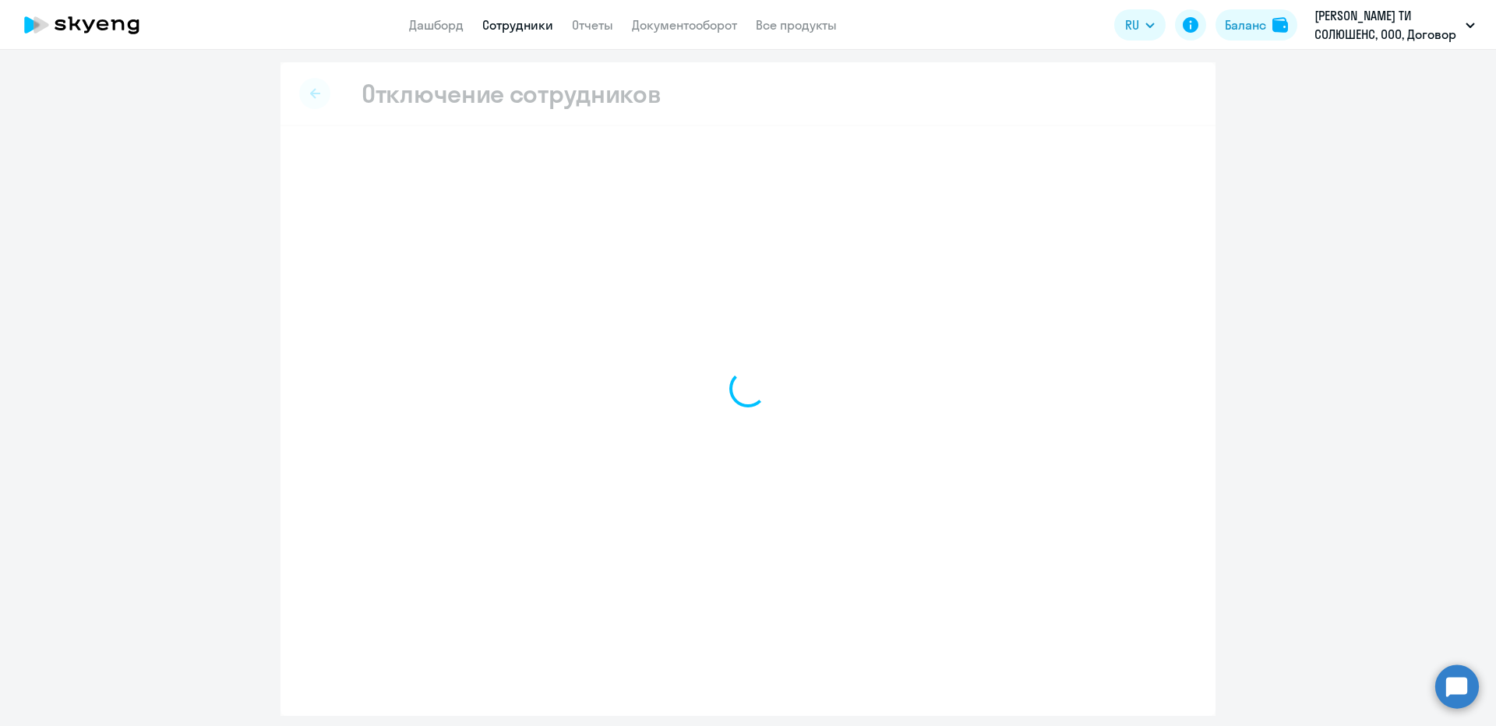
select select "all"
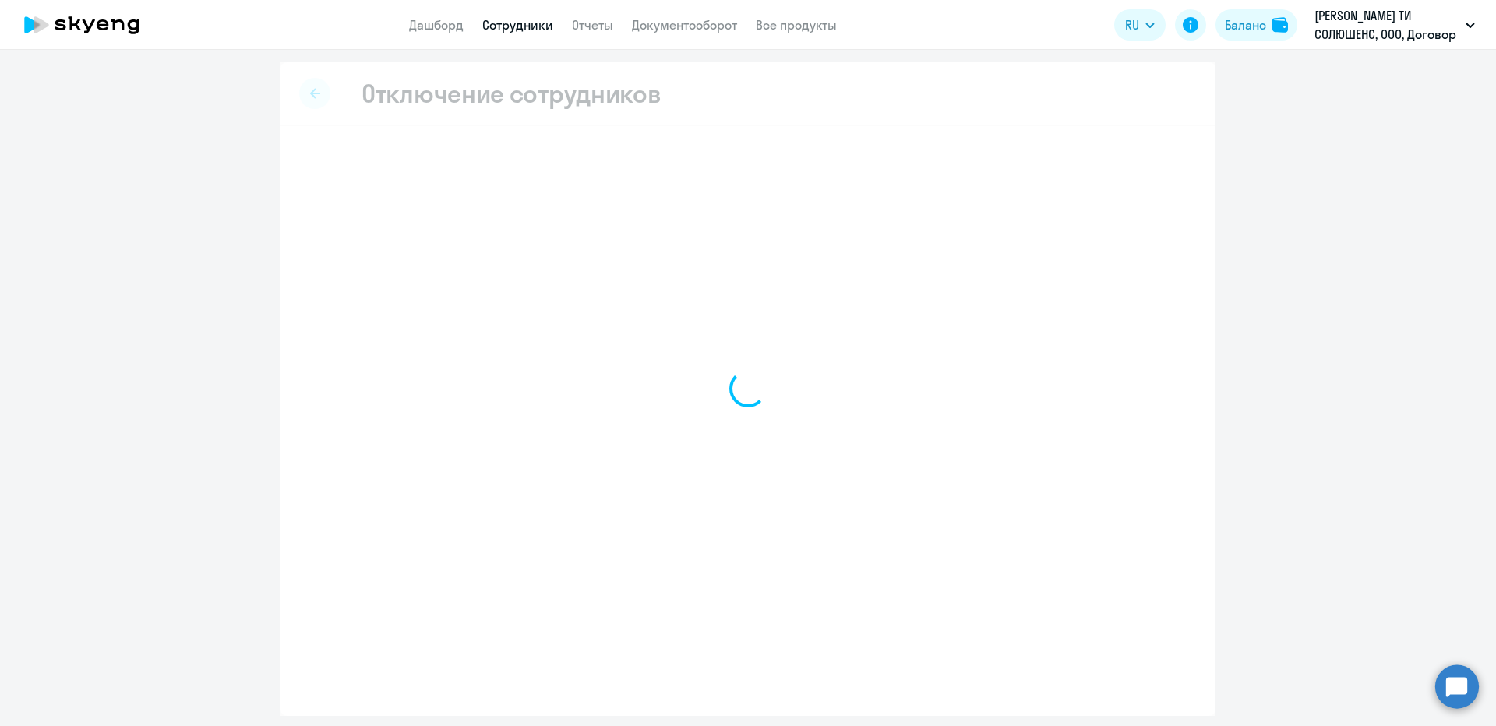
select select "all"
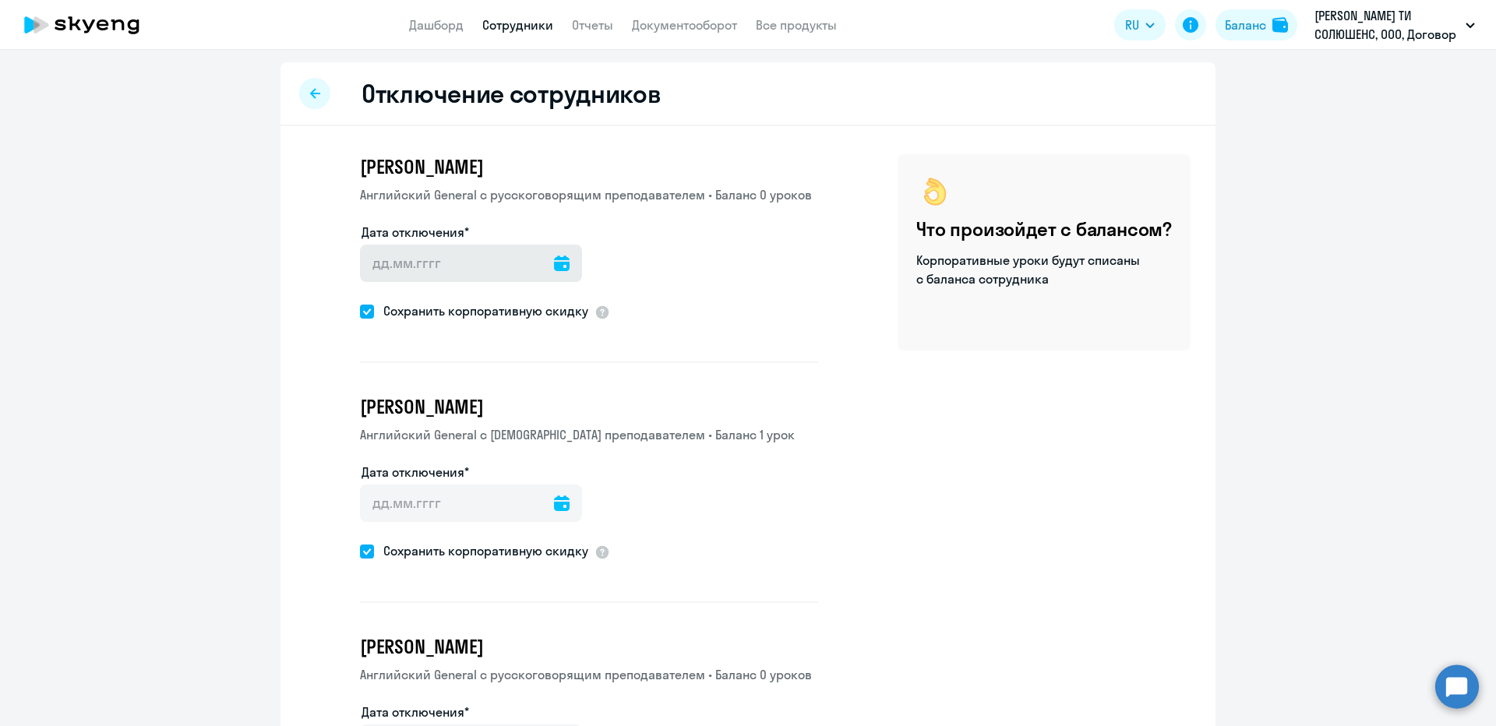
drag, startPoint x: 429, startPoint y: 243, endPoint x: 440, endPoint y: 260, distance: 19.9
click at [431, 247] on div "Дата отключения*" at bounding box center [471, 255] width 222 height 65
click at [441, 263] on input "Дата отключения*" at bounding box center [471, 263] width 222 height 37
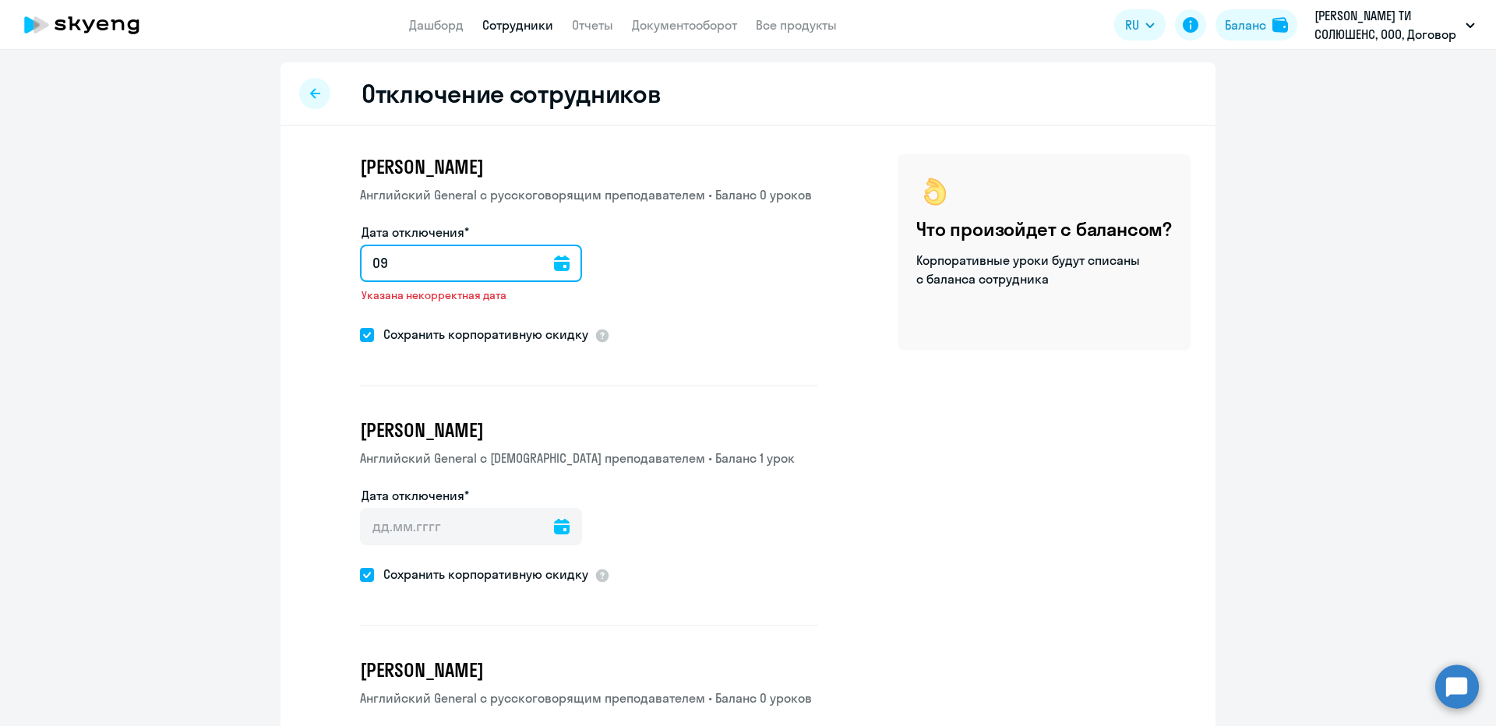
type input "0"
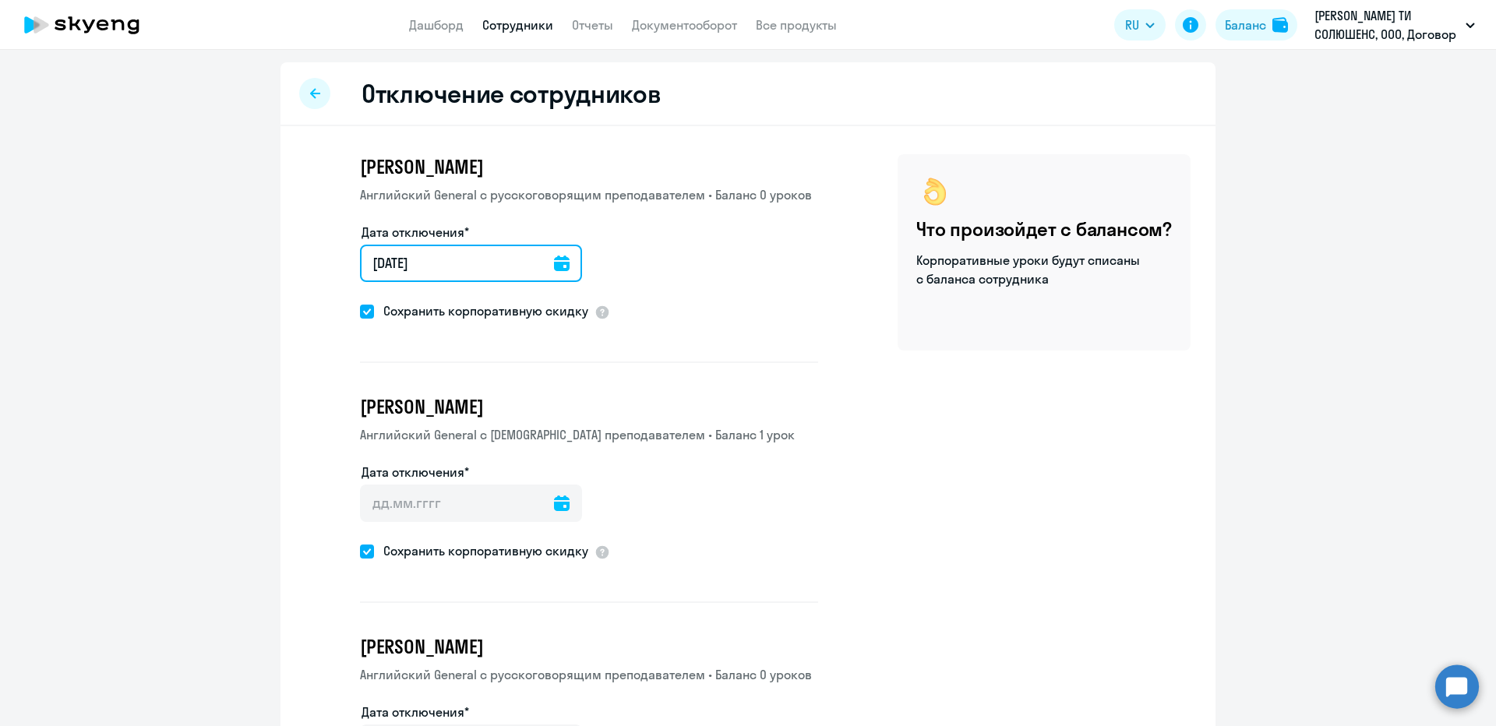
type input "[DATE]"
click at [610, 267] on div "Применить всем" at bounding box center [651, 261] width 99 height 19
type input "[DATE]"
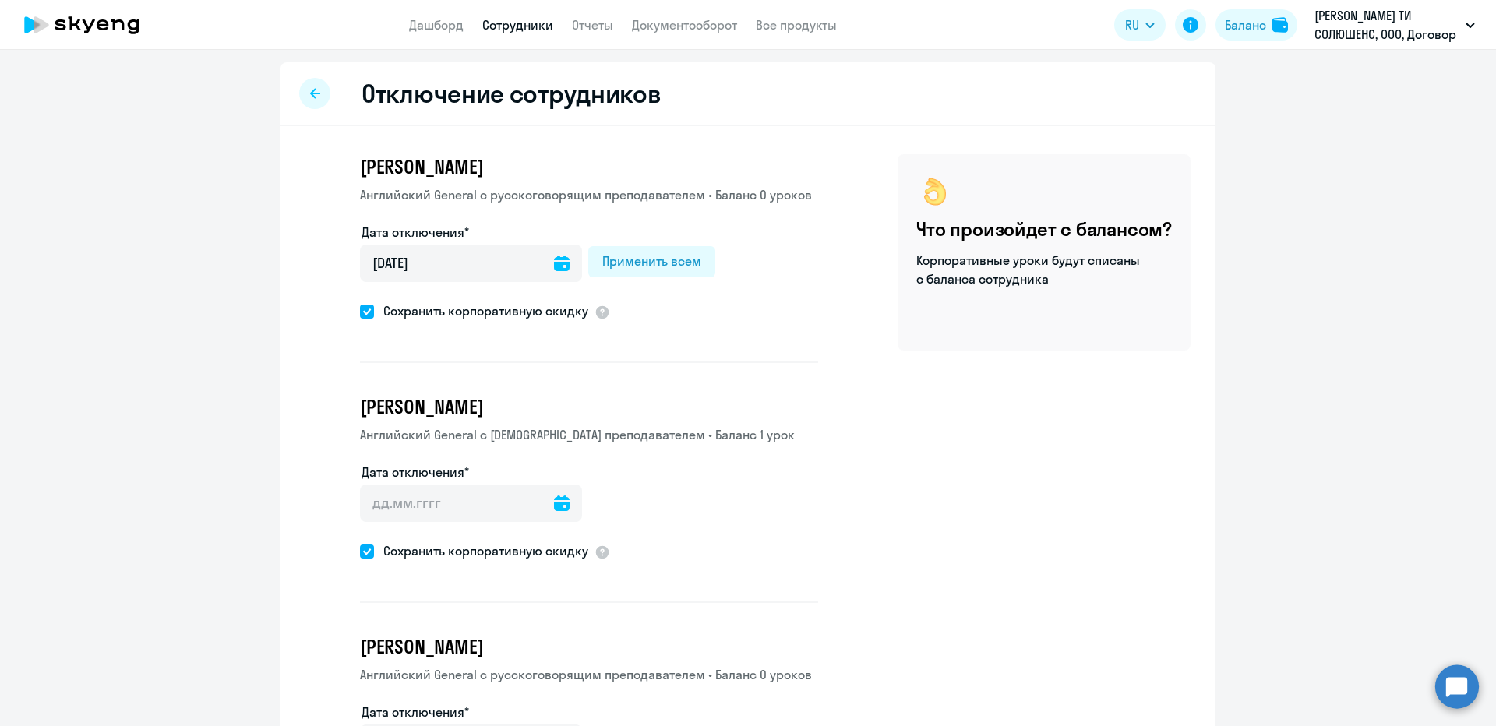
type input "[DATE]"
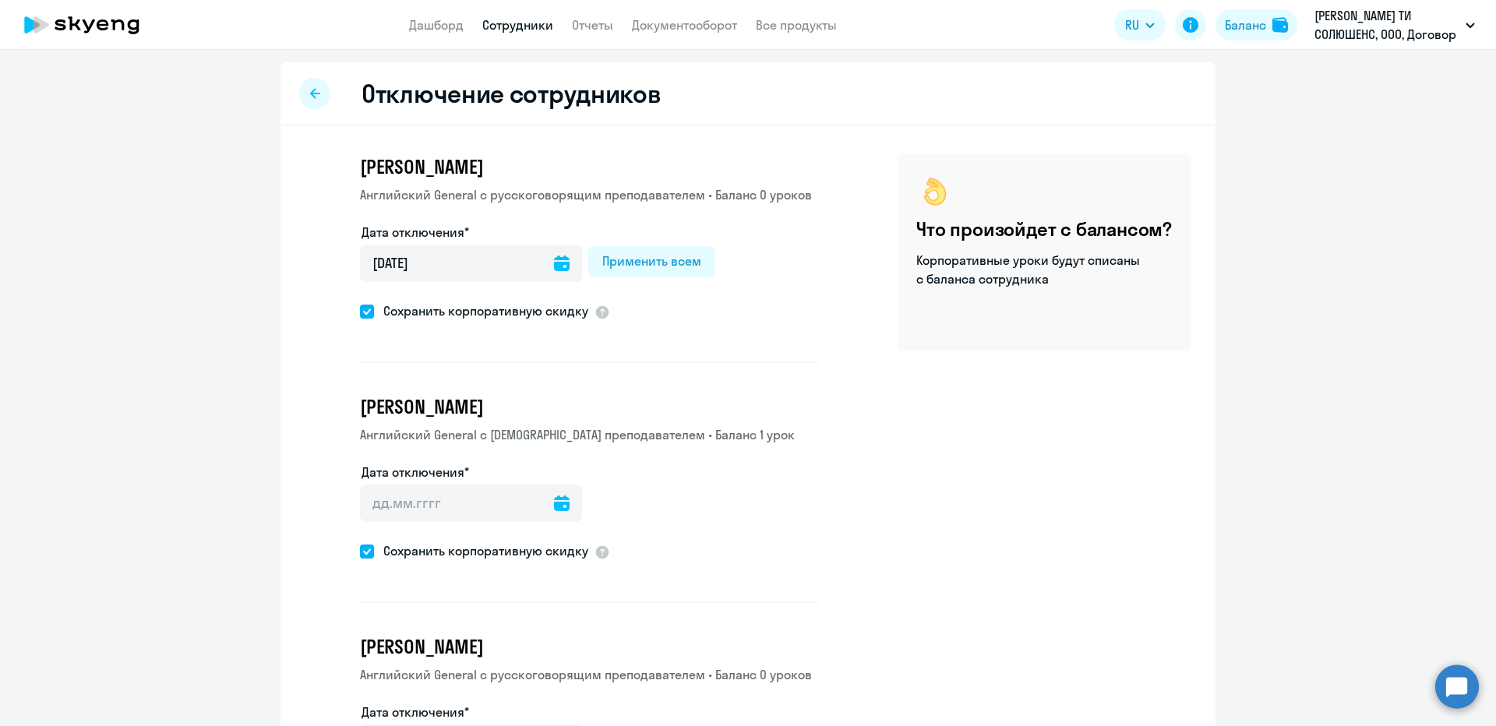
type input "[DATE]"
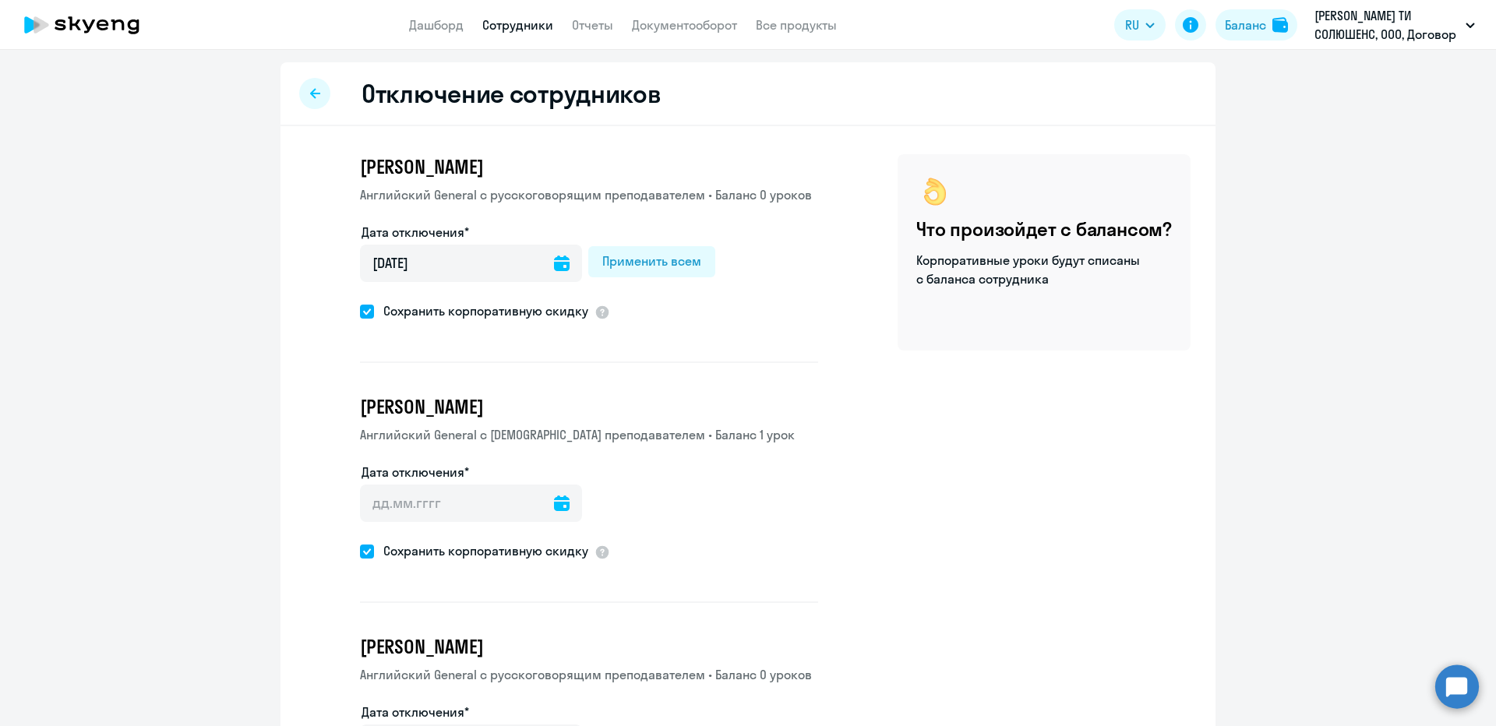
type input "[DATE]"
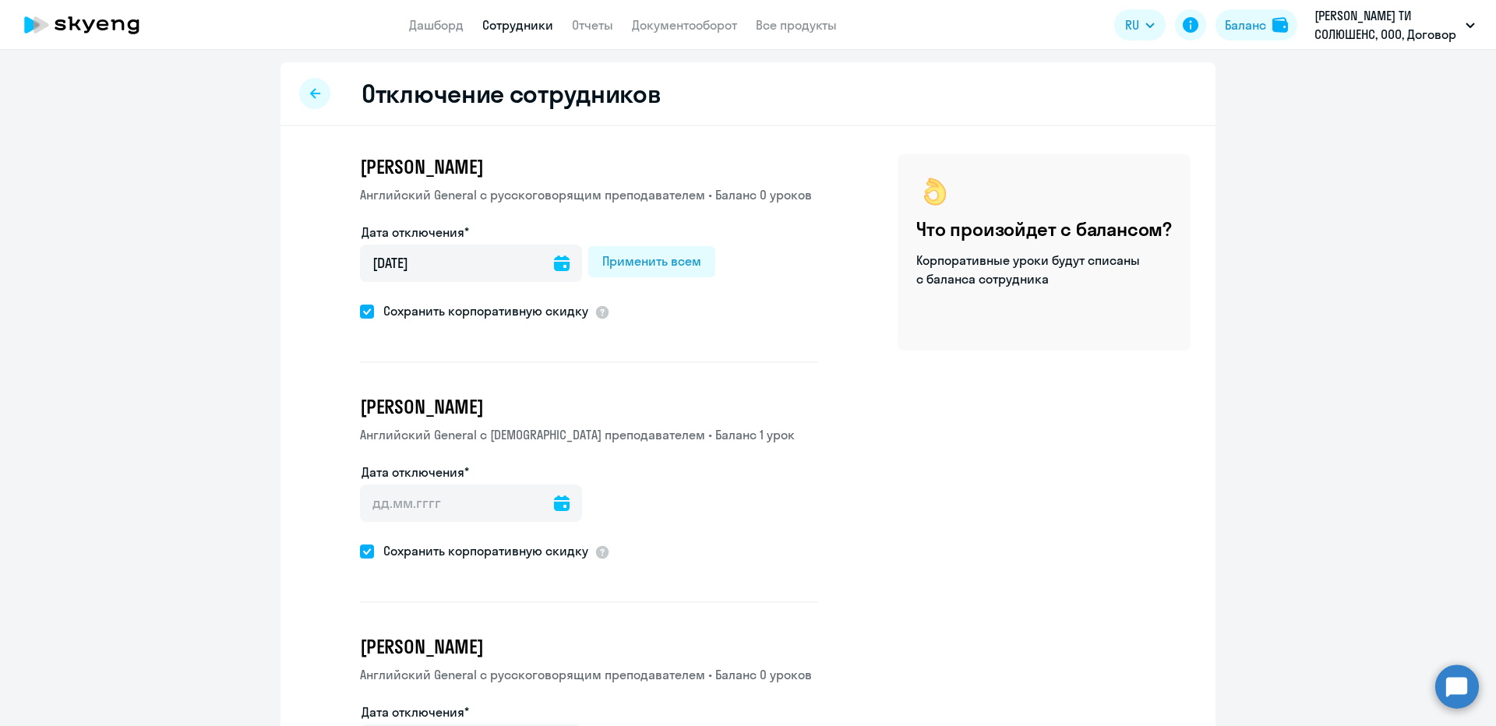
type input "[DATE]"
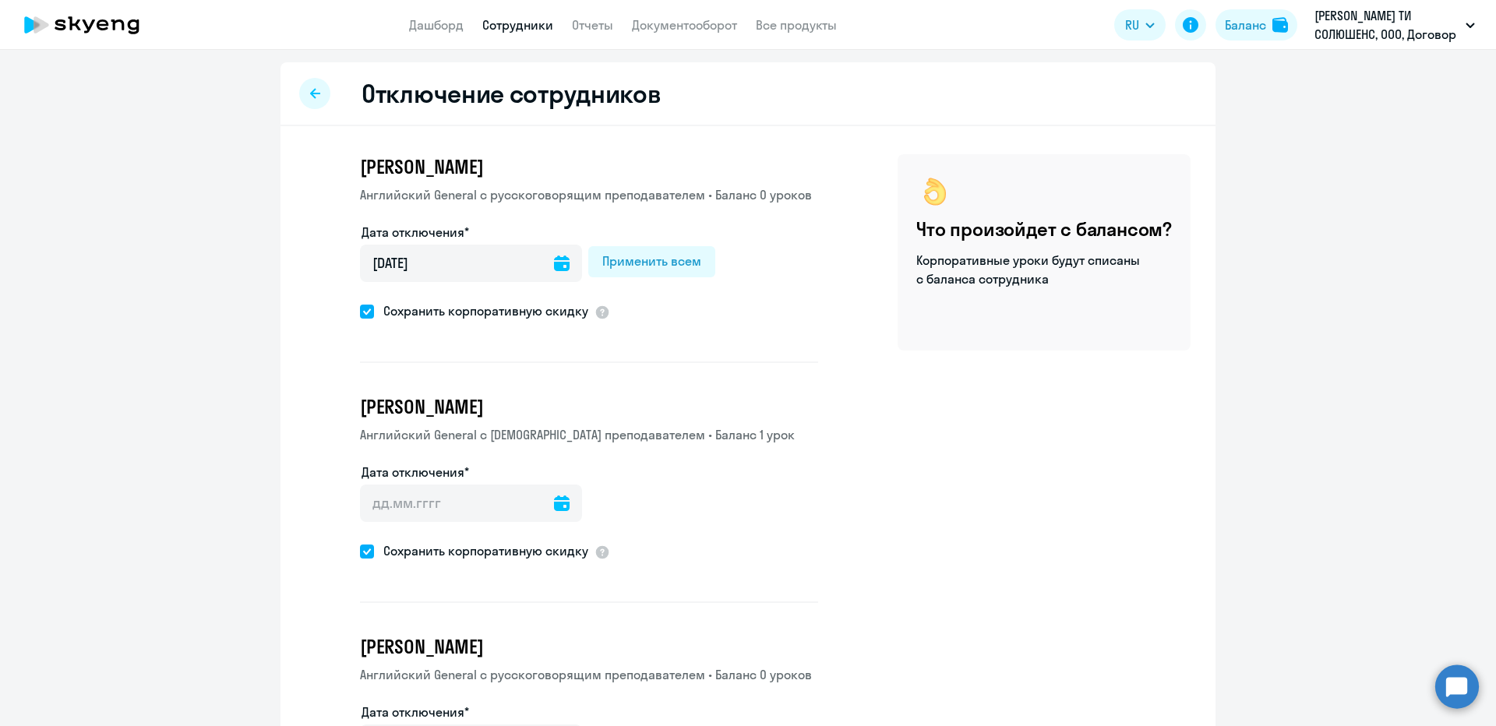
type input "[DATE]"
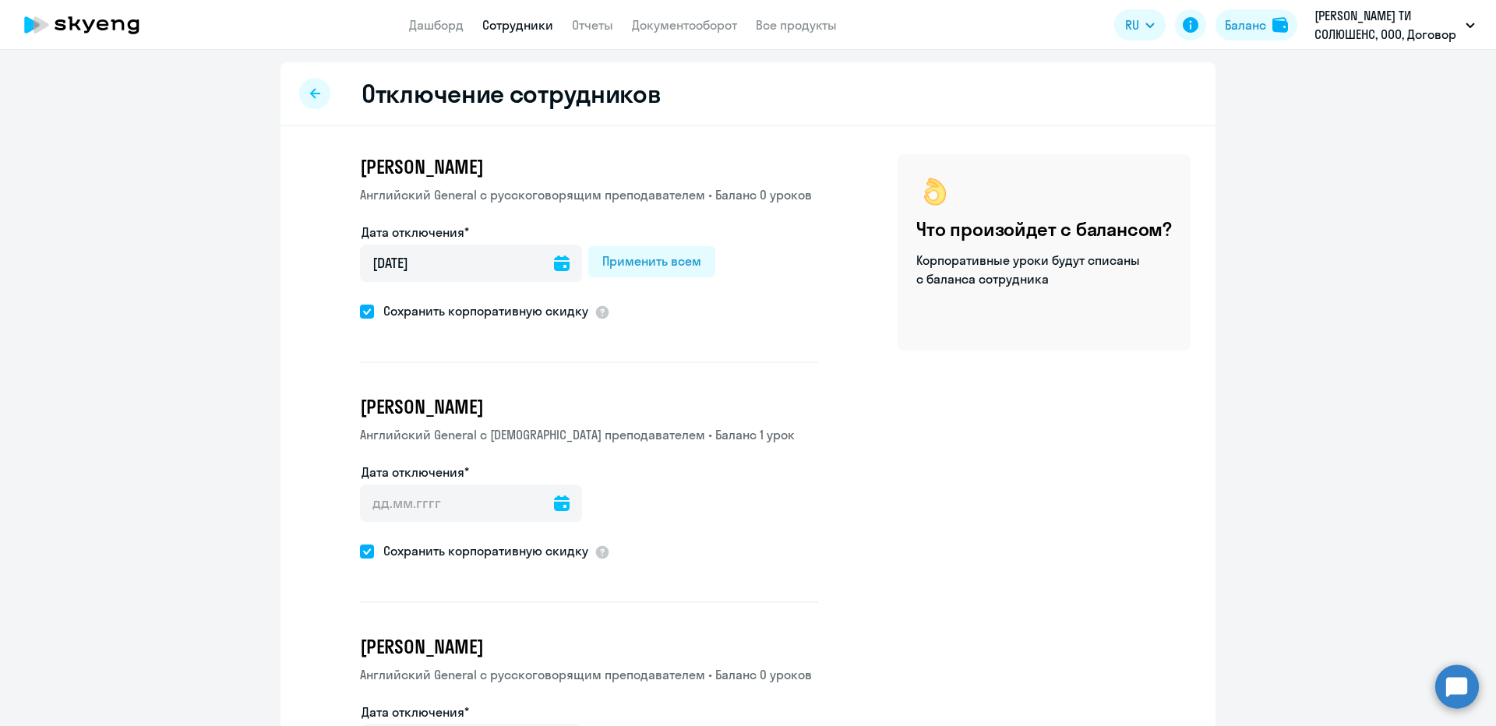
type input "[DATE]"
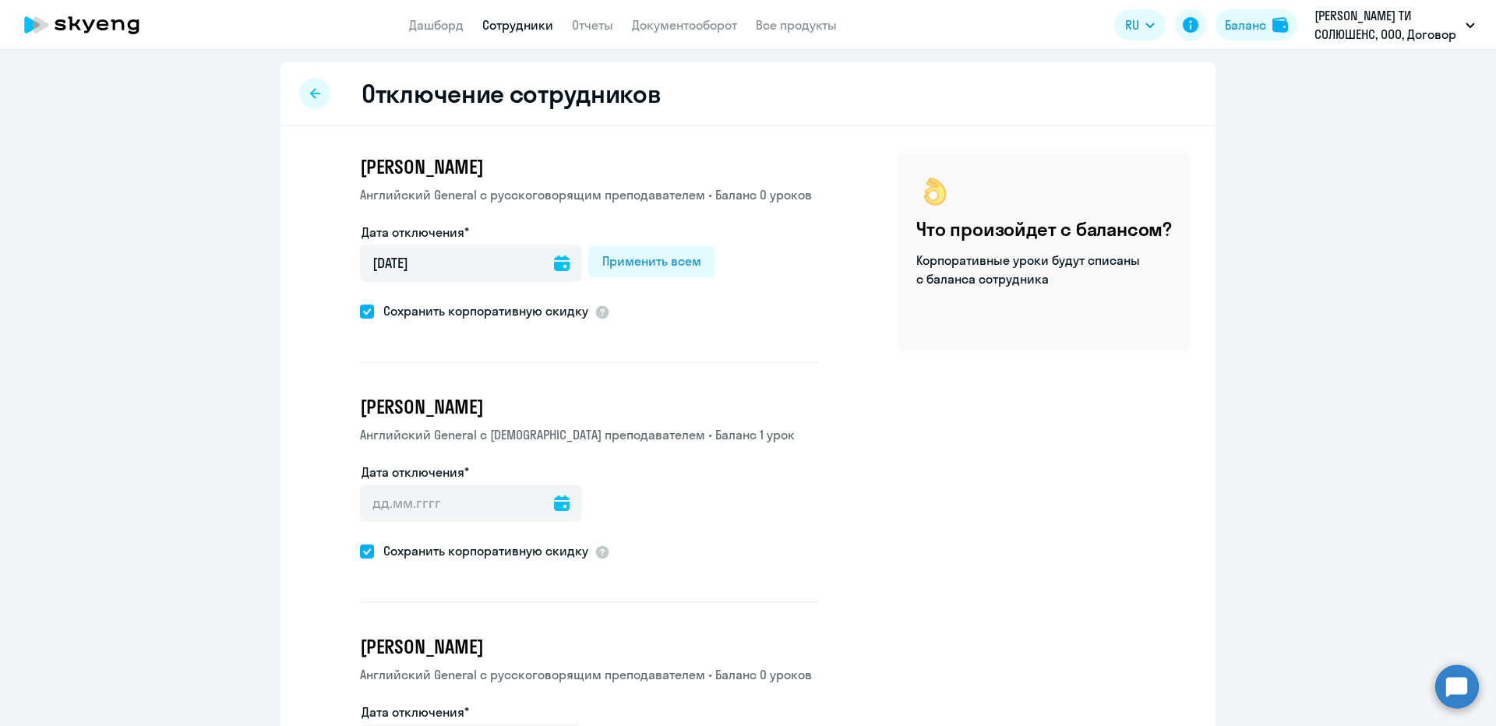
type input "[DATE]"
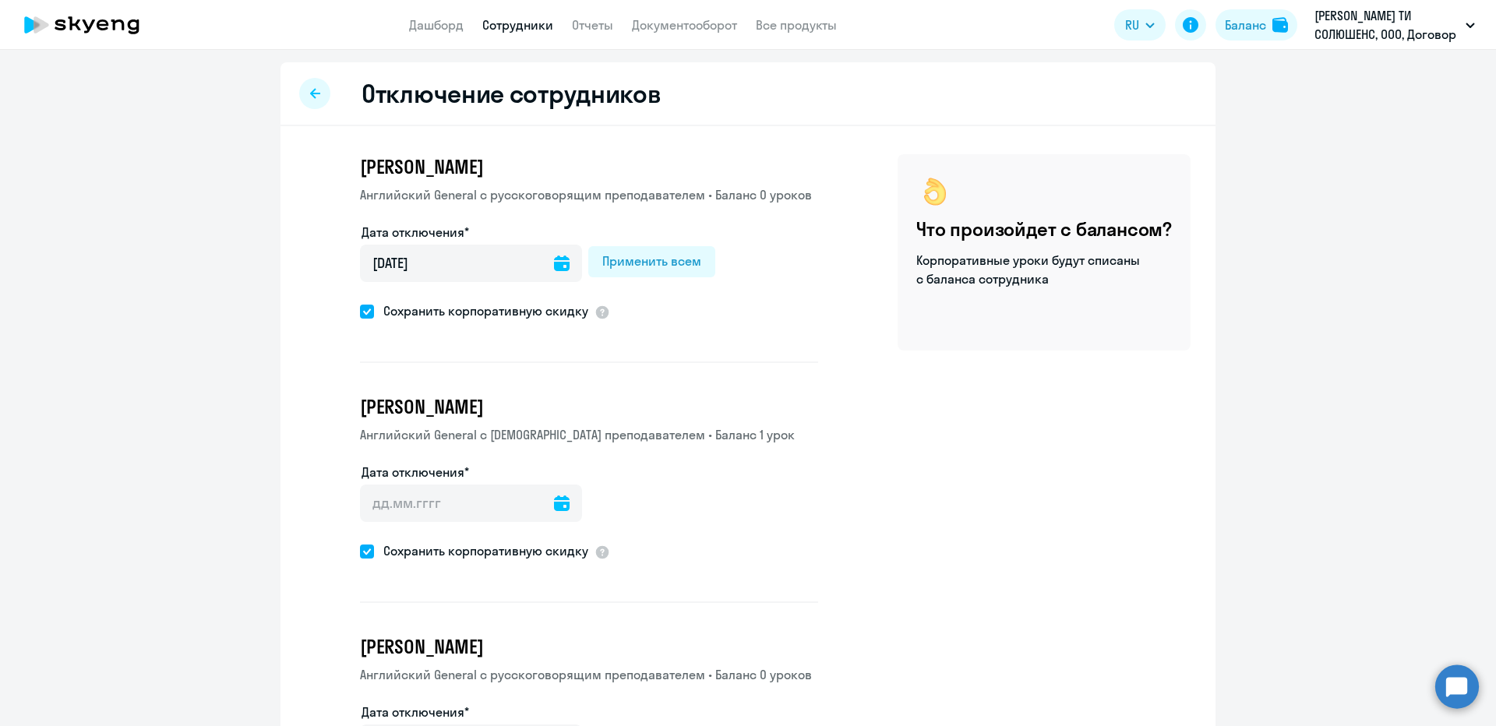
type input "[DATE]"
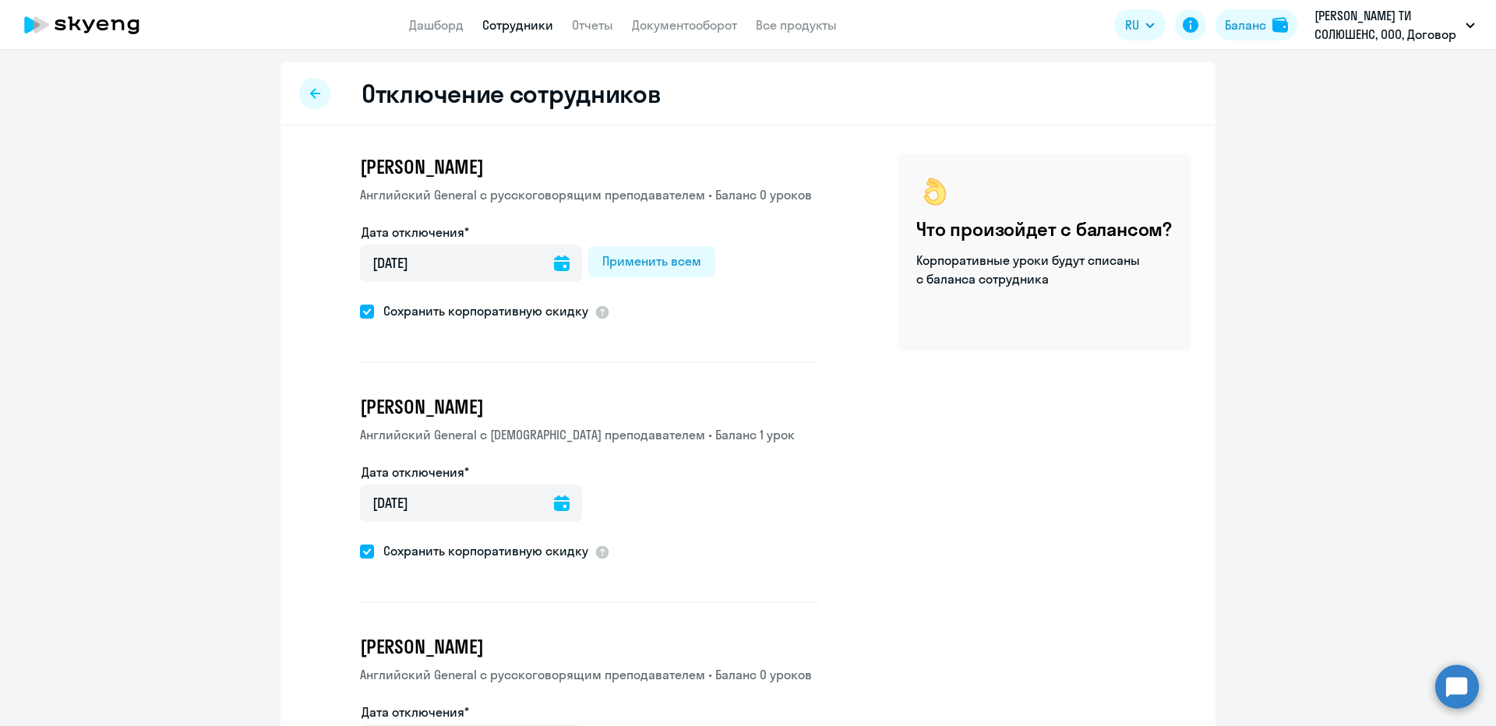
type input "[DATE]"
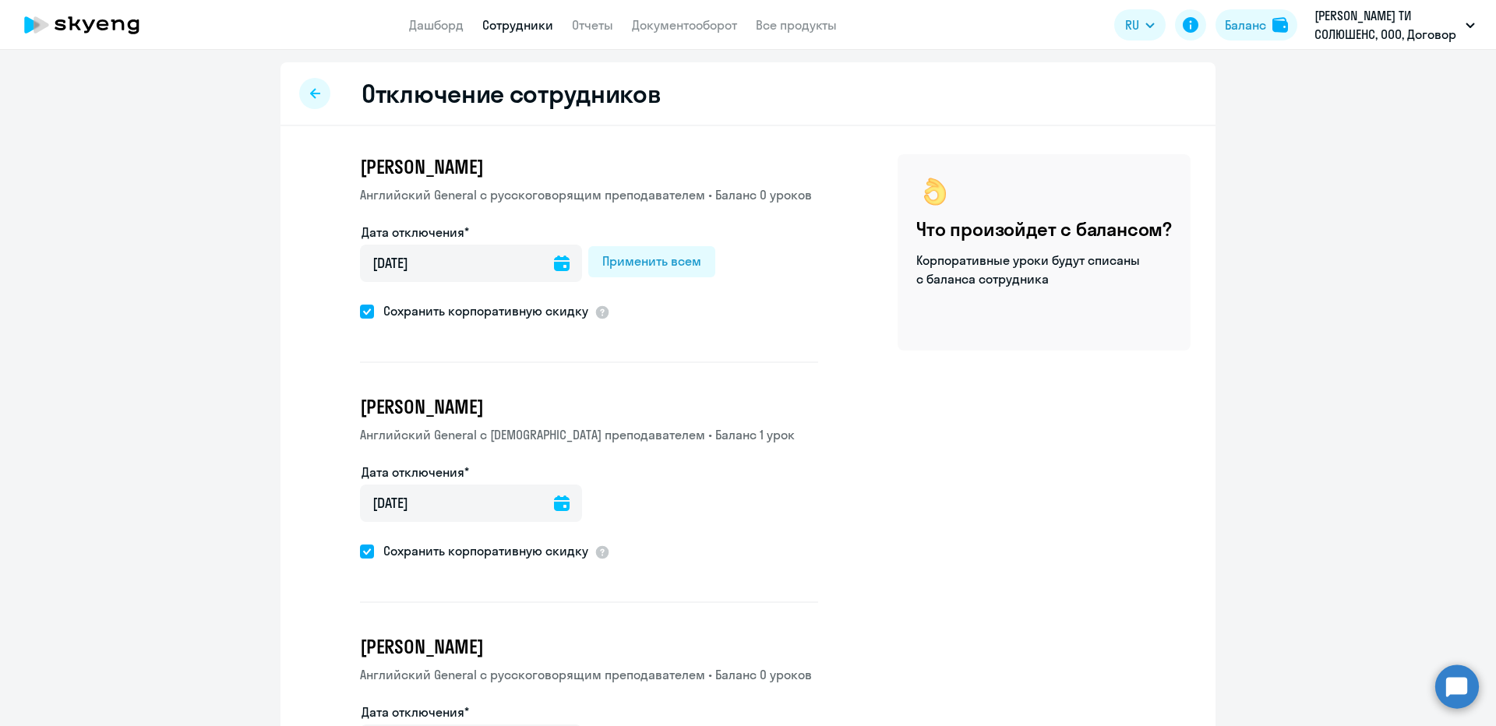
type input "[DATE]"
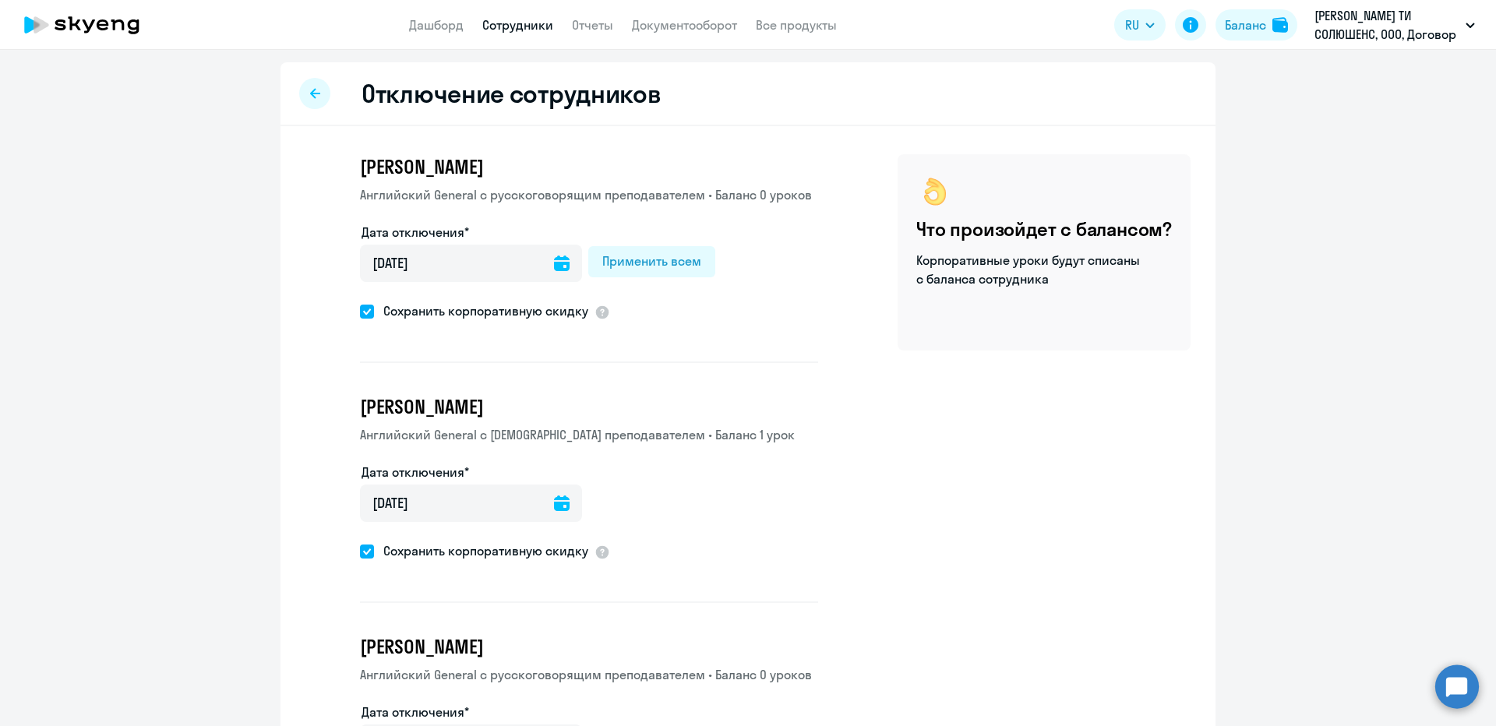
type input "[DATE]"
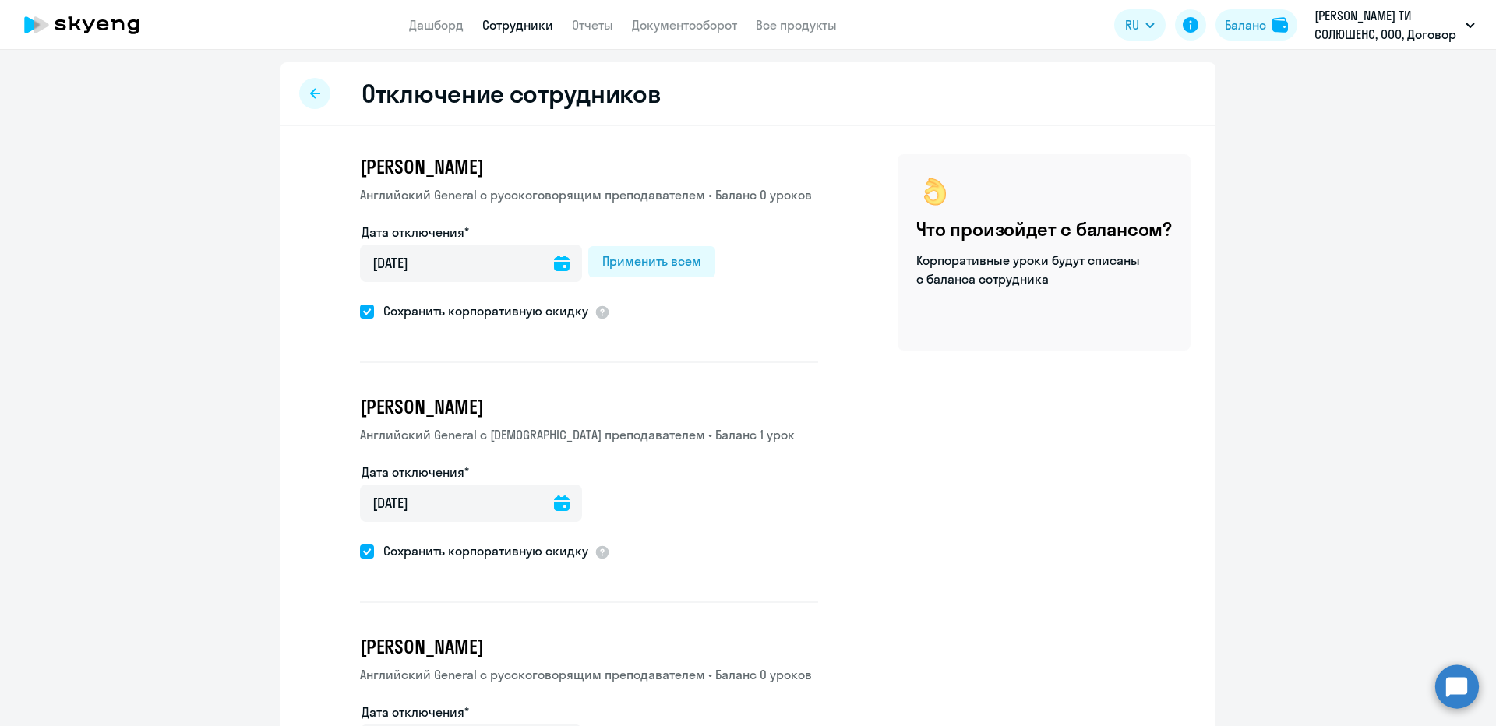
type input "[DATE]"
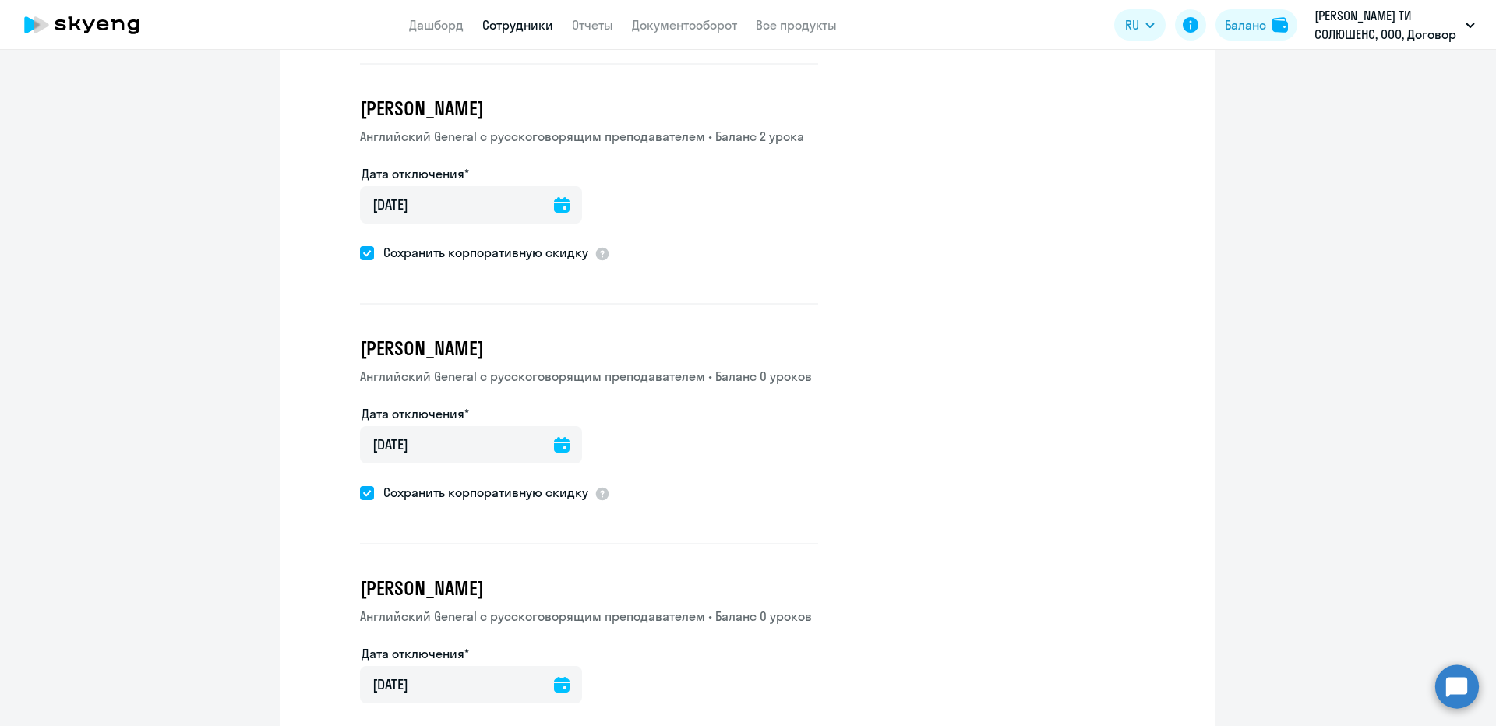
scroll to position [7671, 0]
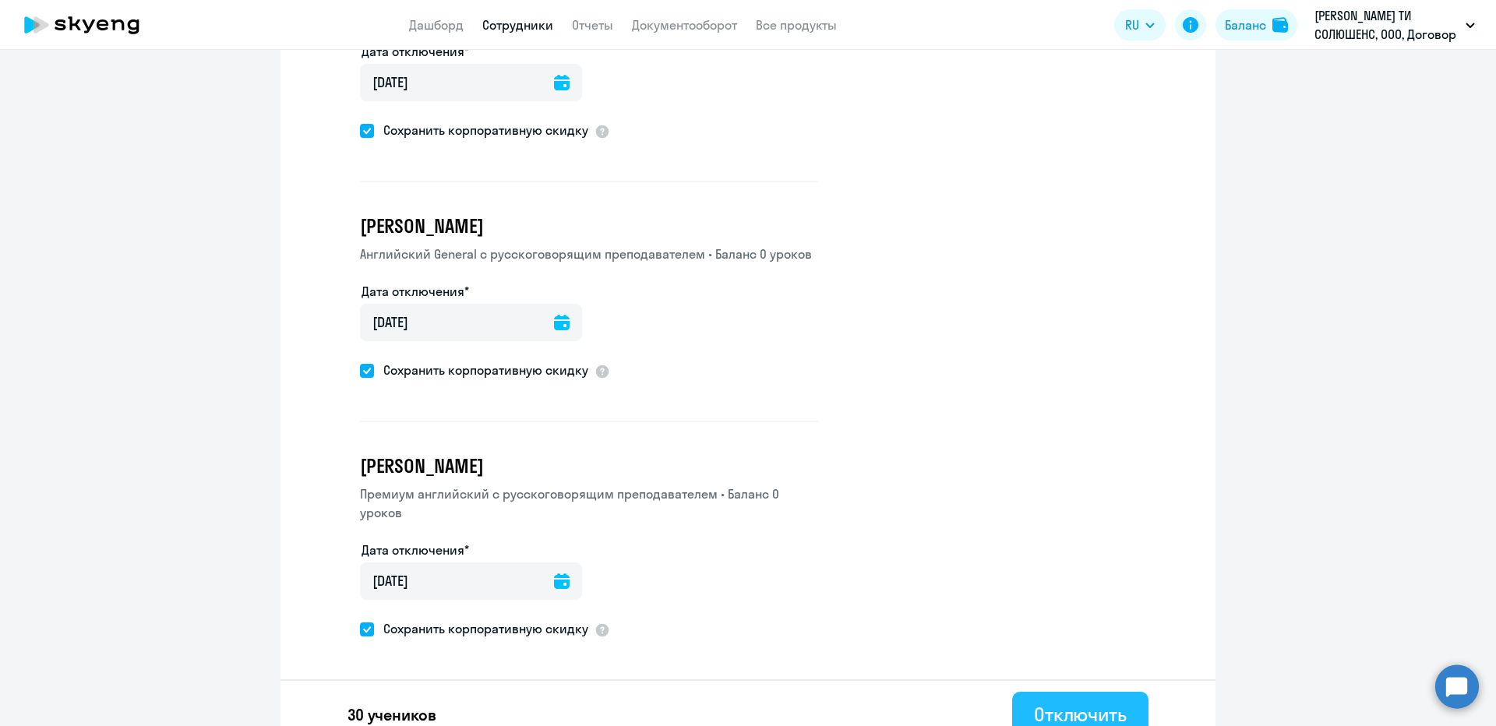
click at [1068, 702] on div "Отключить" at bounding box center [1080, 714] width 93 height 25
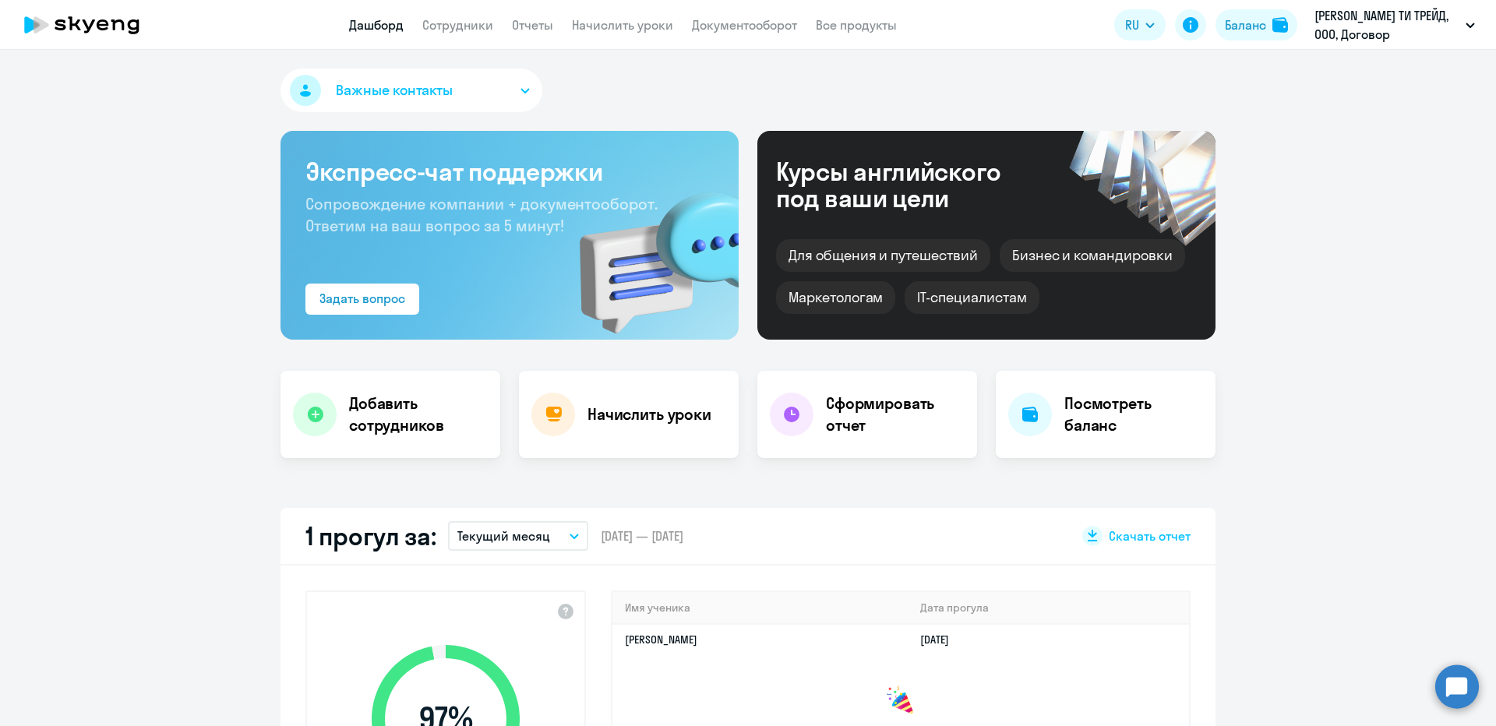
click at [475, 13] on app-header "Дашборд Сотрудники Отчеты Начислить уроки Документооборот Все продукты Дашборд …" at bounding box center [748, 25] width 1496 height 50
click at [486, 31] on link "Сотрудники" at bounding box center [457, 25] width 71 height 16
select select "30"
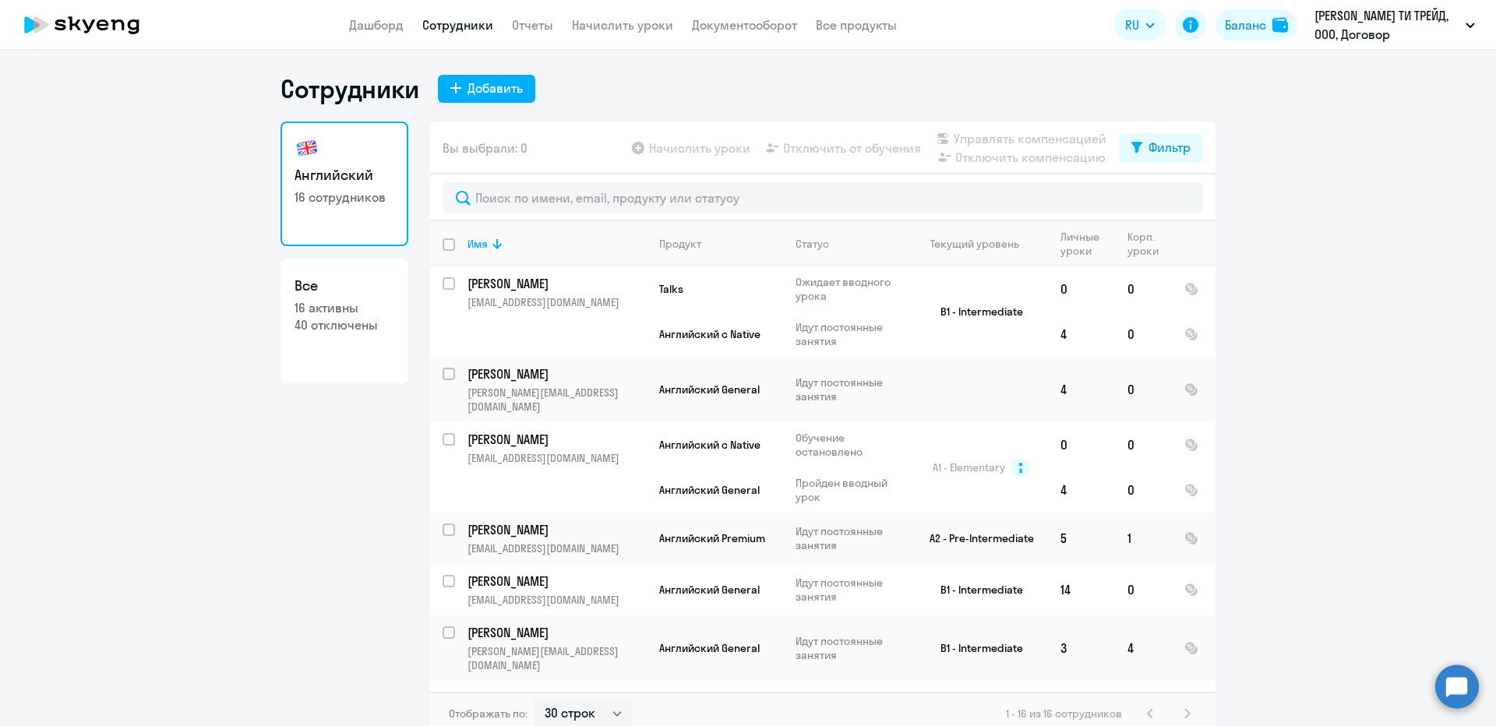
click at [445, 245] on input "deselect all" at bounding box center [458, 253] width 31 height 31
checkbox input "true"
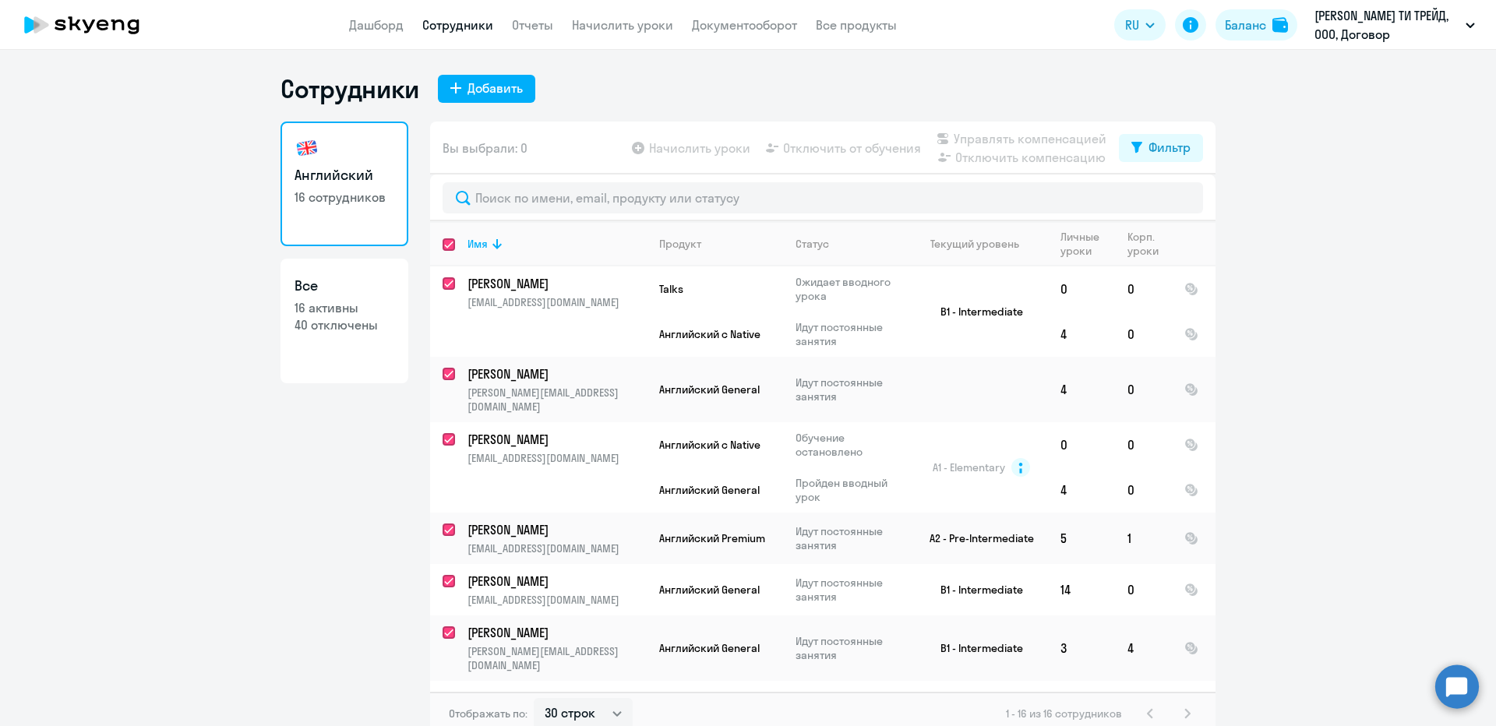
checkbox input "true"
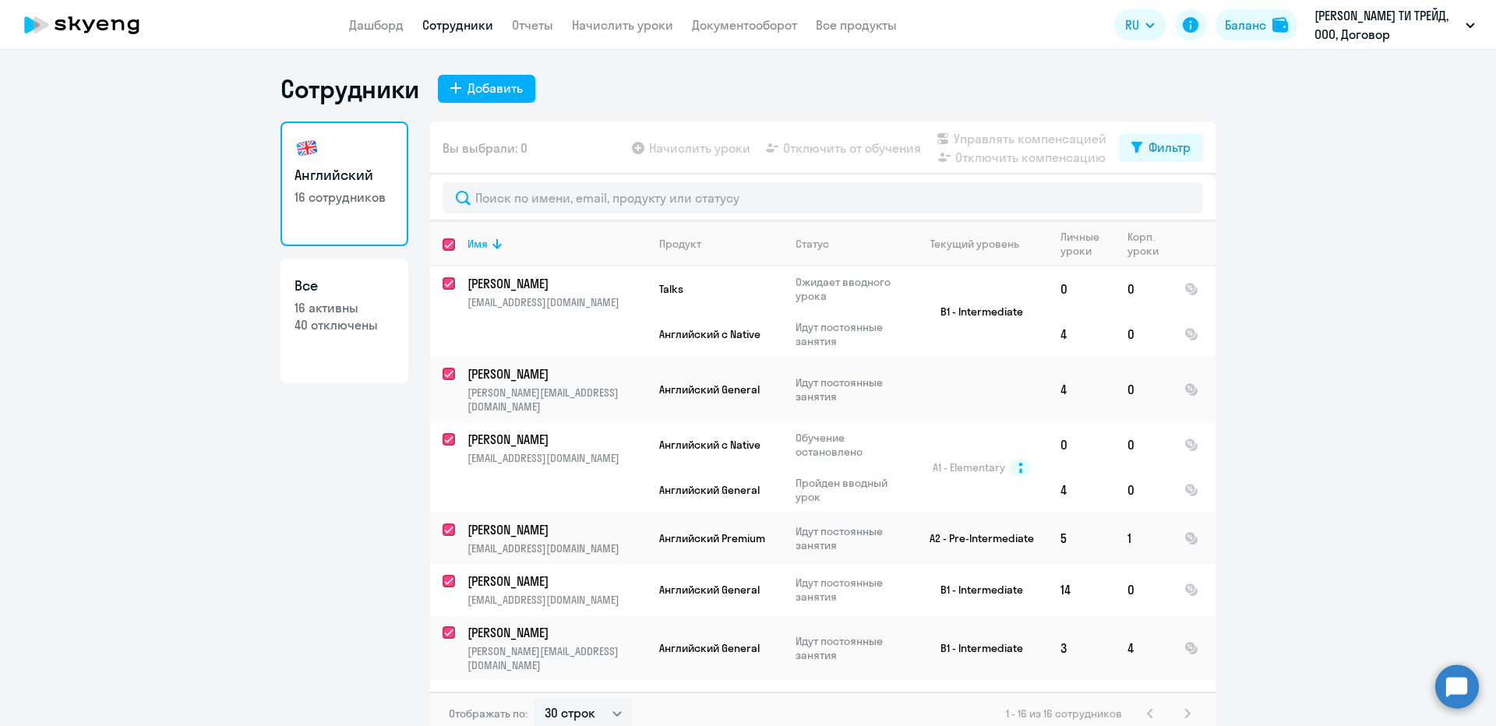
checkbox input "true"
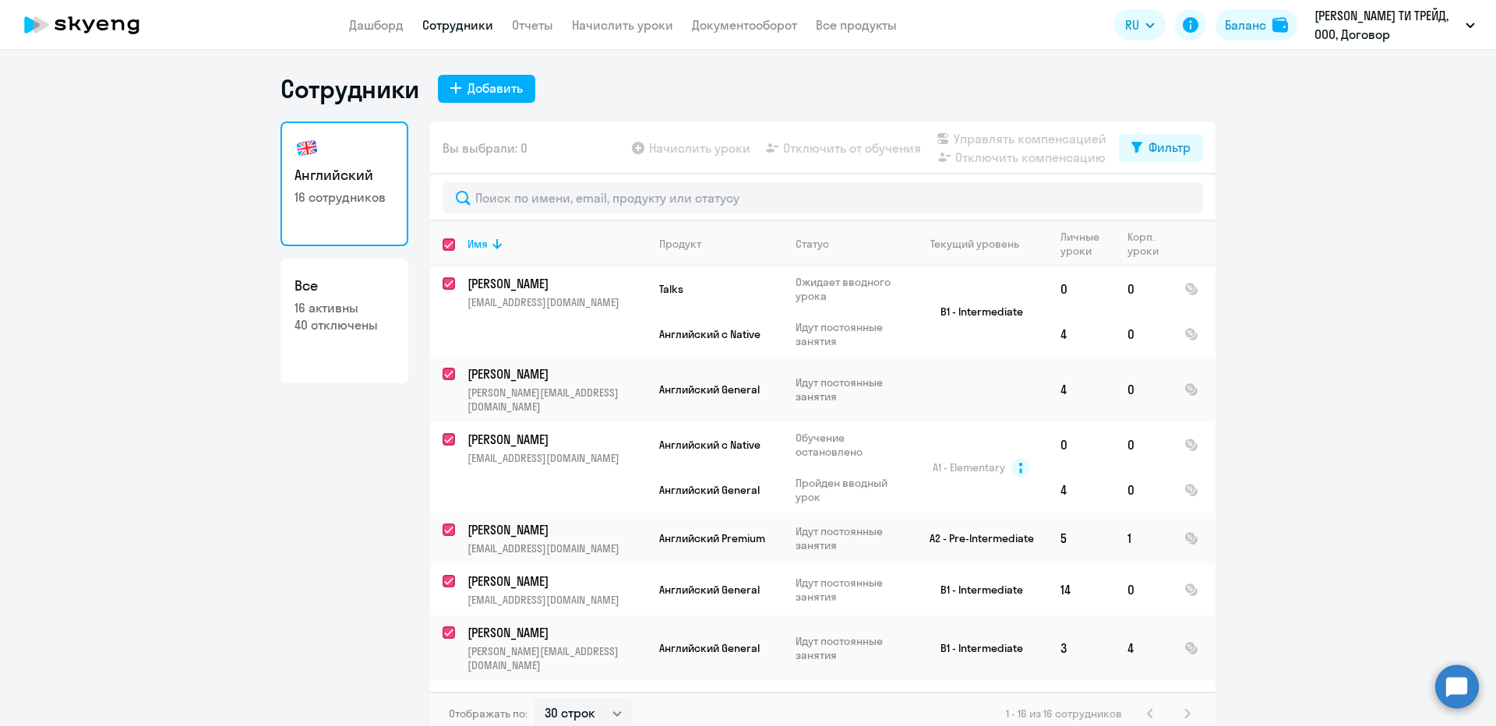
checkbox input "true"
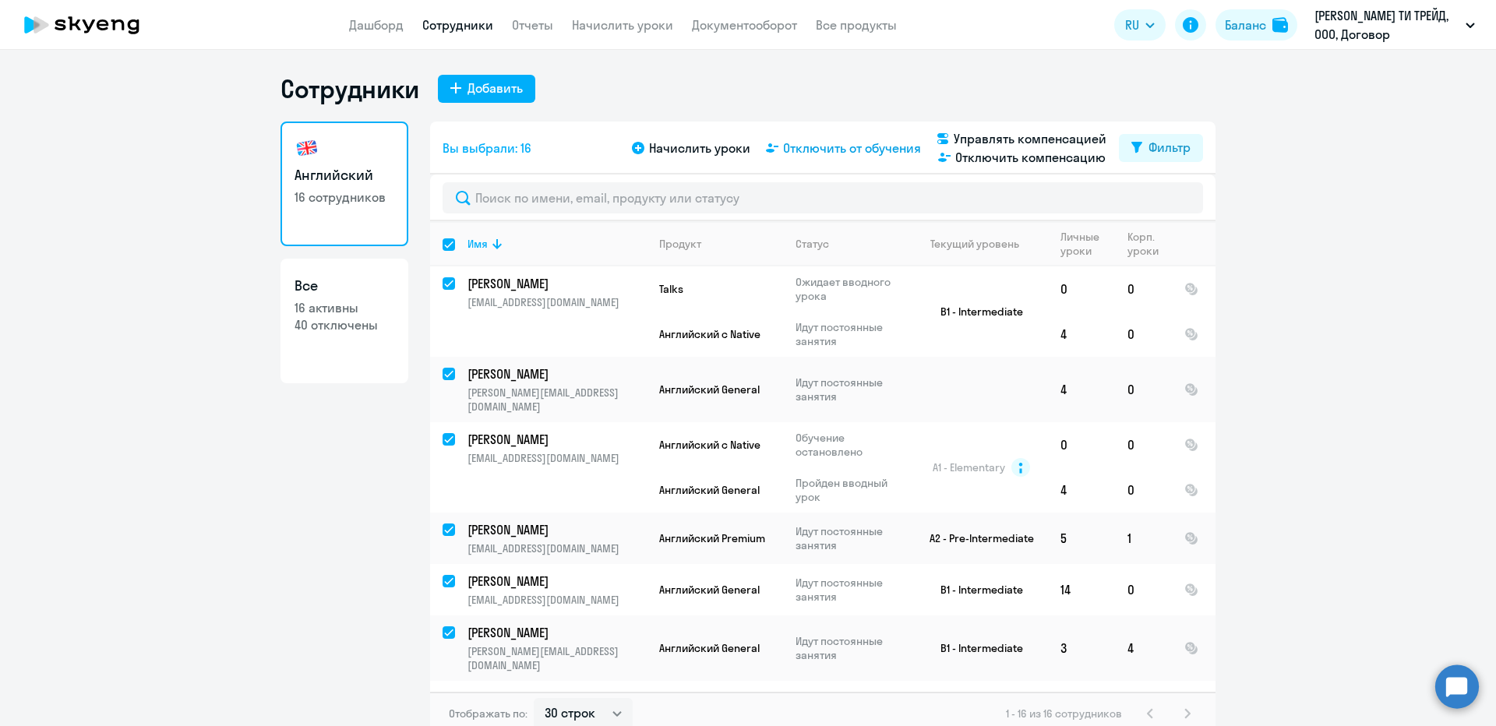
click at [846, 148] on span "Отключить от обучения" at bounding box center [852, 148] width 138 height 19
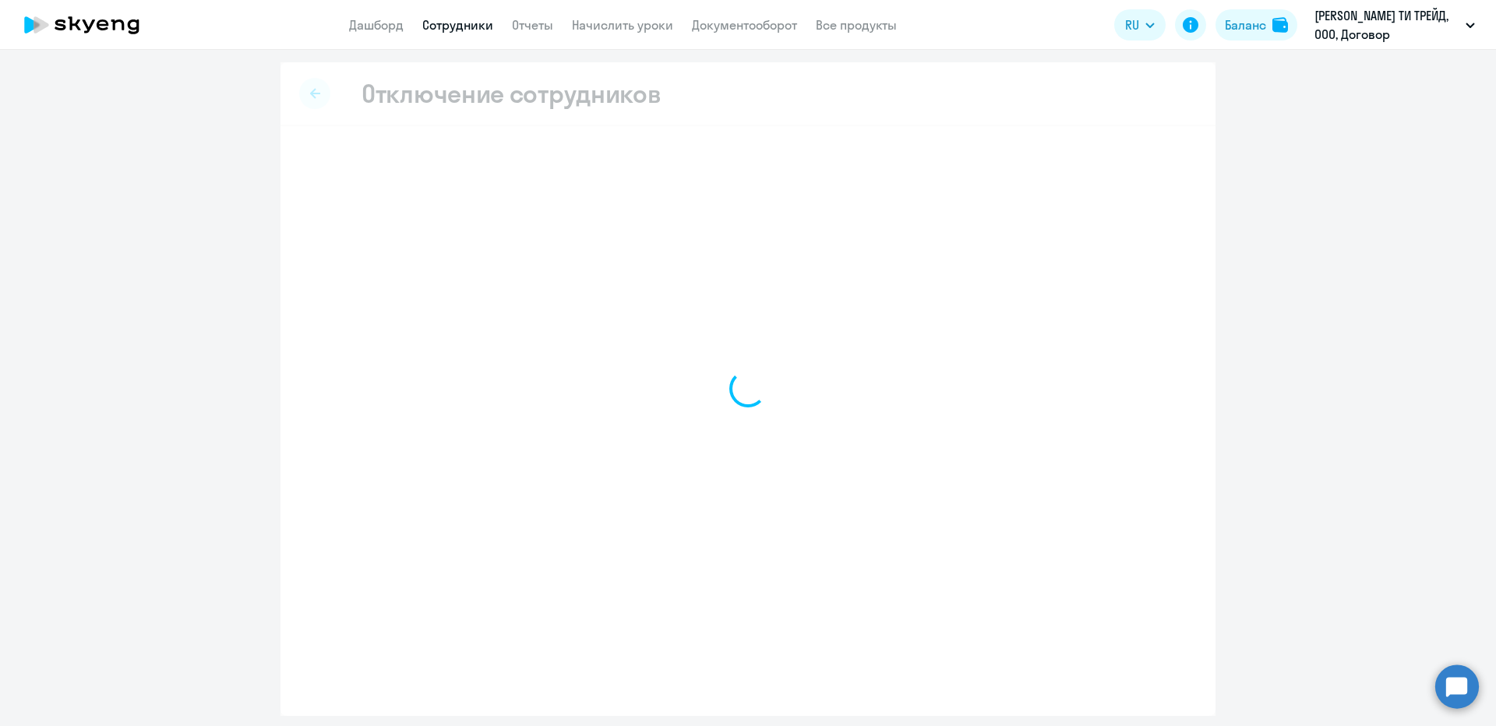
select select "all"
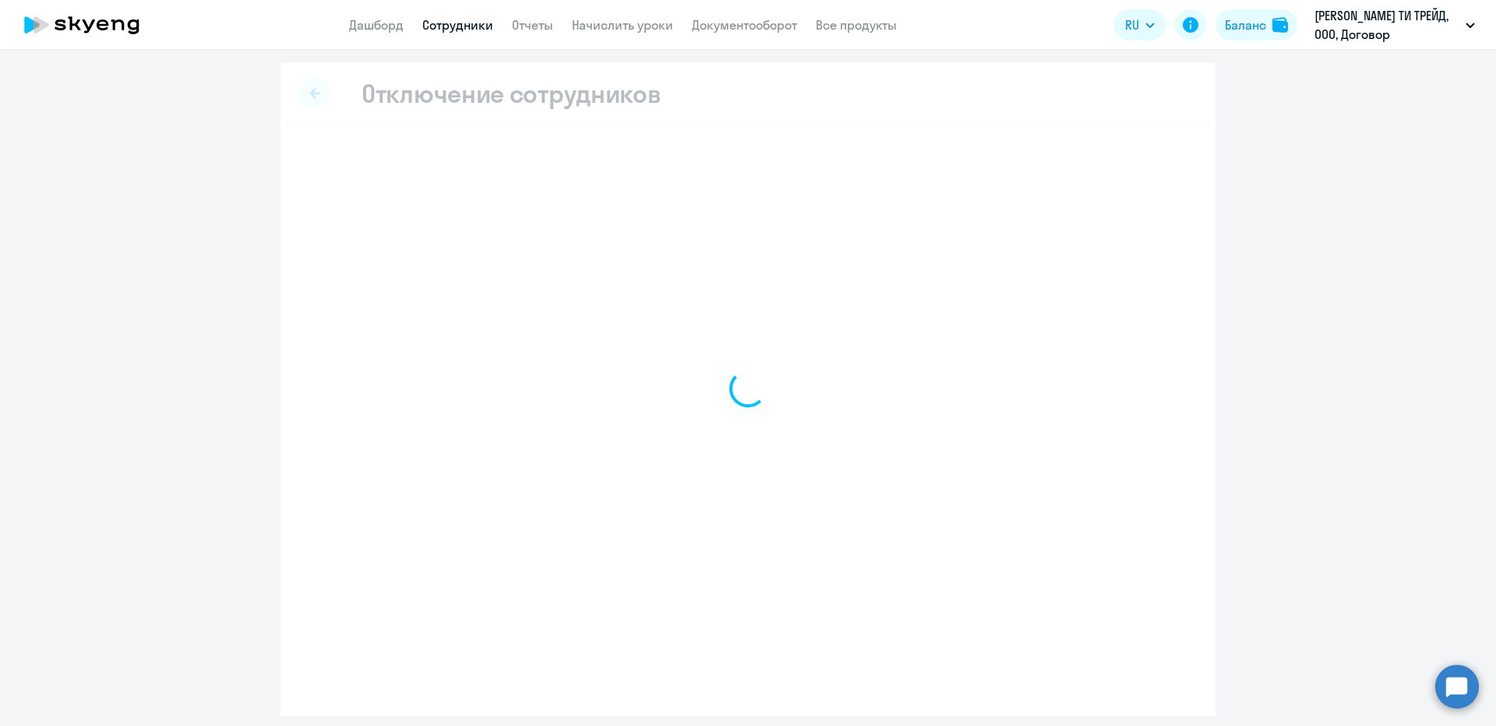
select select "all"
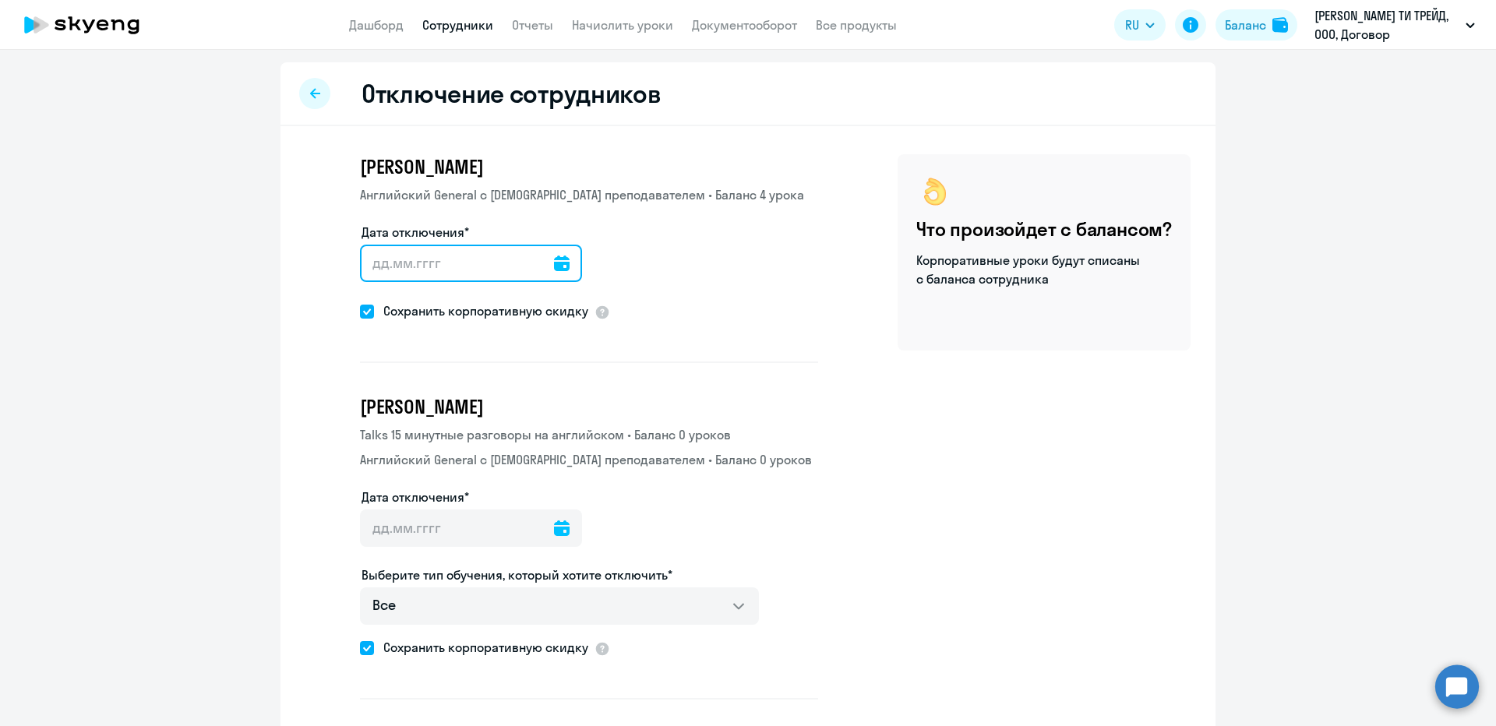
click at [409, 252] on input "Дата отключения*" at bounding box center [471, 263] width 222 height 37
type input "[DATE]"
click at [730, 256] on div "Дата отключения* 30.09.2025 30.9.2025 Применить всем" at bounding box center [589, 262] width 458 height 78
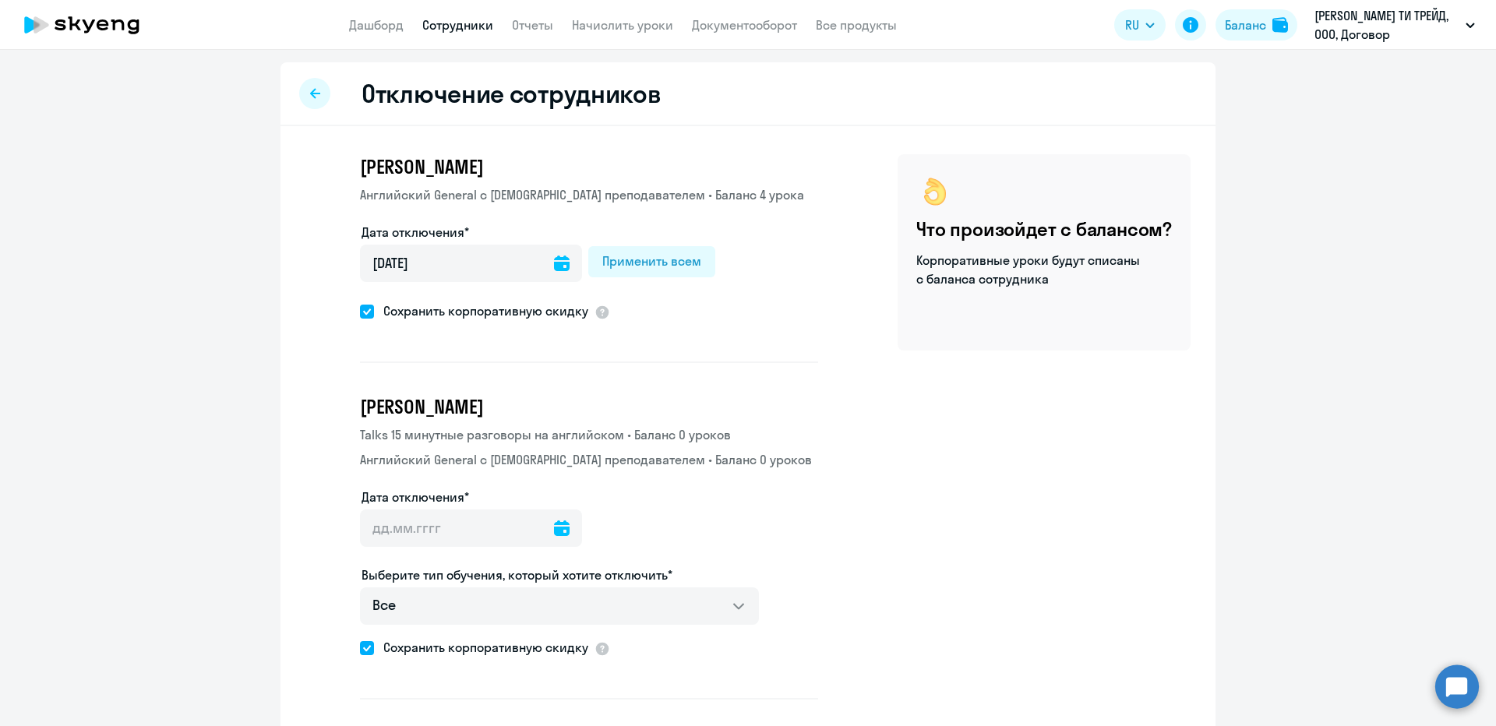
click at [678, 259] on div "Применить всем" at bounding box center [651, 261] width 99 height 19
type input "[DATE]"
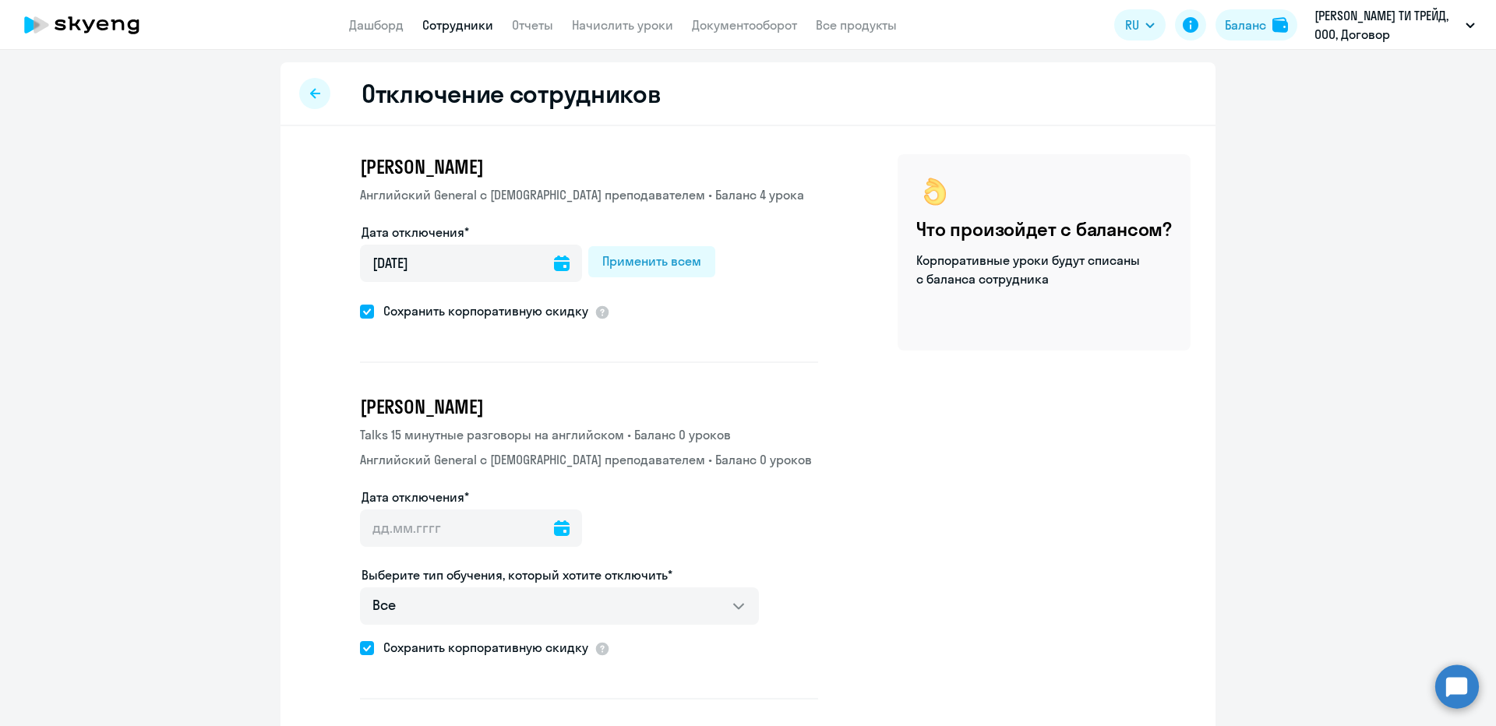
type input "[DATE]"
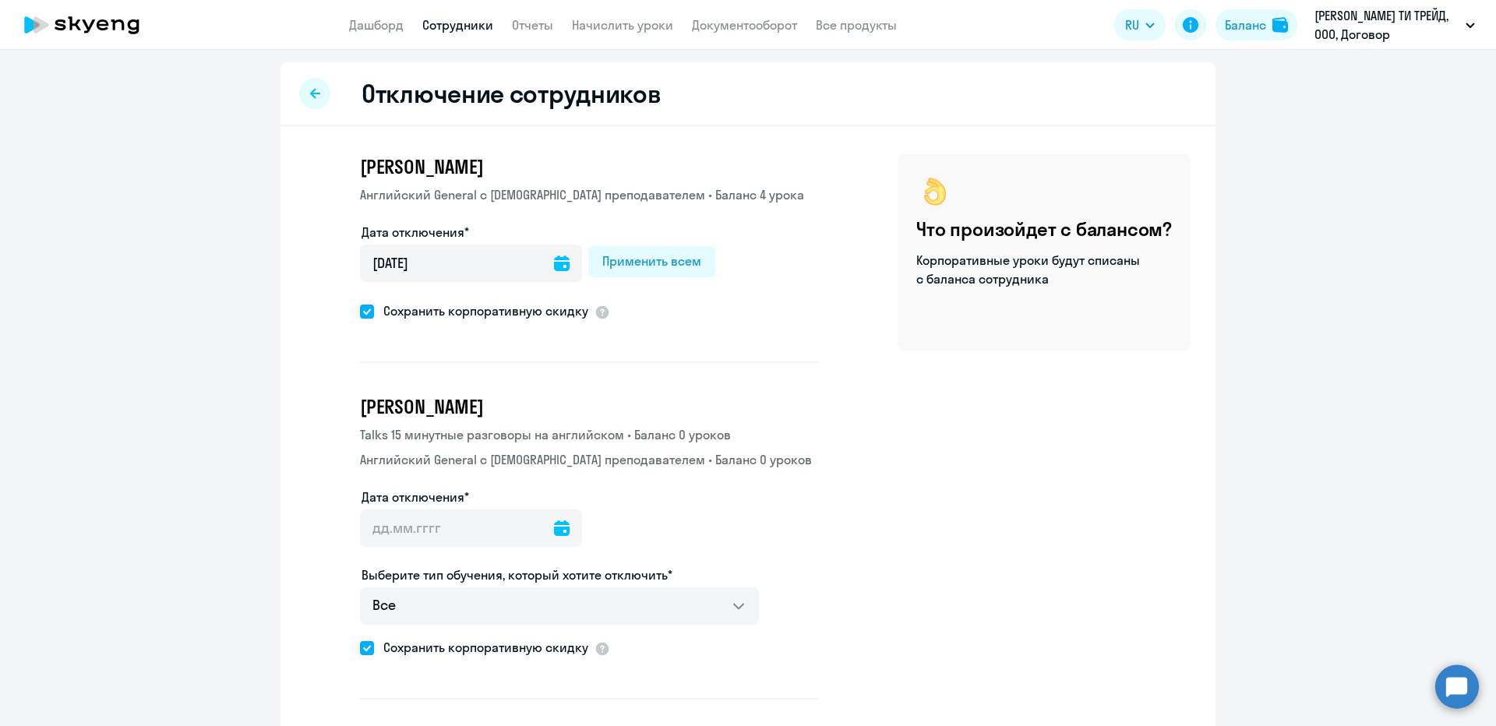
type input "[DATE]"
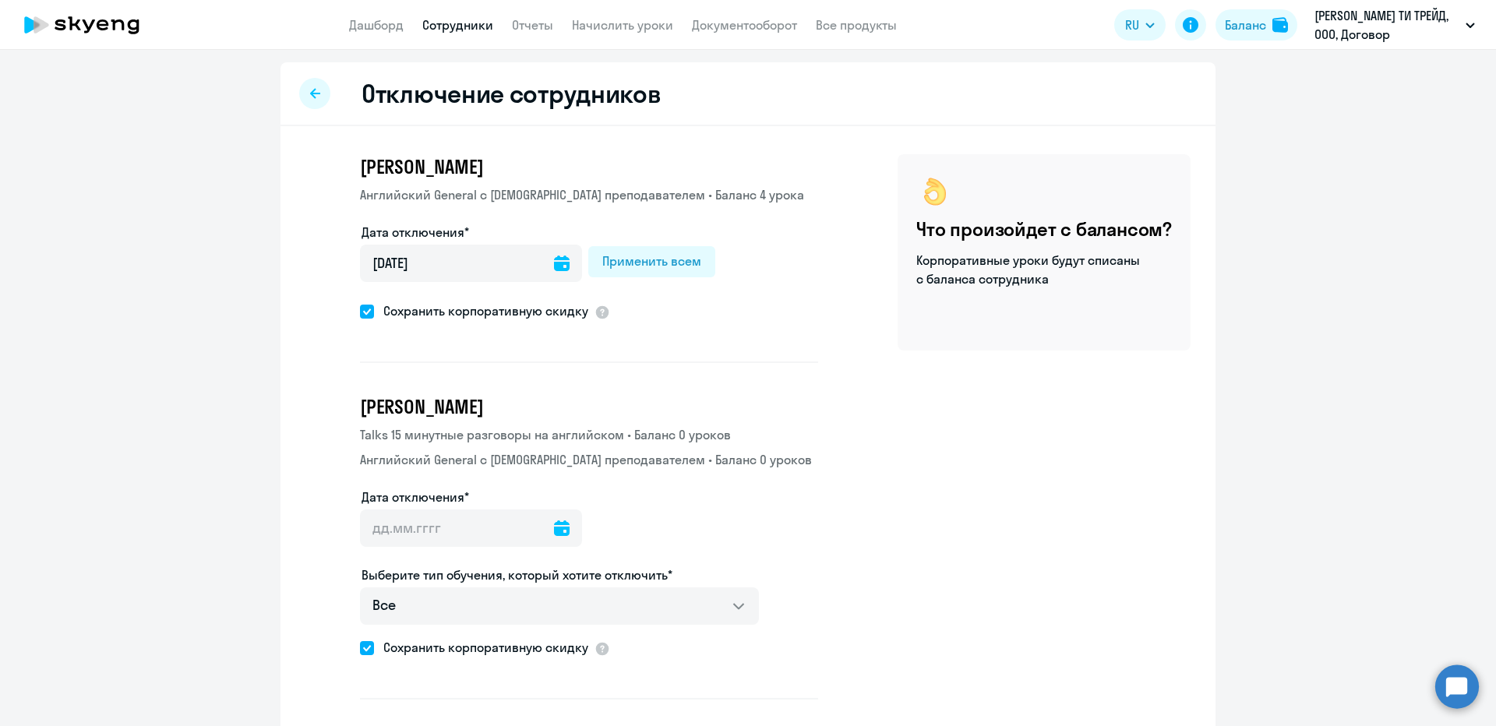
type input "[DATE]"
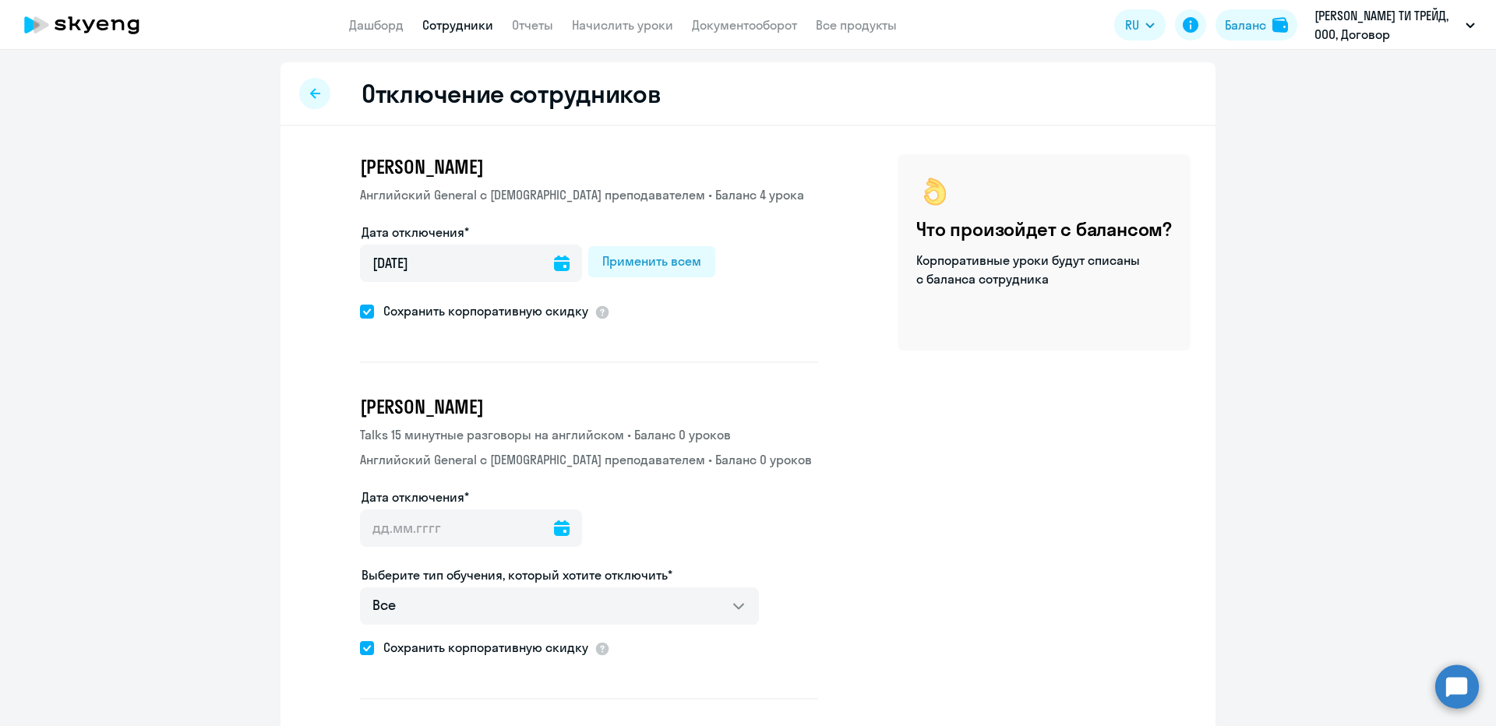
type input "[DATE]"
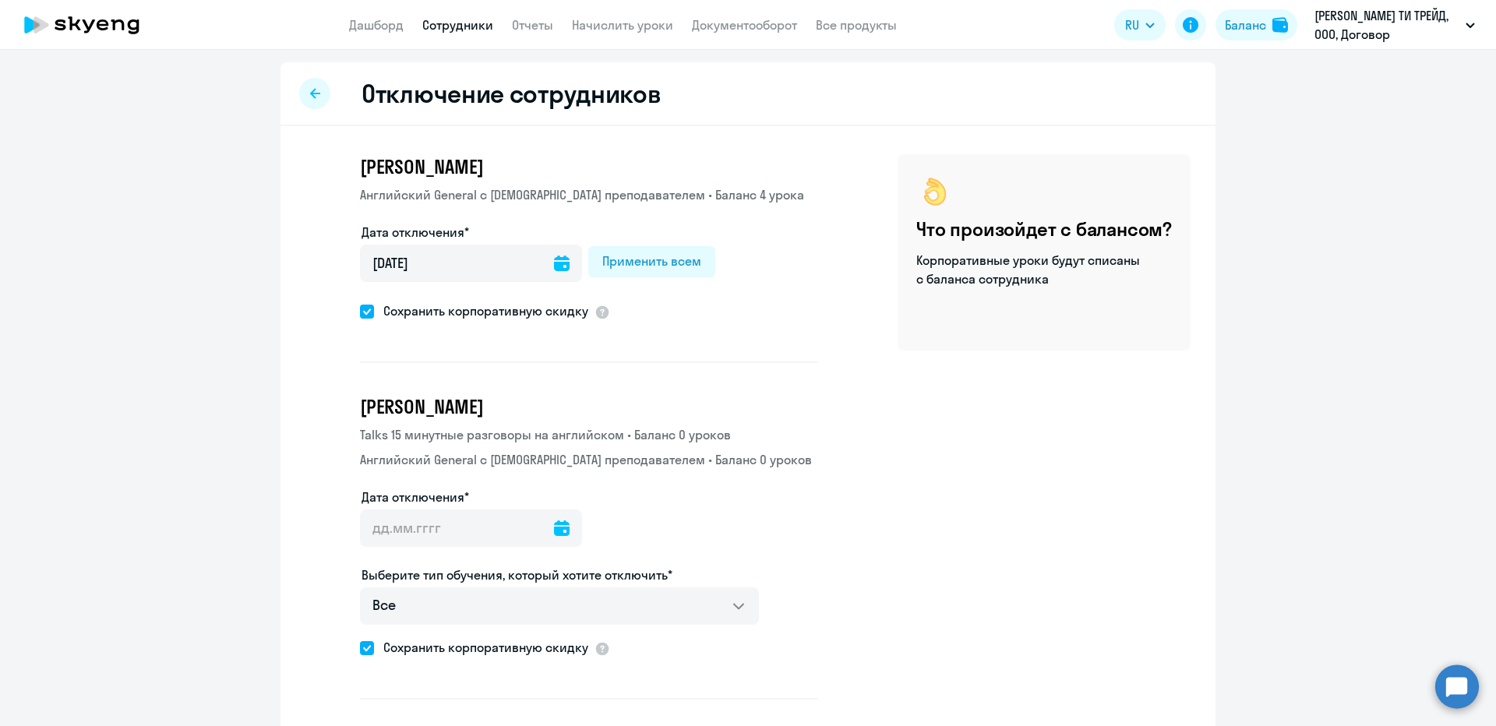
type input "[DATE]"
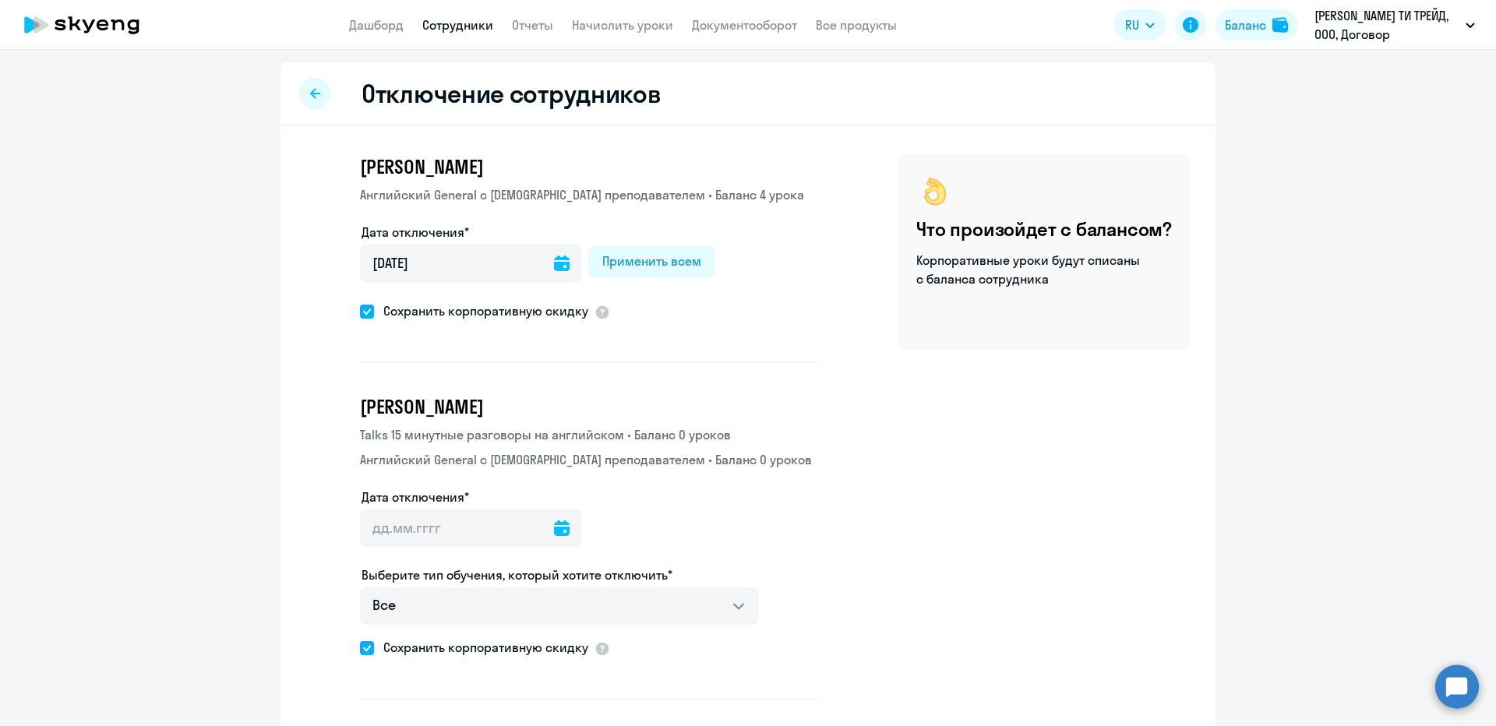
type input "[DATE]"
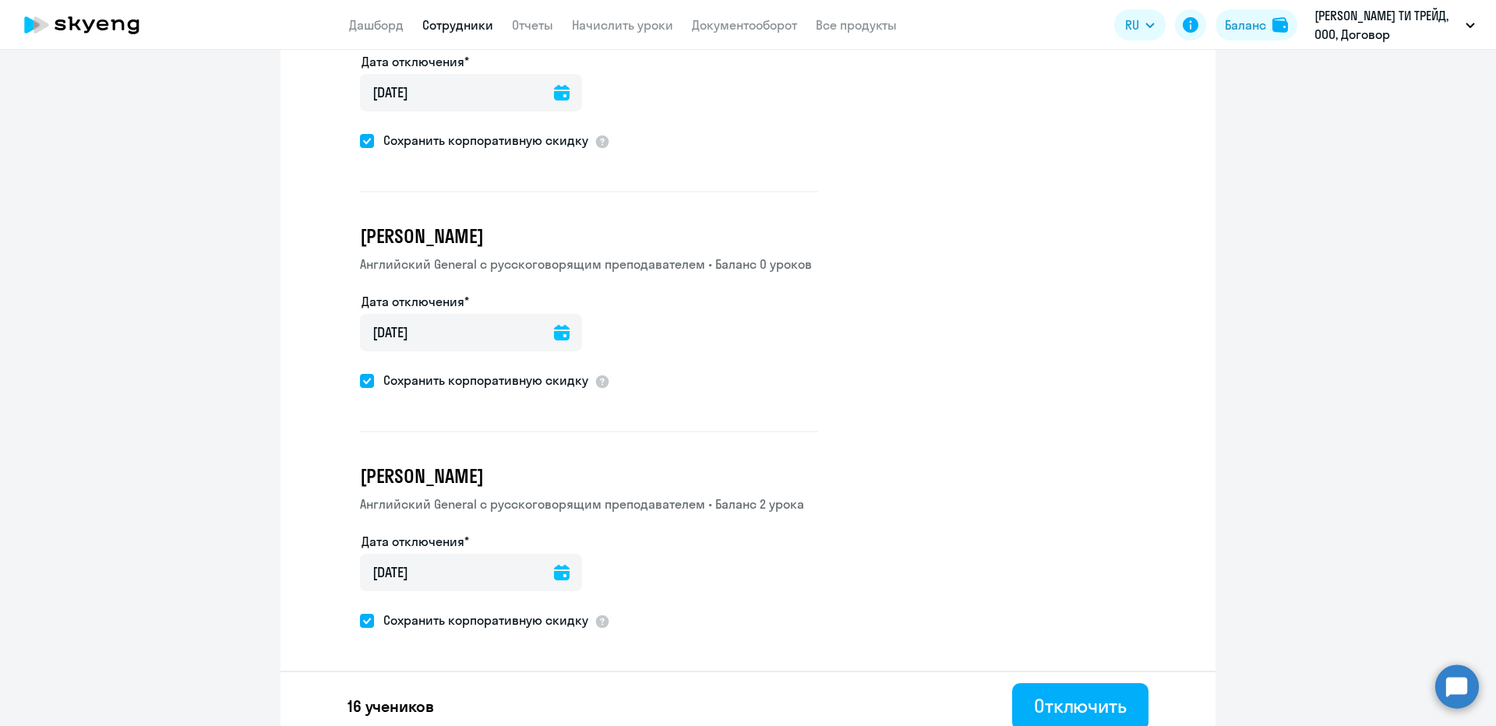
scroll to position [3892, 0]
click at [1116, 701] on div "Отключить" at bounding box center [1080, 703] width 93 height 25
